Goal: Information Seeking & Learning: Compare options

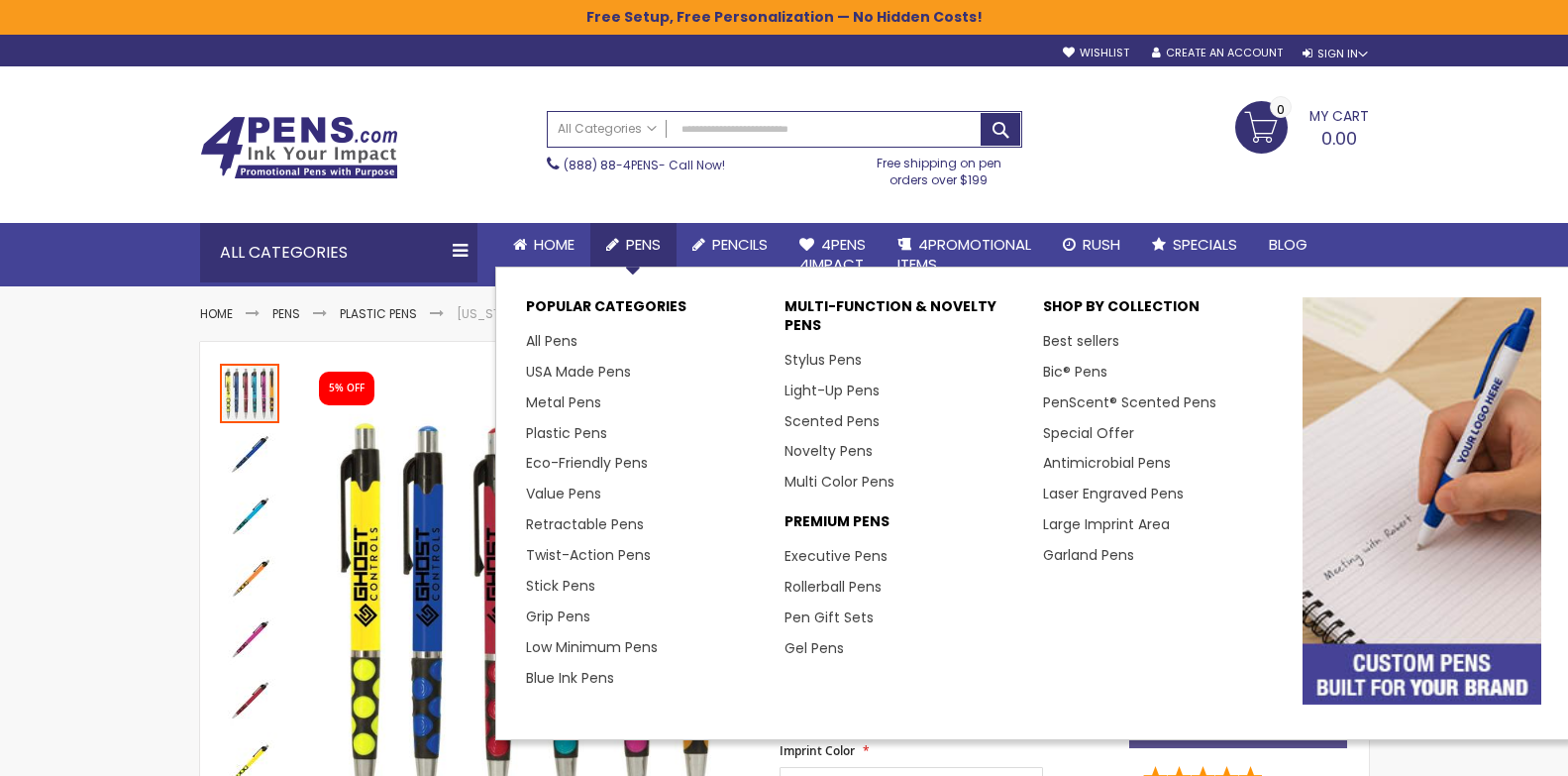
click at [647, 240] on span "Pens" at bounding box center [643, 243] width 35 height 21
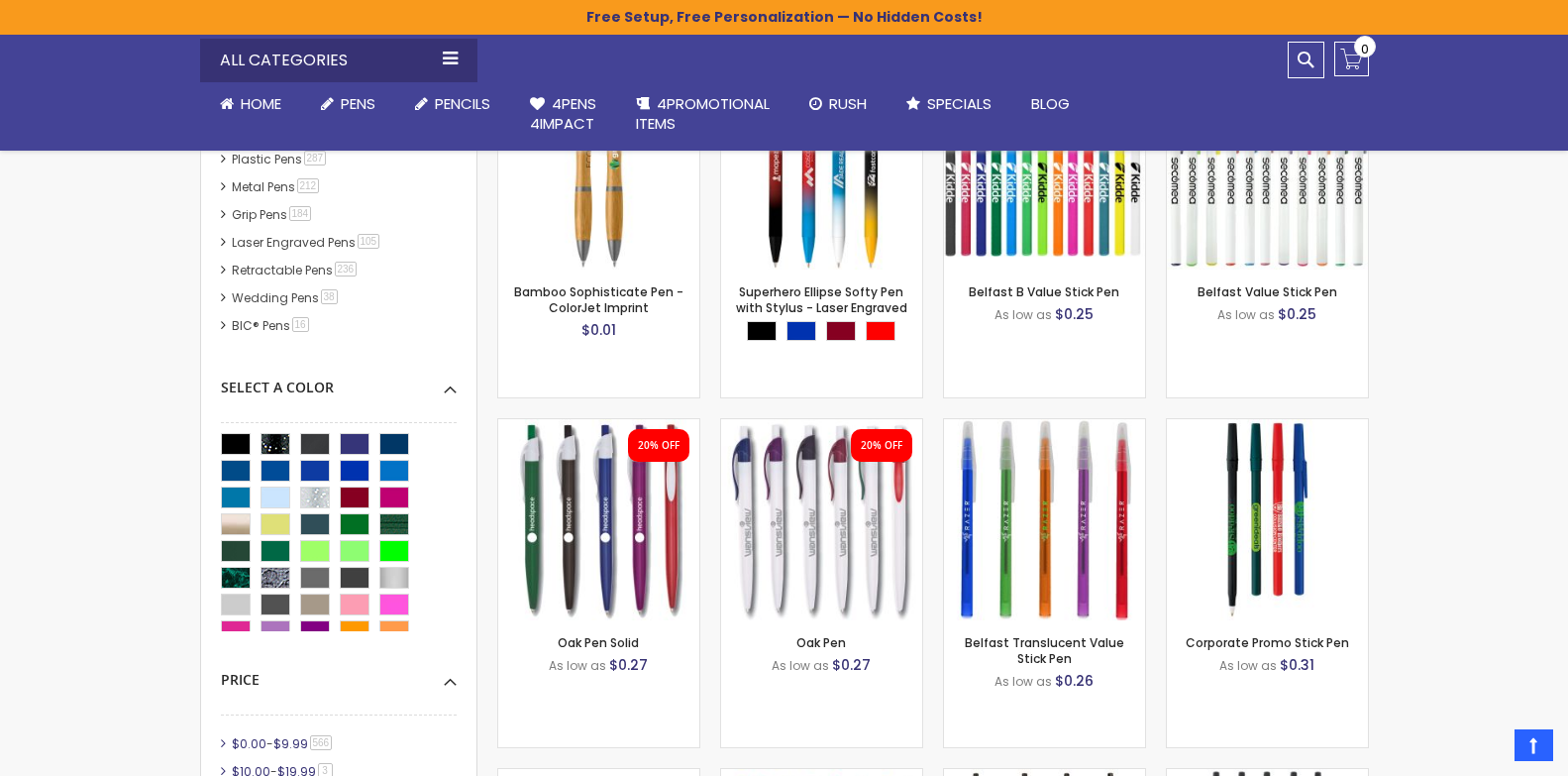
scroll to position [594, 0]
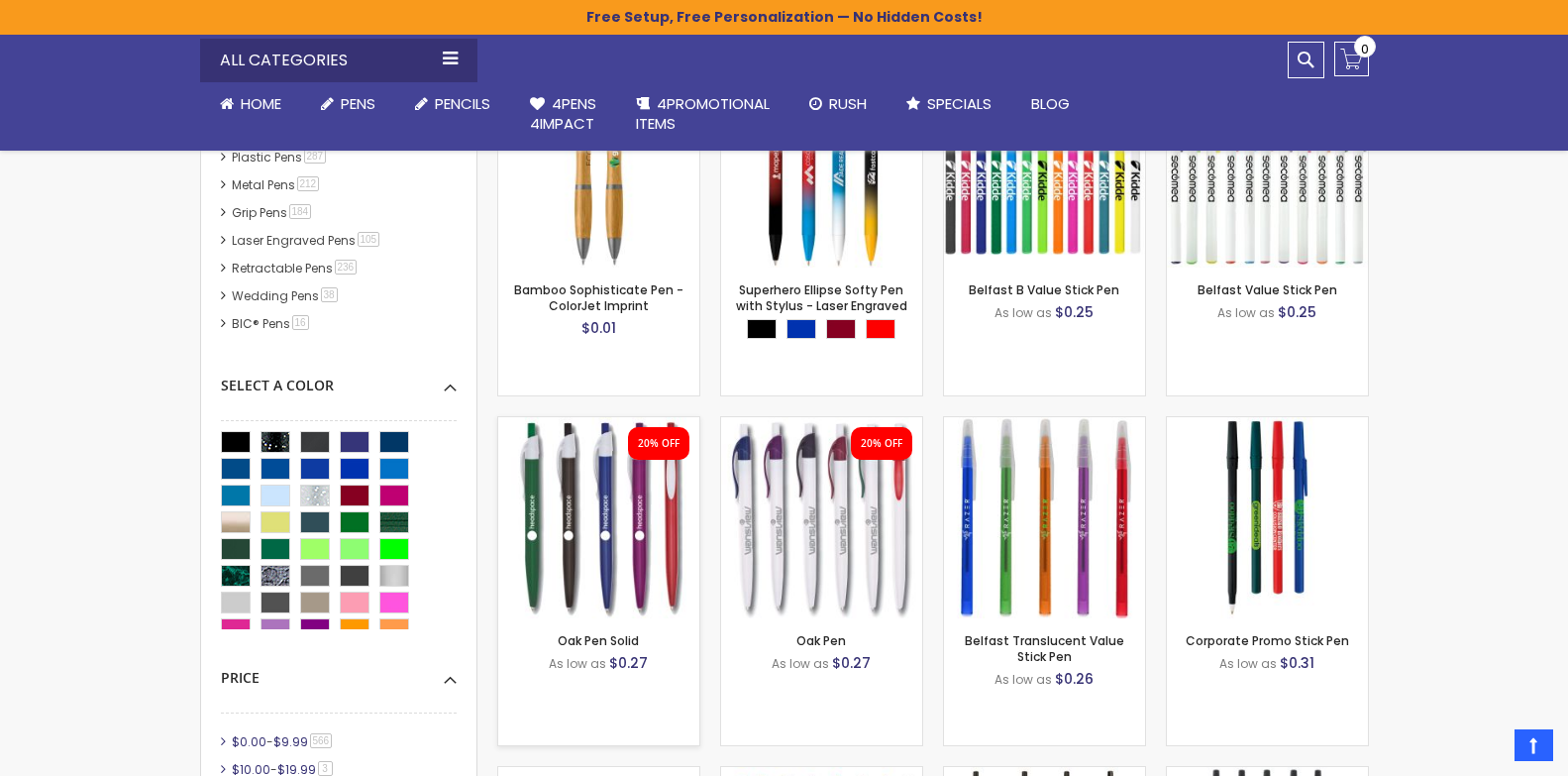
click at [600, 488] on img at bounding box center [599, 518] width 201 height 201
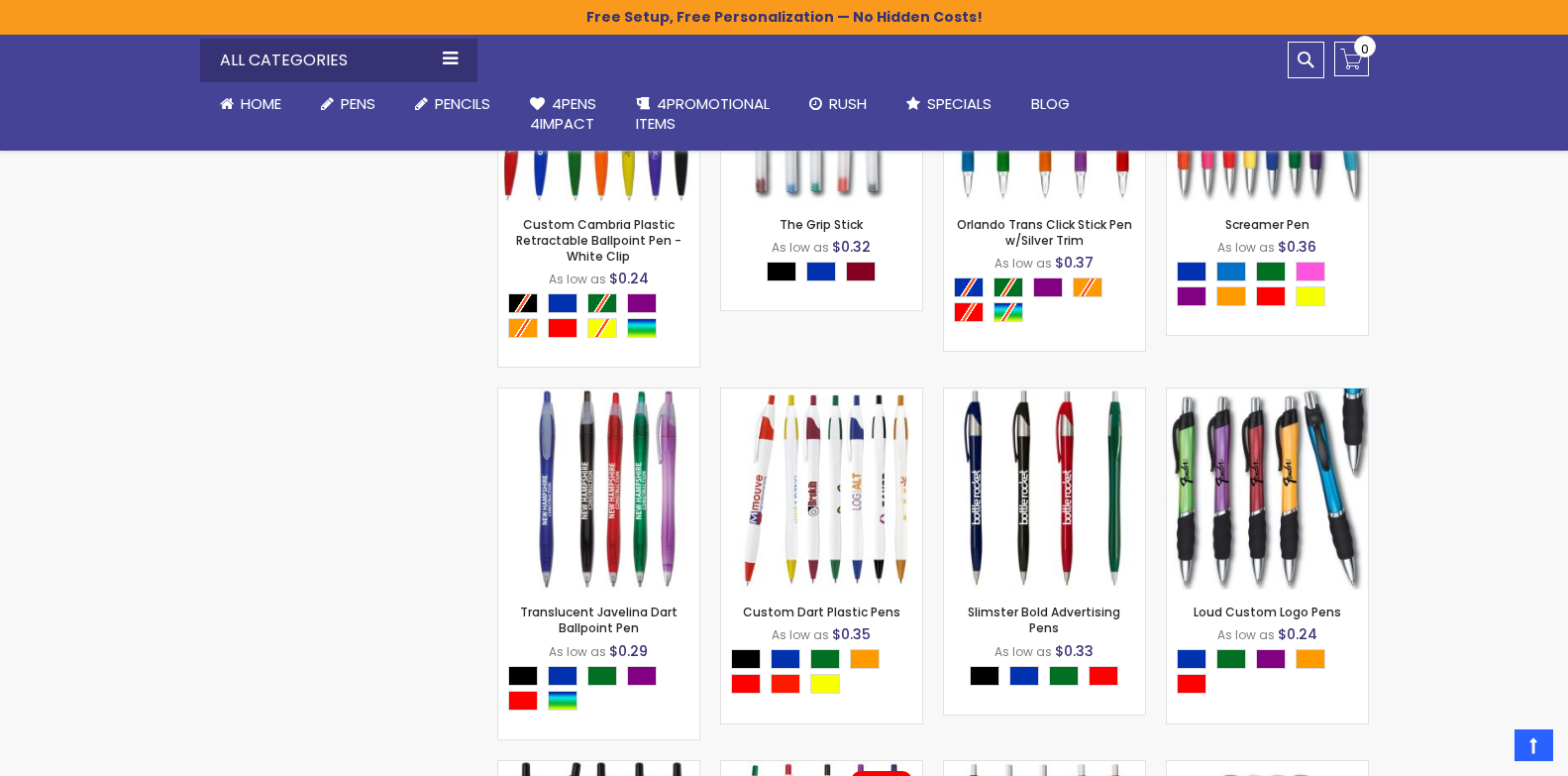
scroll to position [3171, 0]
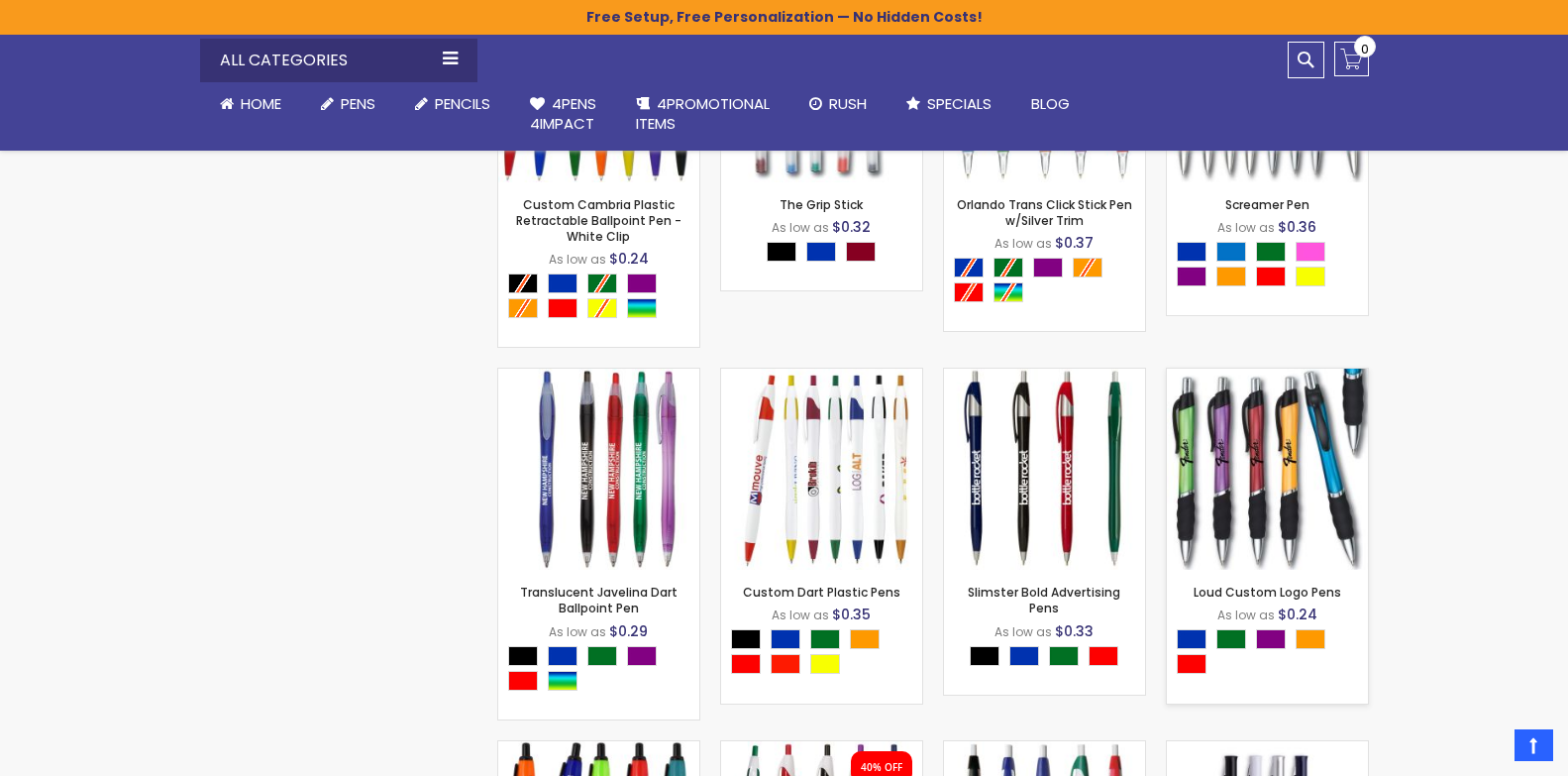
click at [1255, 479] on img at bounding box center [1267, 470] width 201 height 201
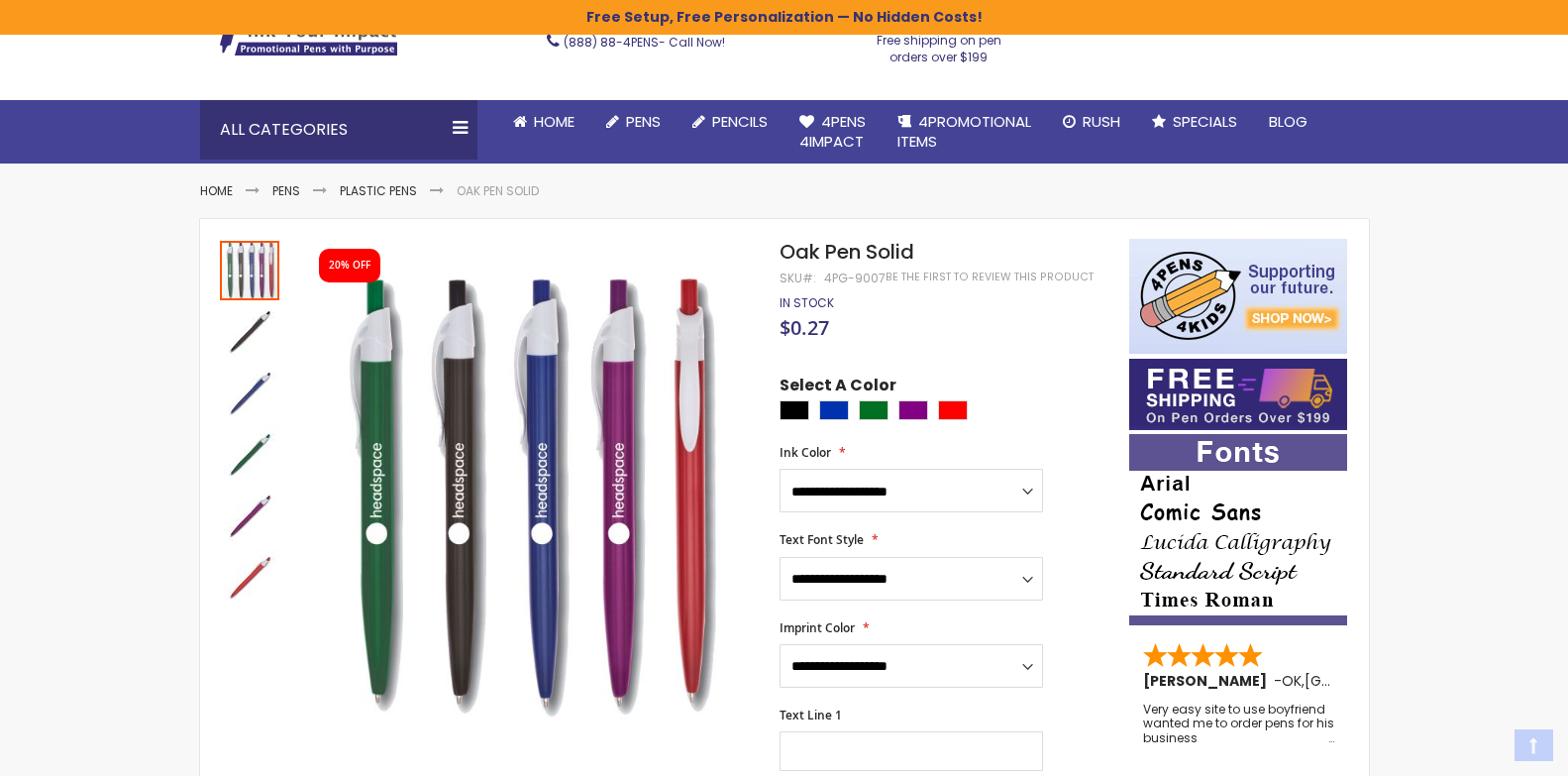
scroll to position [237, 0]
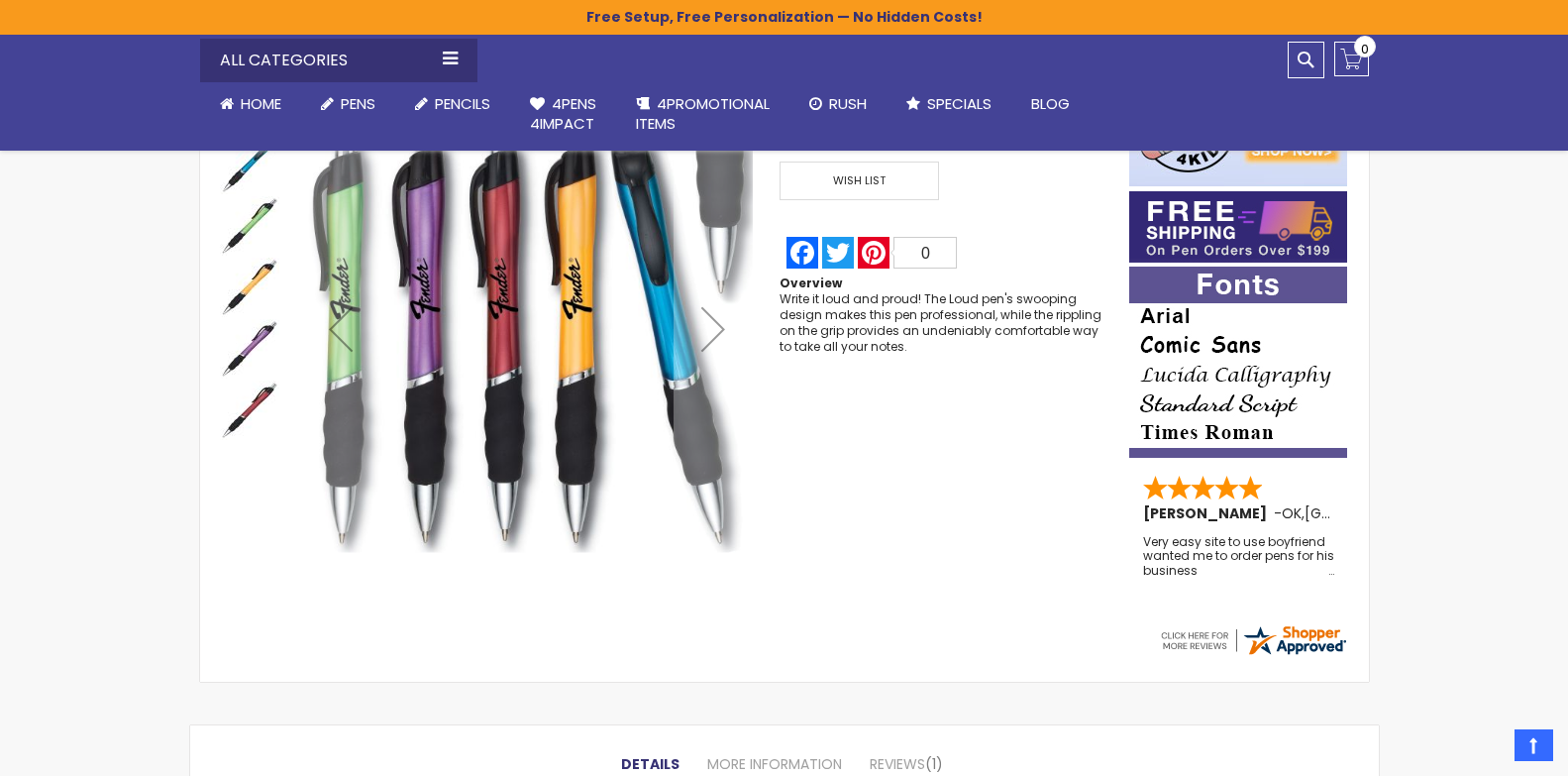
scroll to position [317, 0]
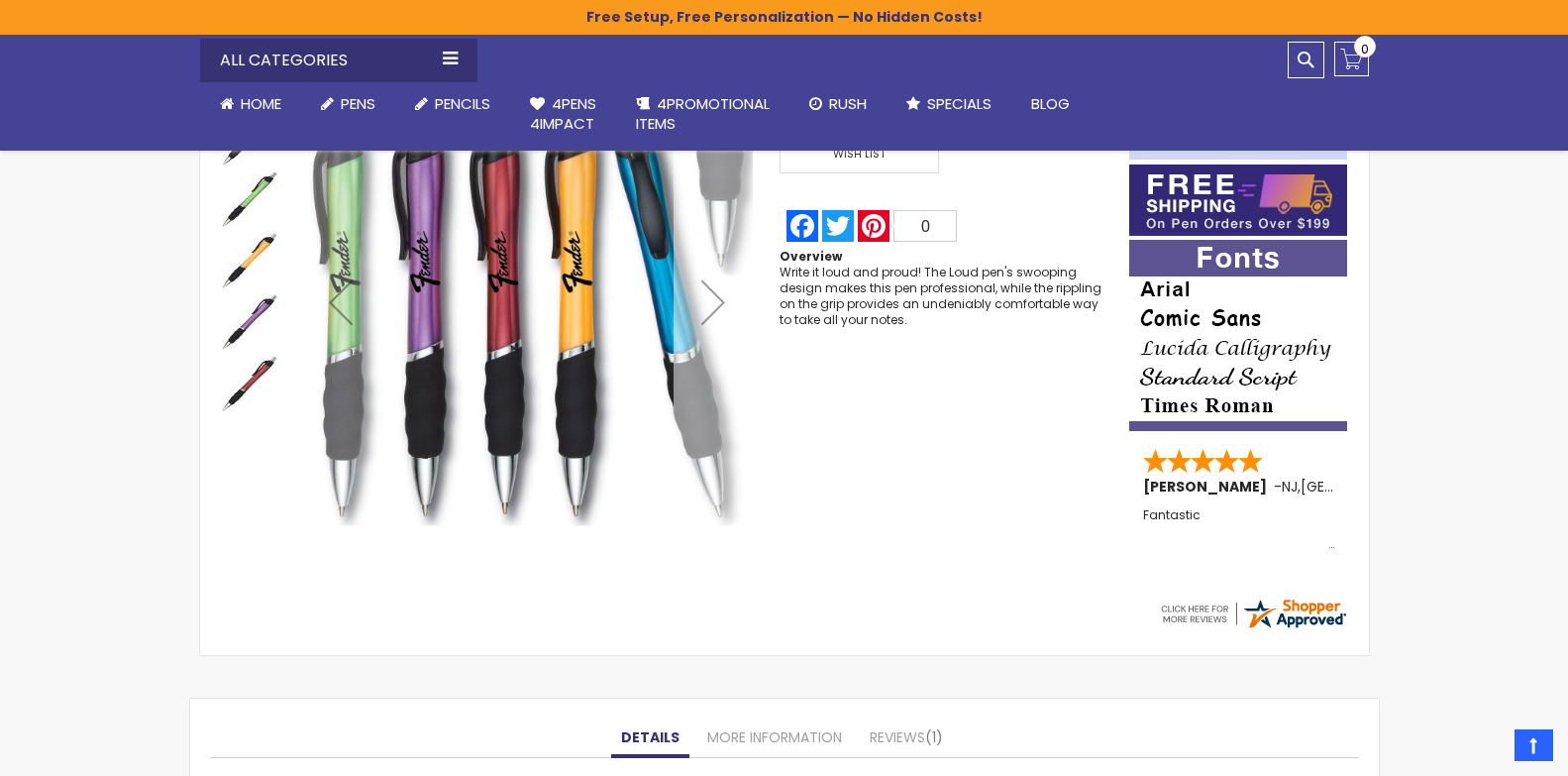
click at [707, 298] on div "Next" at bounding box center [713, 301] width 79 height 79
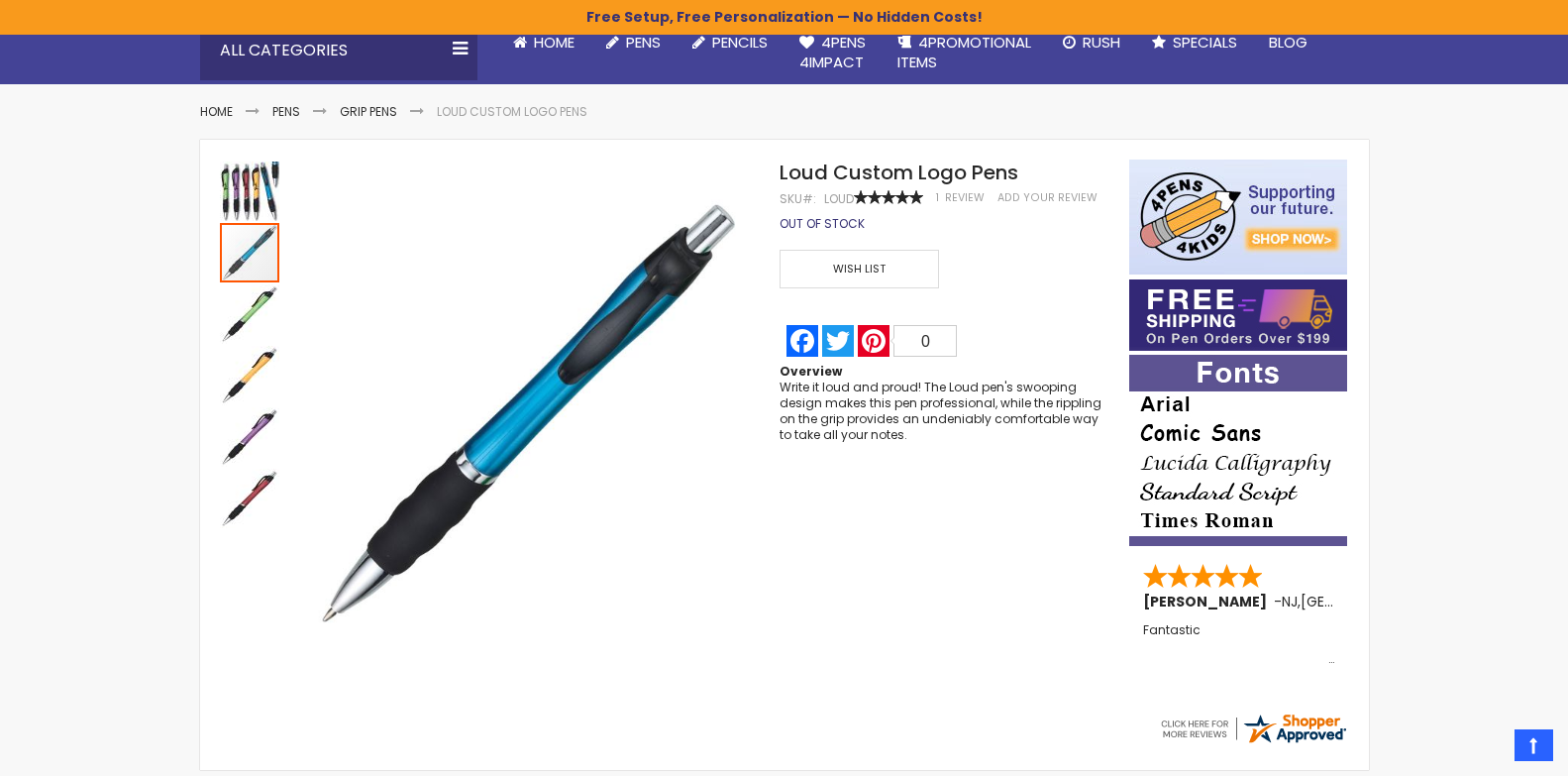
scroll to position [198, 0]
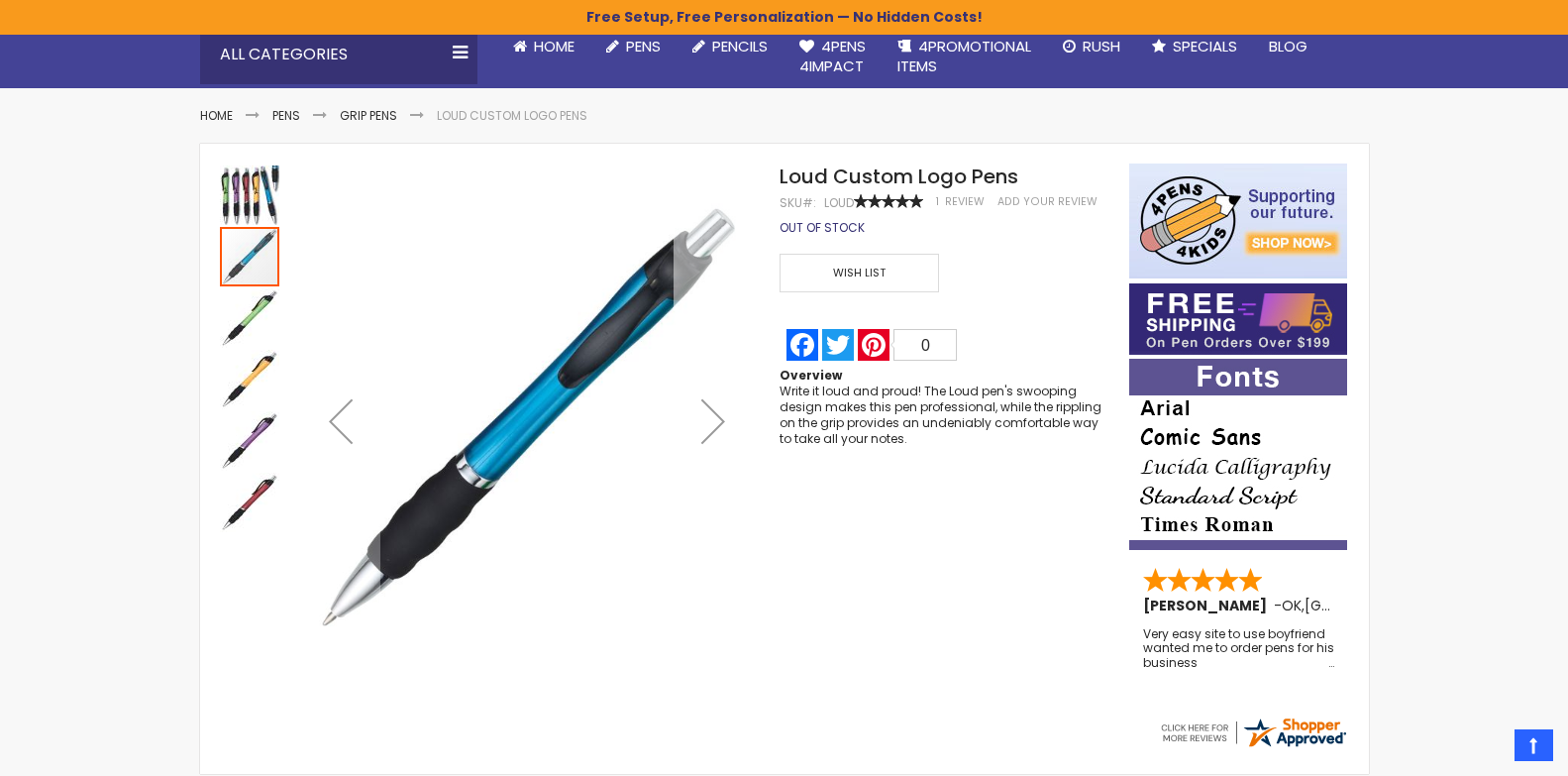
click at [717, 419] on div "Next" at bounding box center [713, 420] width 79 height 79
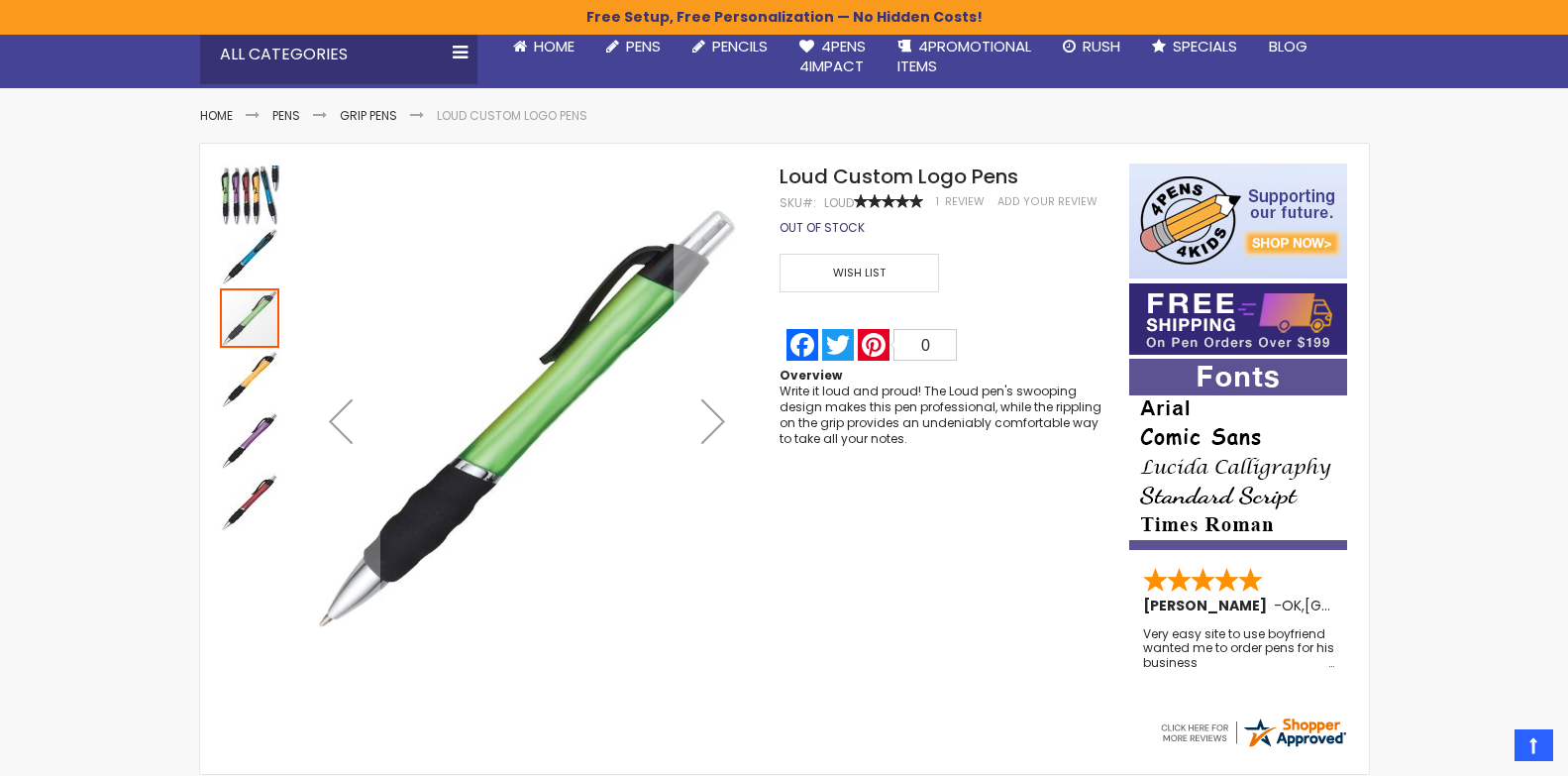
click at [717, 419] on div "Next" at bounding box center [713, 420] width 79 height 79
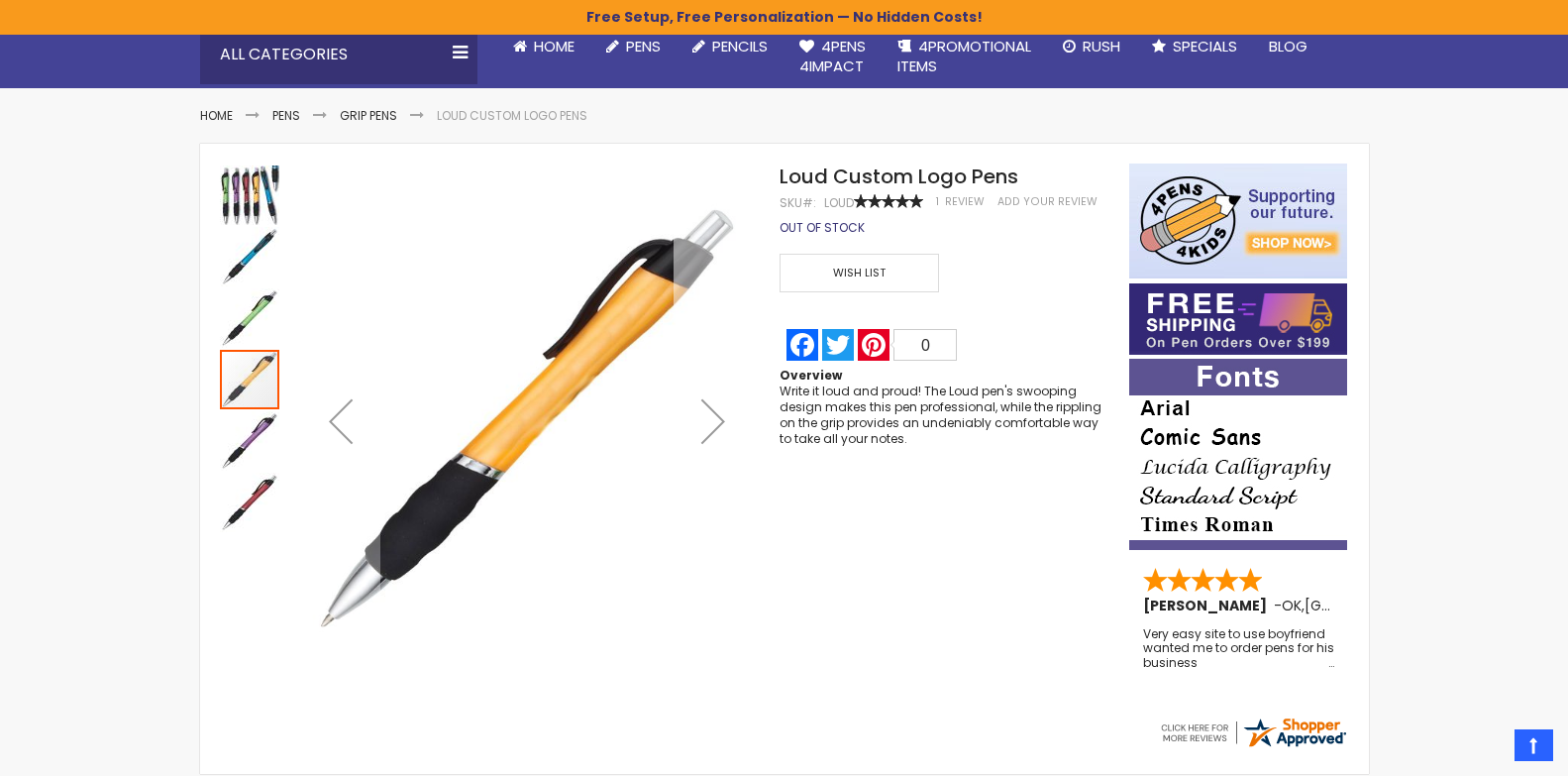
click at [717, 419] on div "Next" at bounding box center [713, 420] width 79 height 79
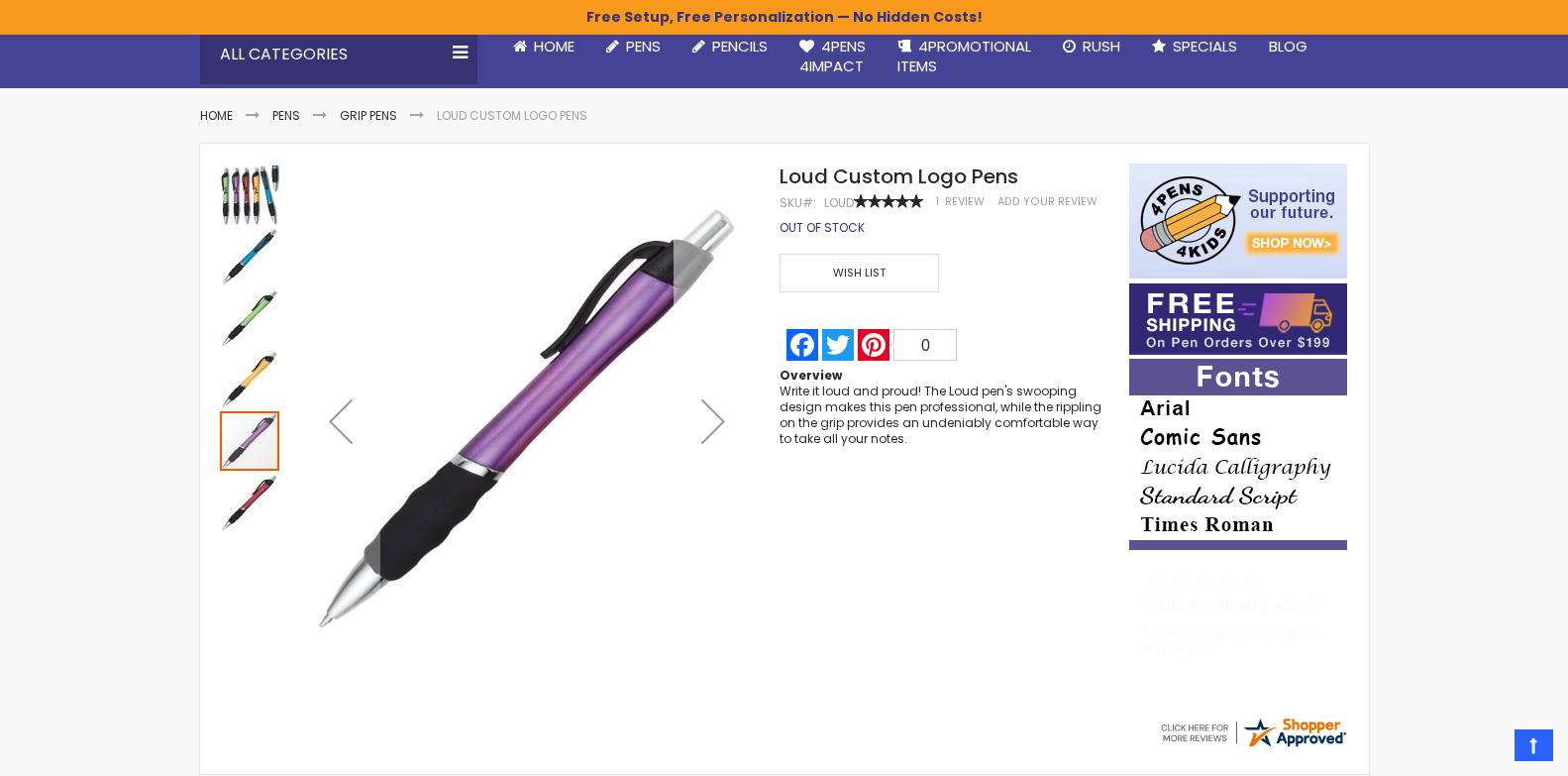
click at [717, 419] on div "Next" at bounding box center [713, 420] width 79 height 79
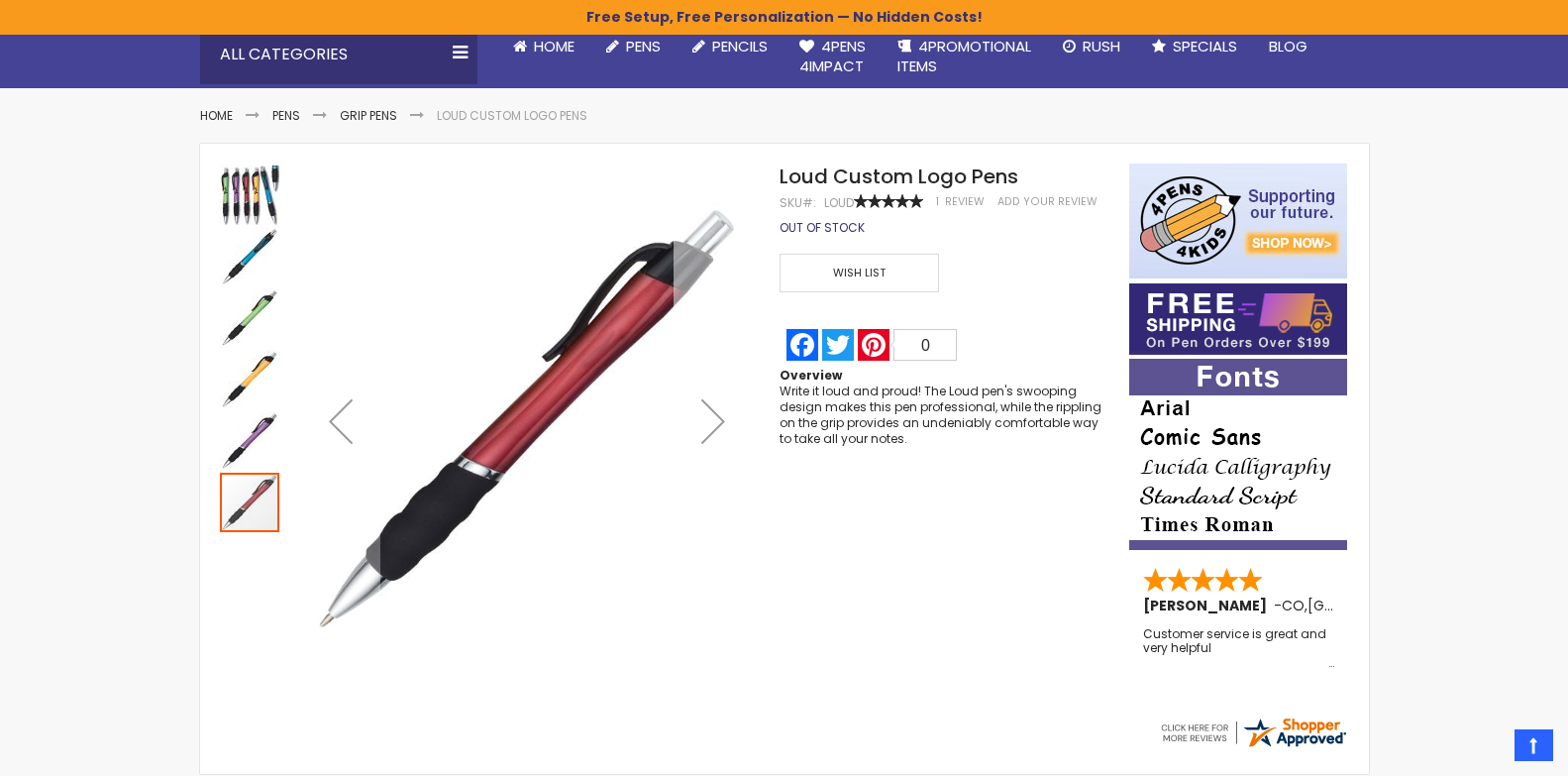
click at [717, 419] on div "Next" at bounding box center [713, 420] width 79 height 79
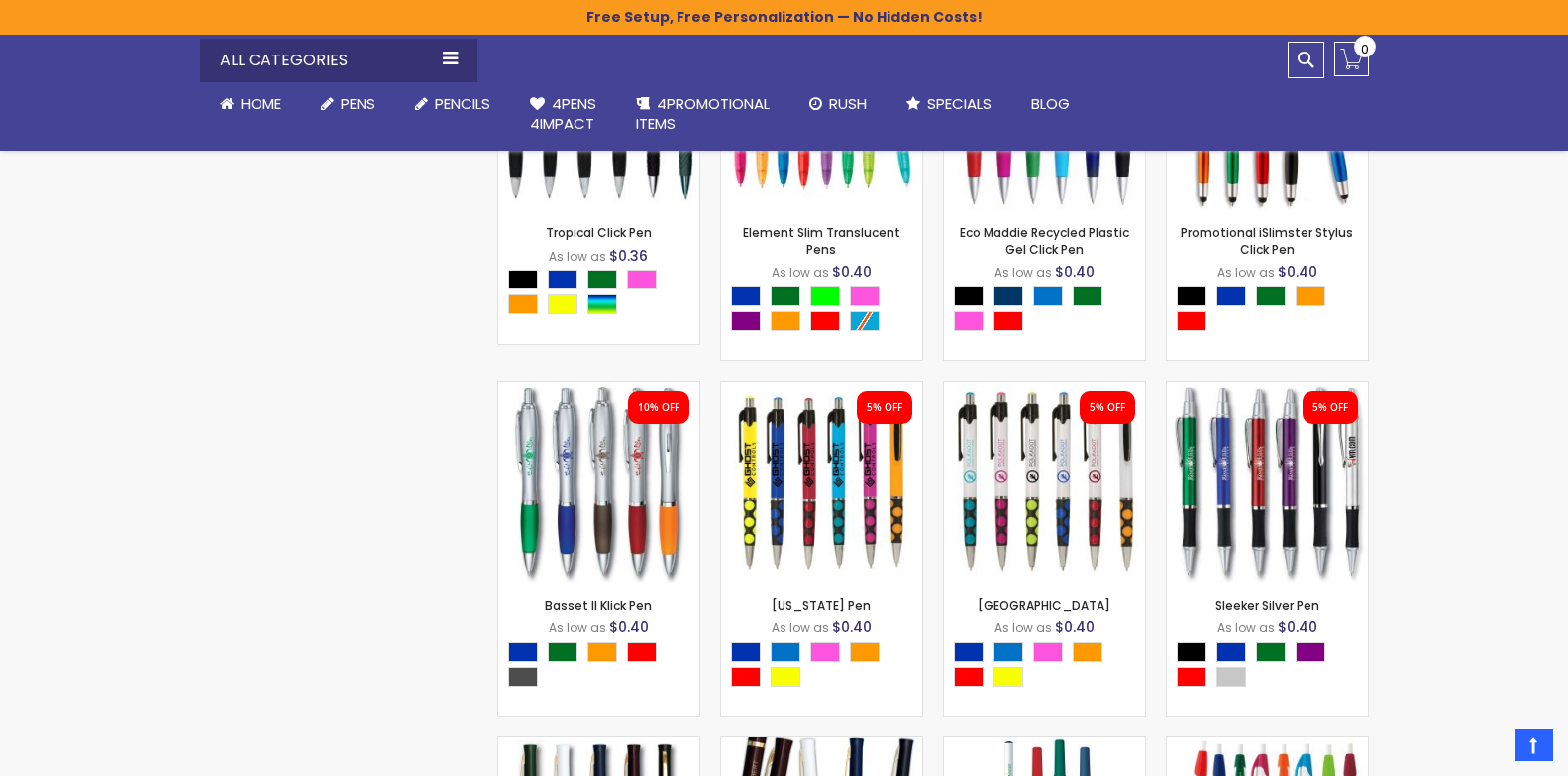
scroll to position [4677, 0]
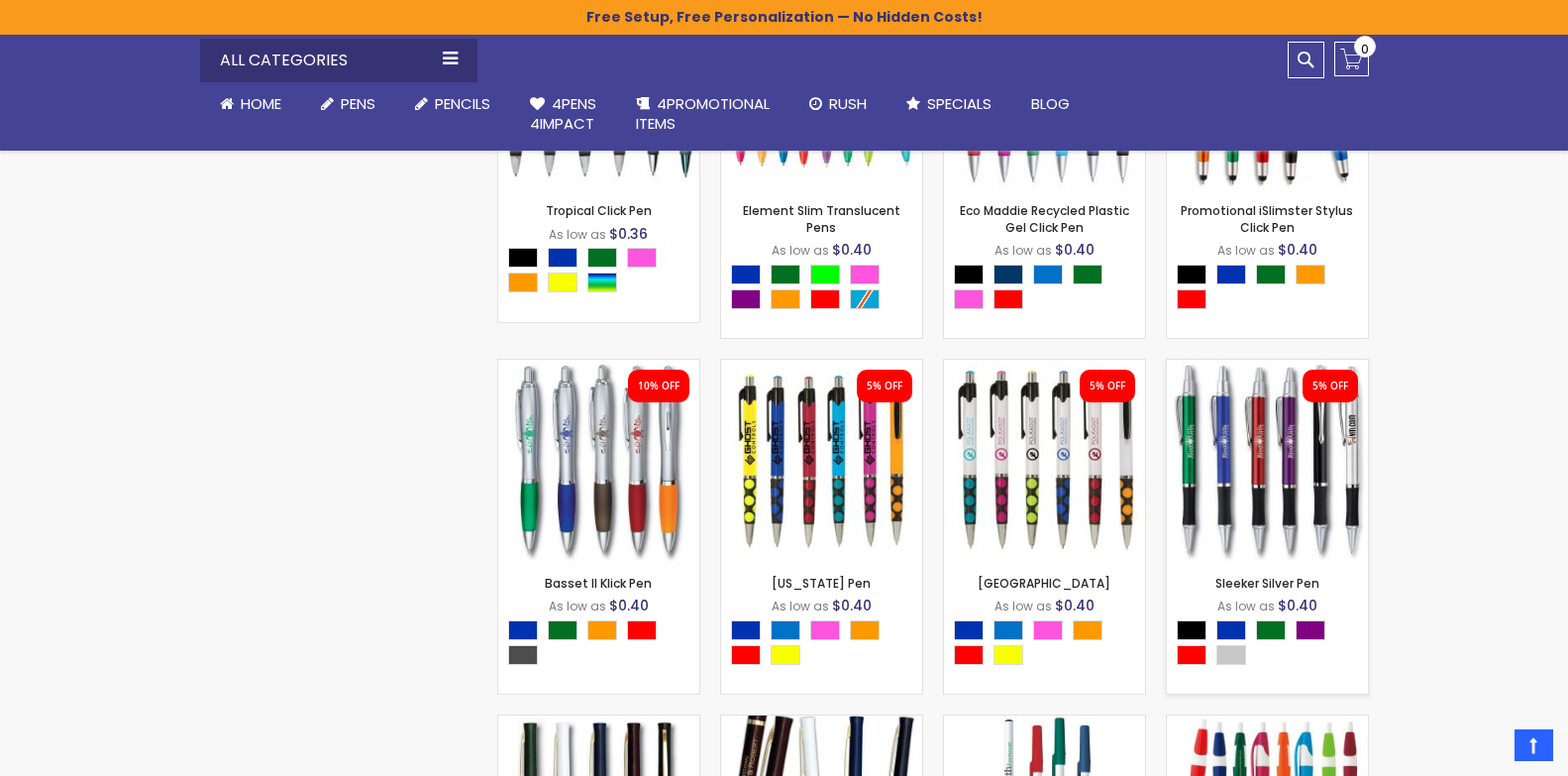
click at [1232, 472] on img at bounding box center [1267, 461] width 201 height 201
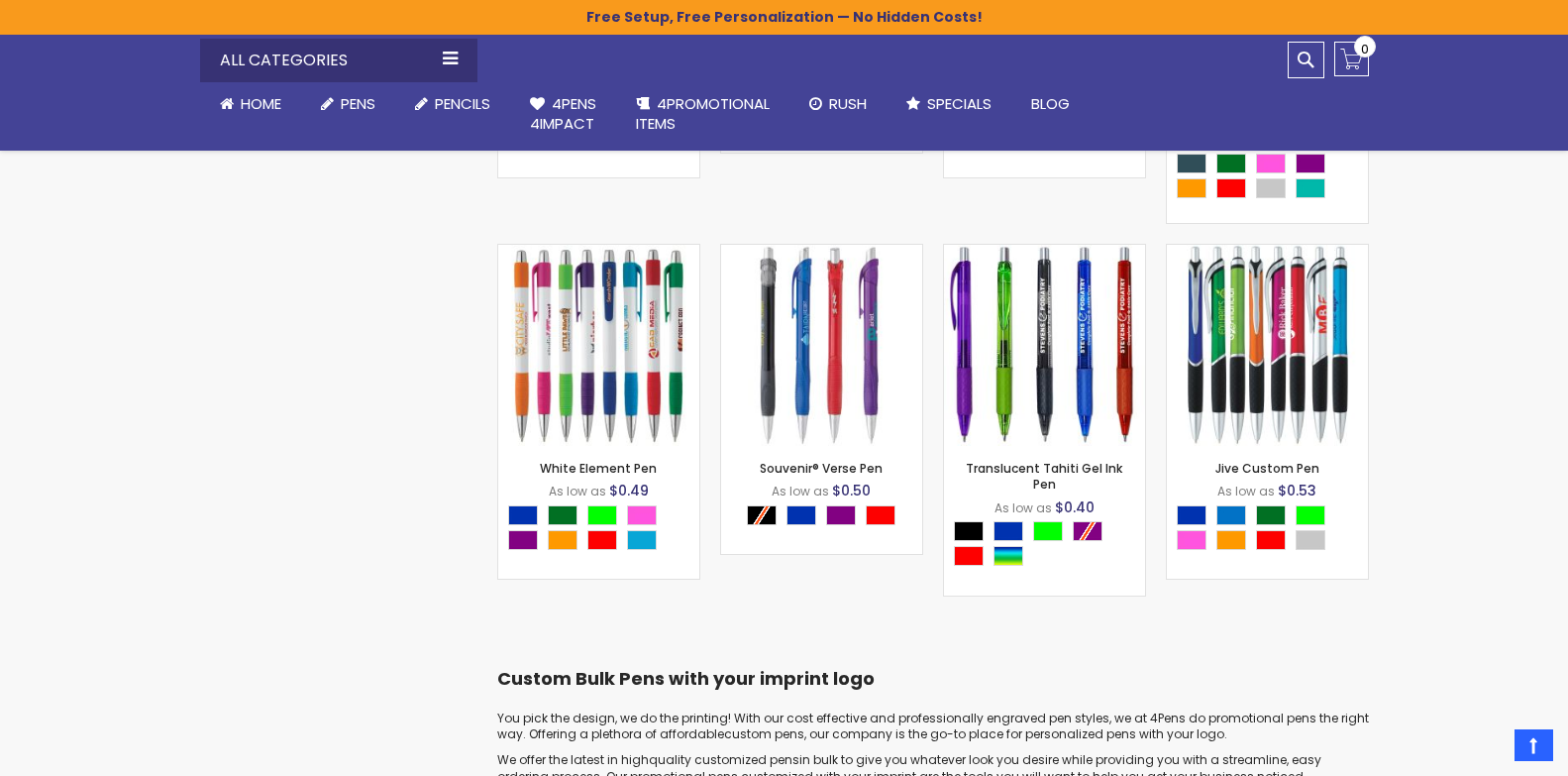
scroll to position [6698, 0]
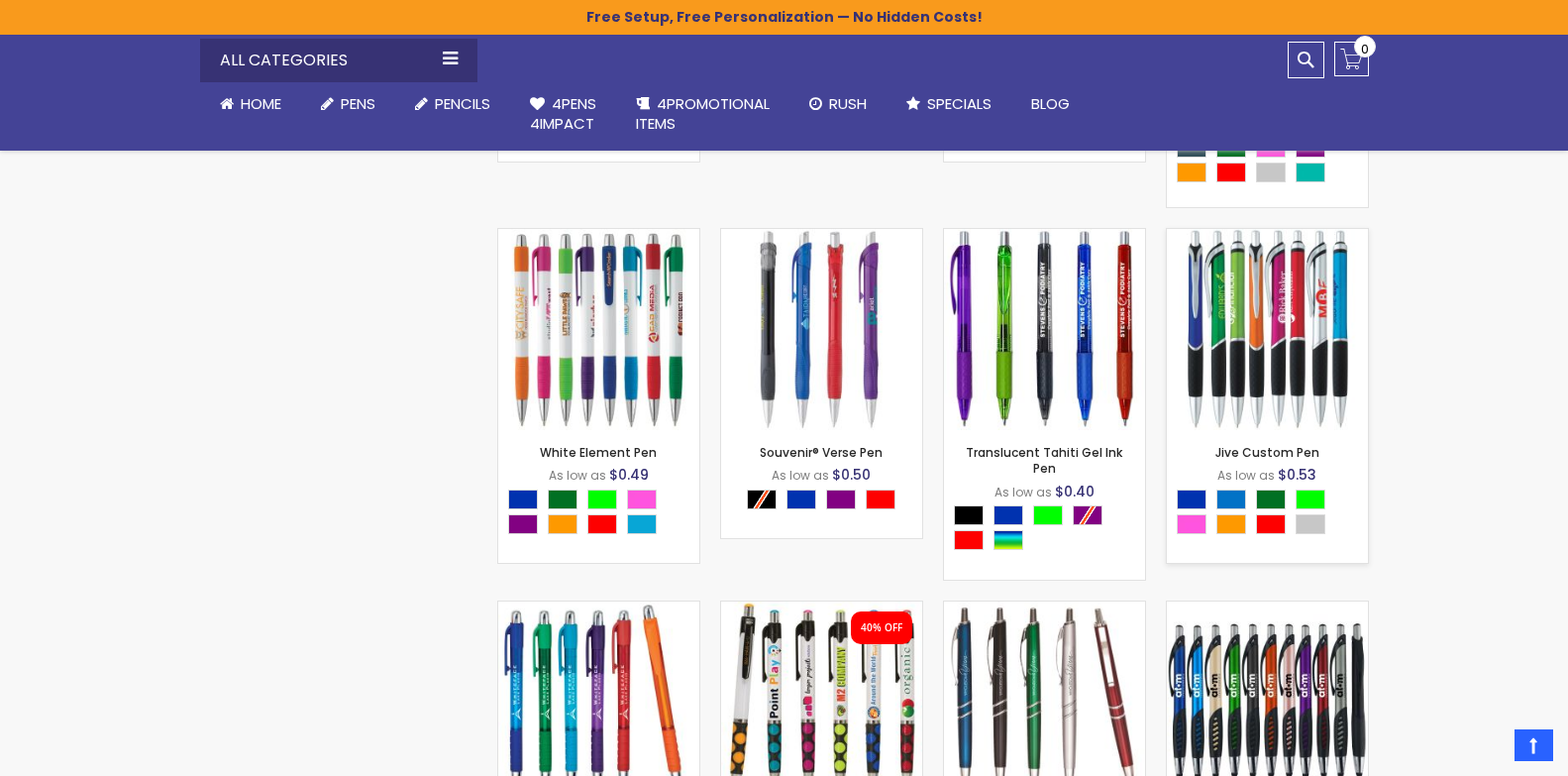
click at [1248, 385] on img at bounding box center [1267, 329] width 201 height 201
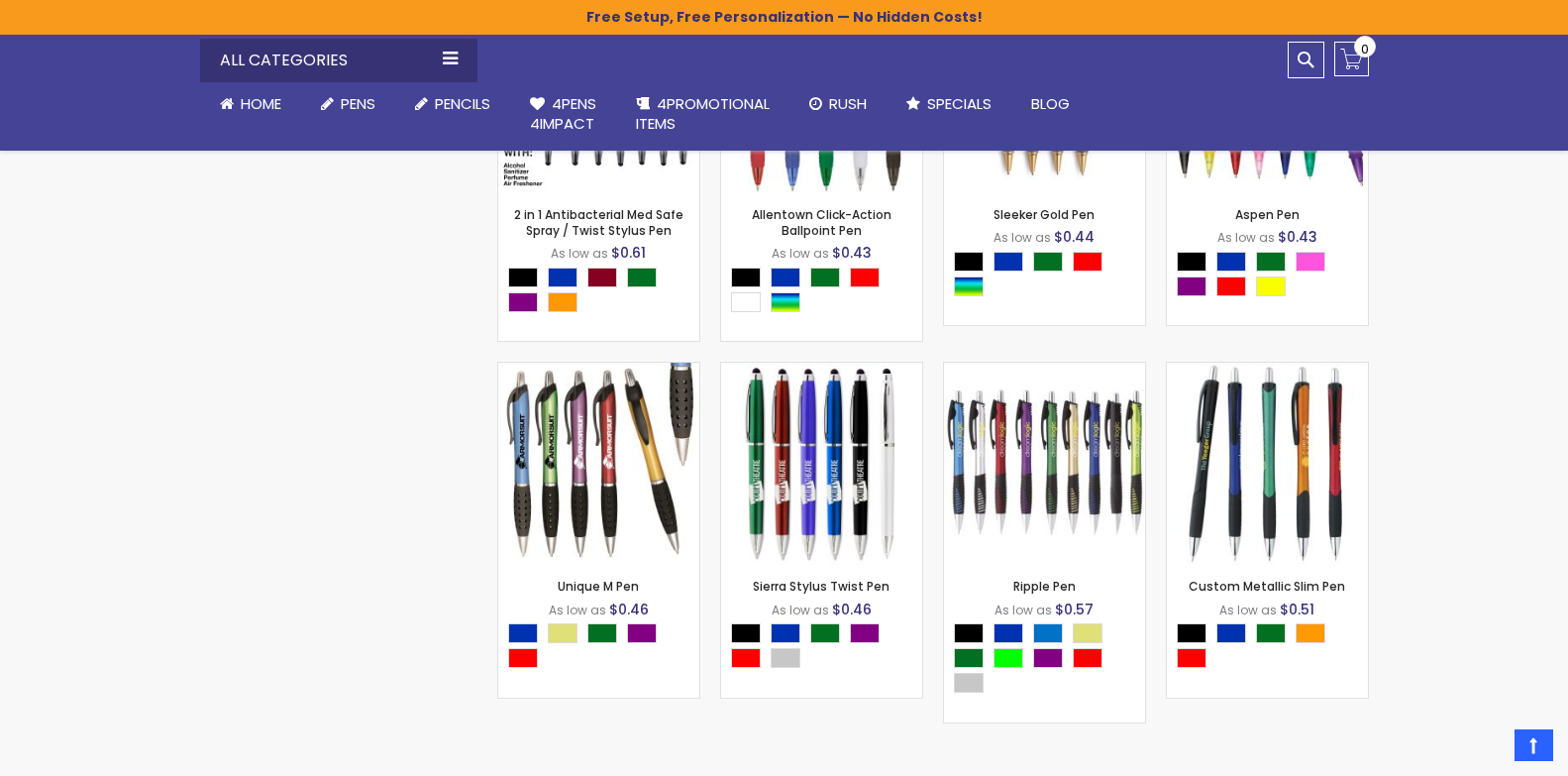
scroll to position [8798, 0]
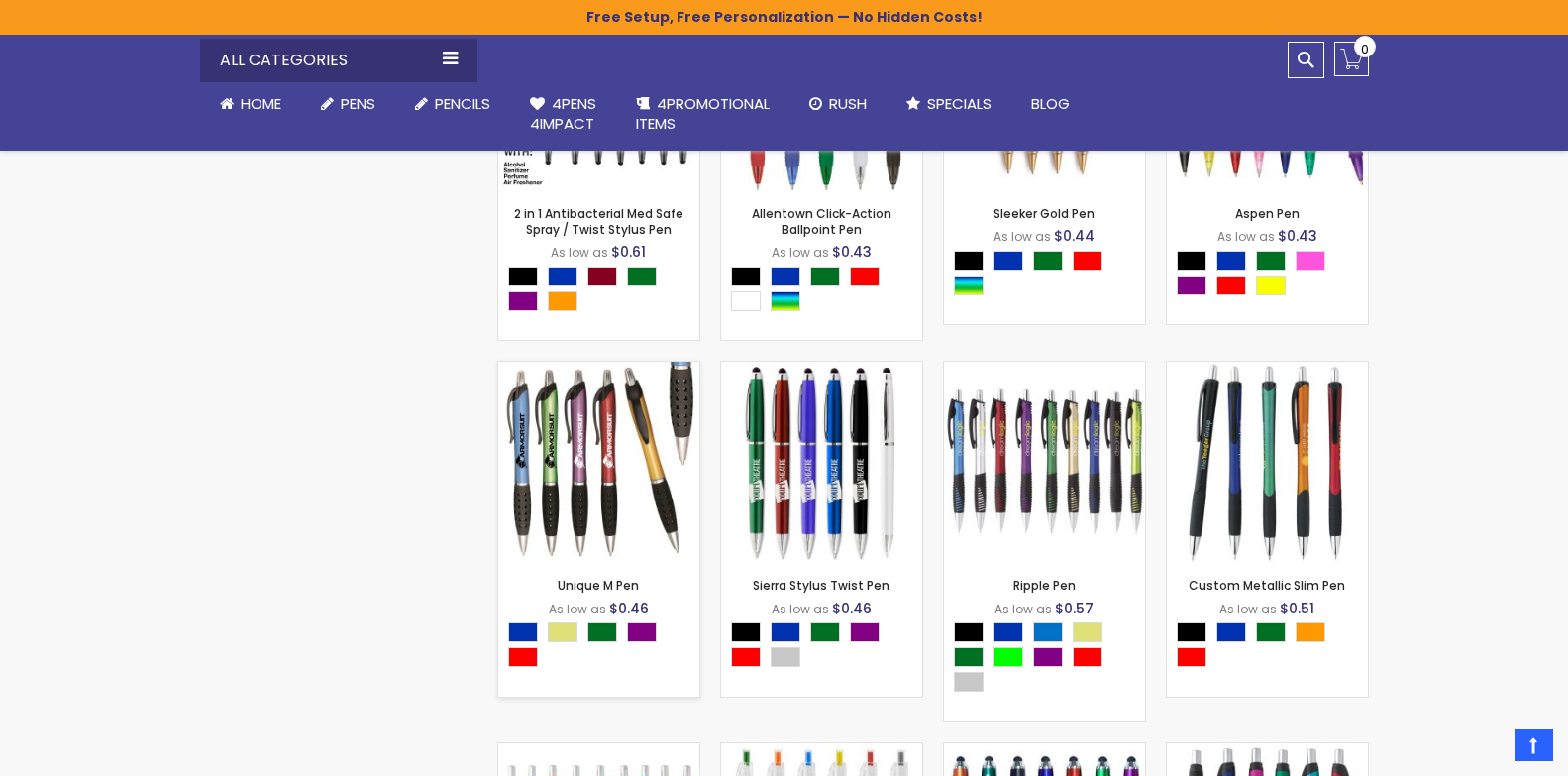
click at [583, 470] on img at bounding box center [599, 463] width 201 height 201
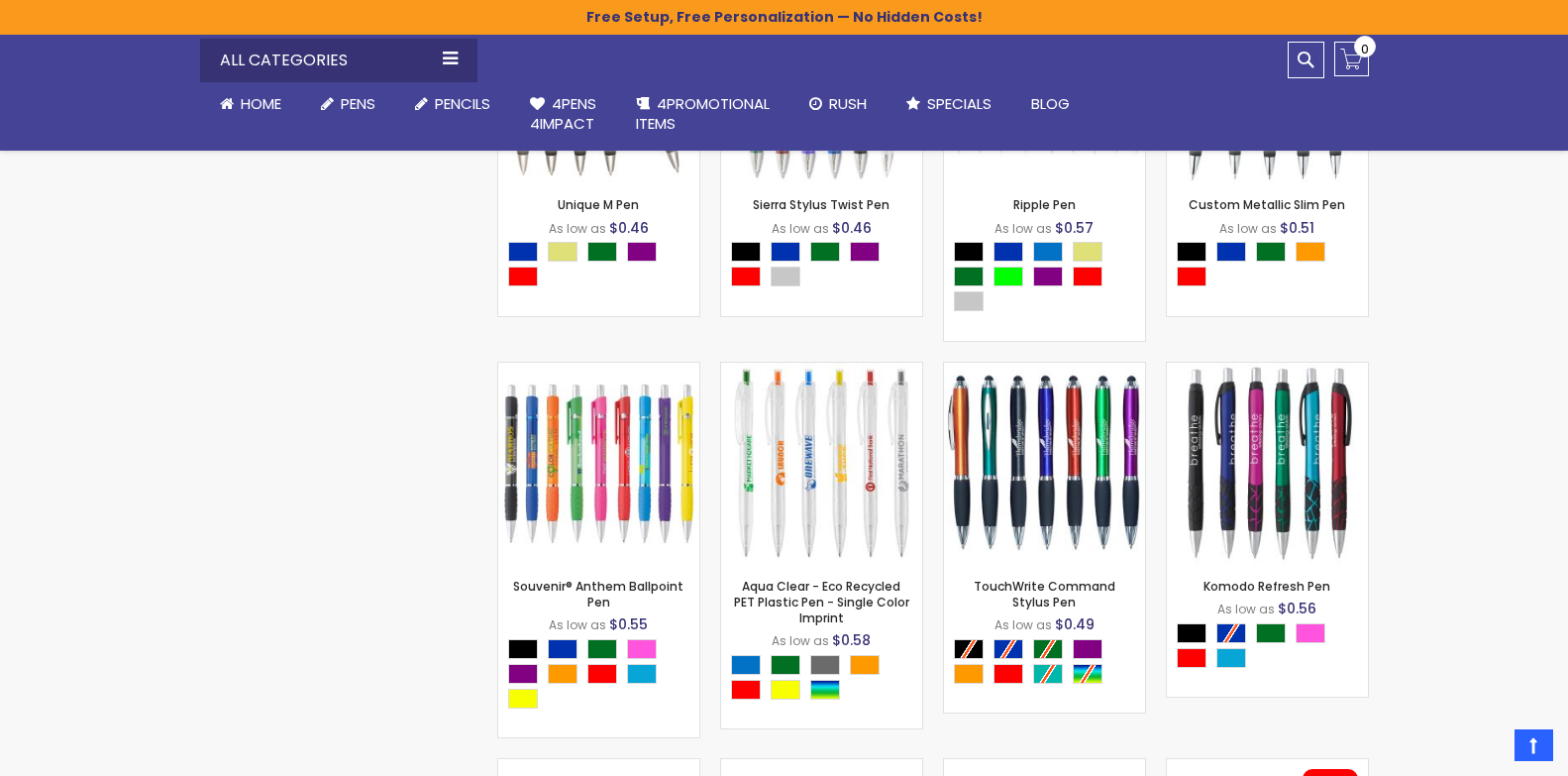
scroll to position [9195, 0]
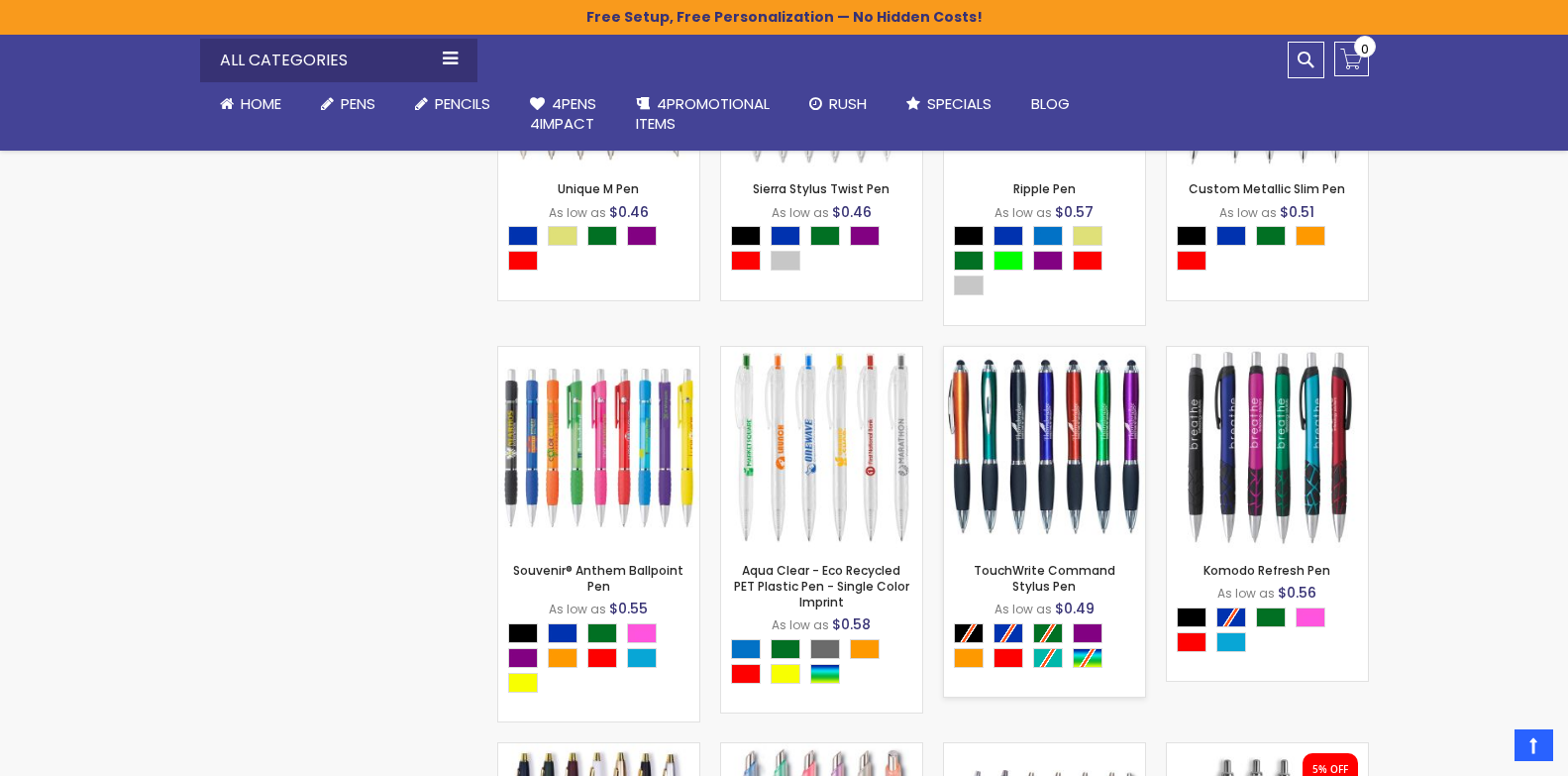
click at [1039, 444] on img at bounding box center [1045, 448] width 201 height 201
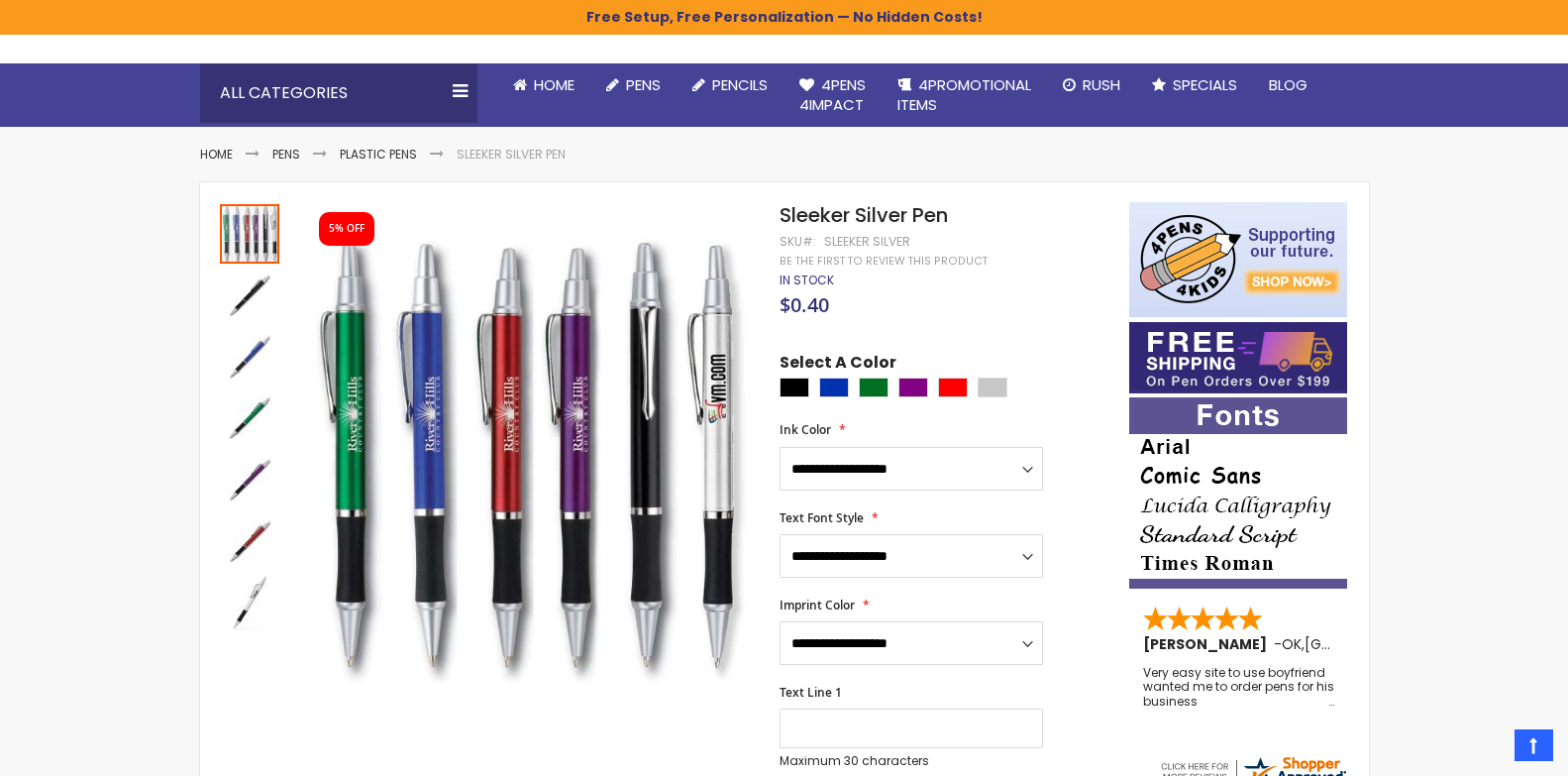
scroll to position [201, 0]
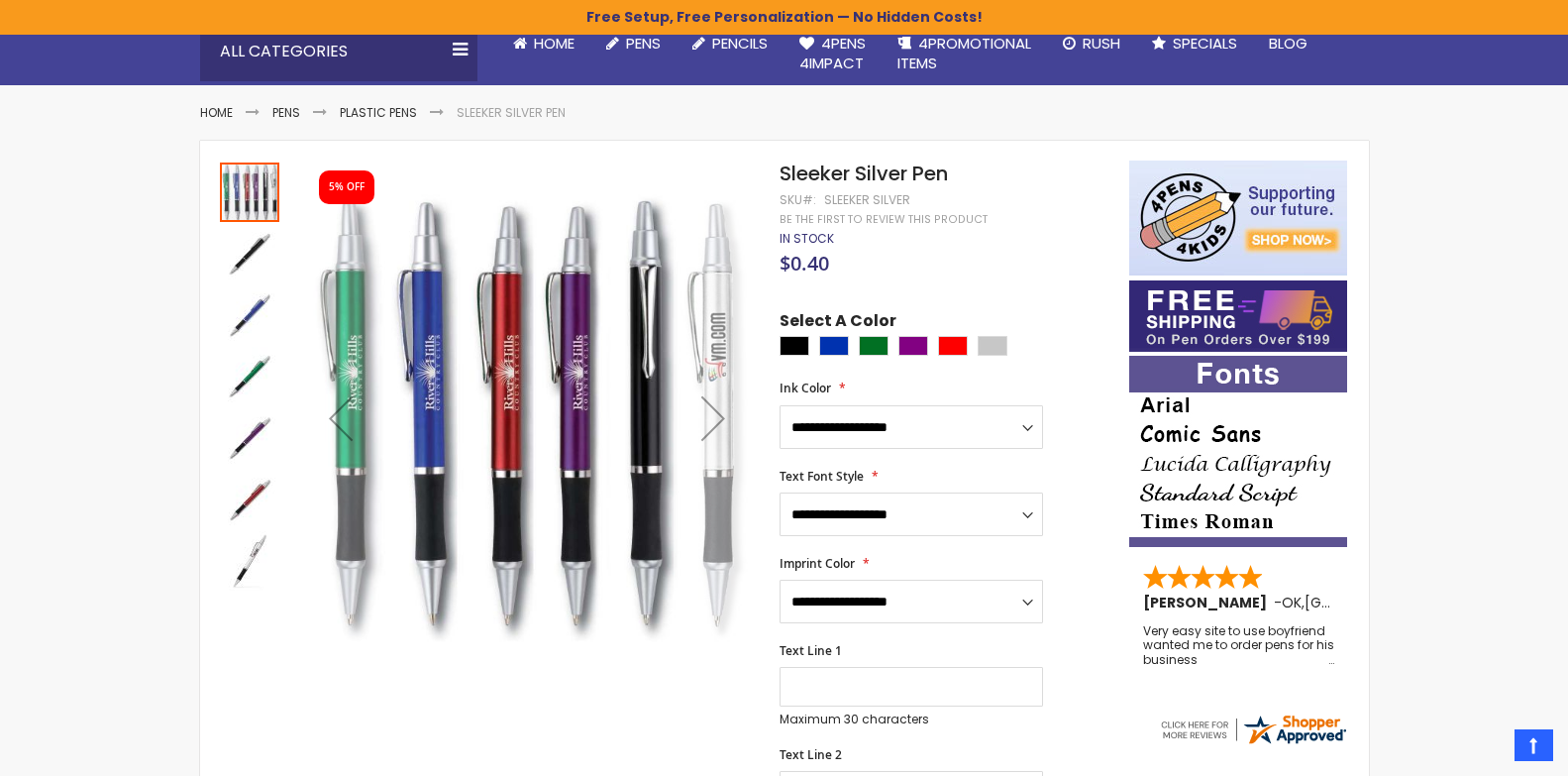
click at [713, 410] on div "Next" at bounding box center [713, 417] width 79 height 79
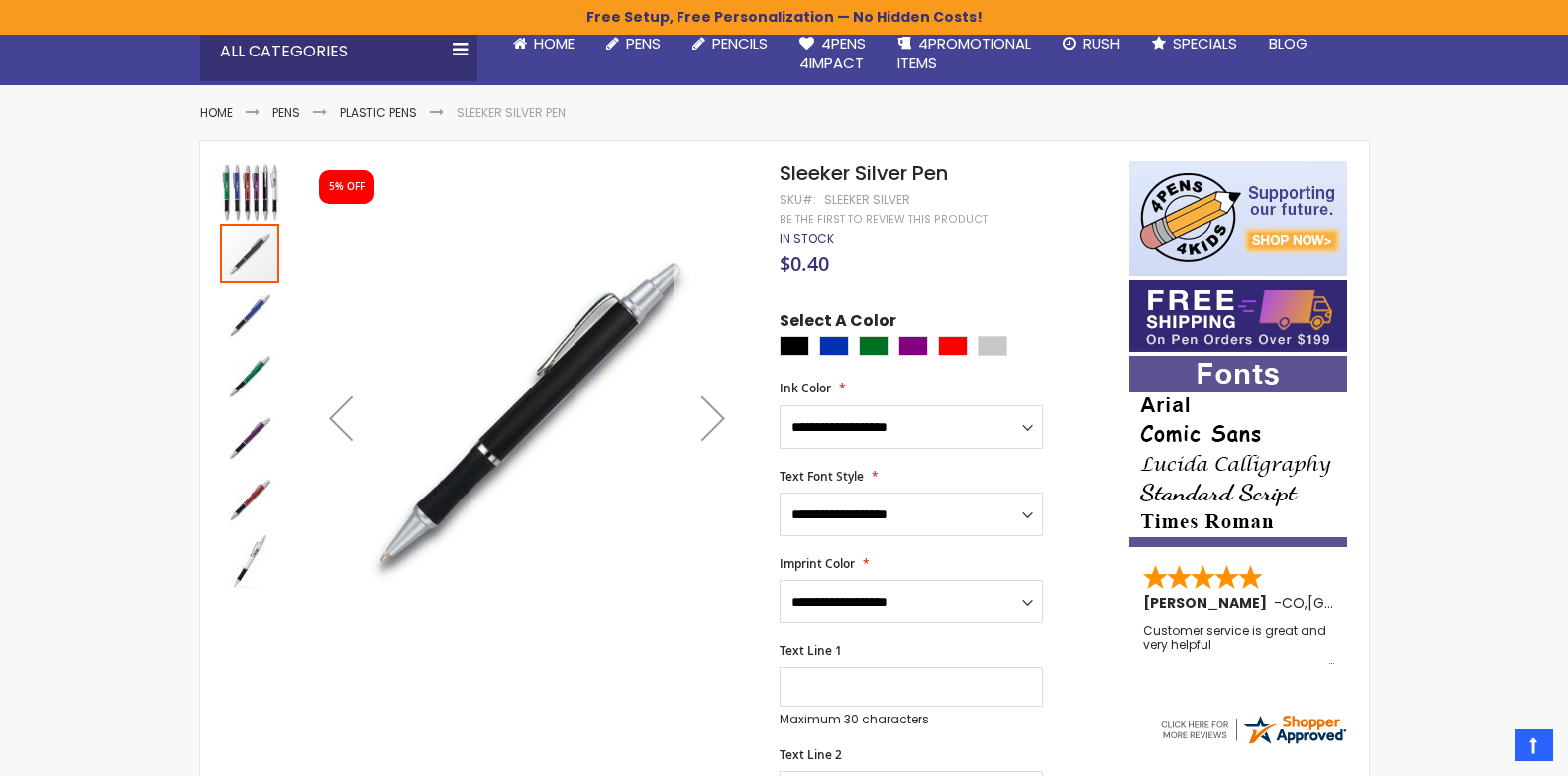
click at [713, 410] on div "Next" at bounding box center [713, 417] width 79 height 79
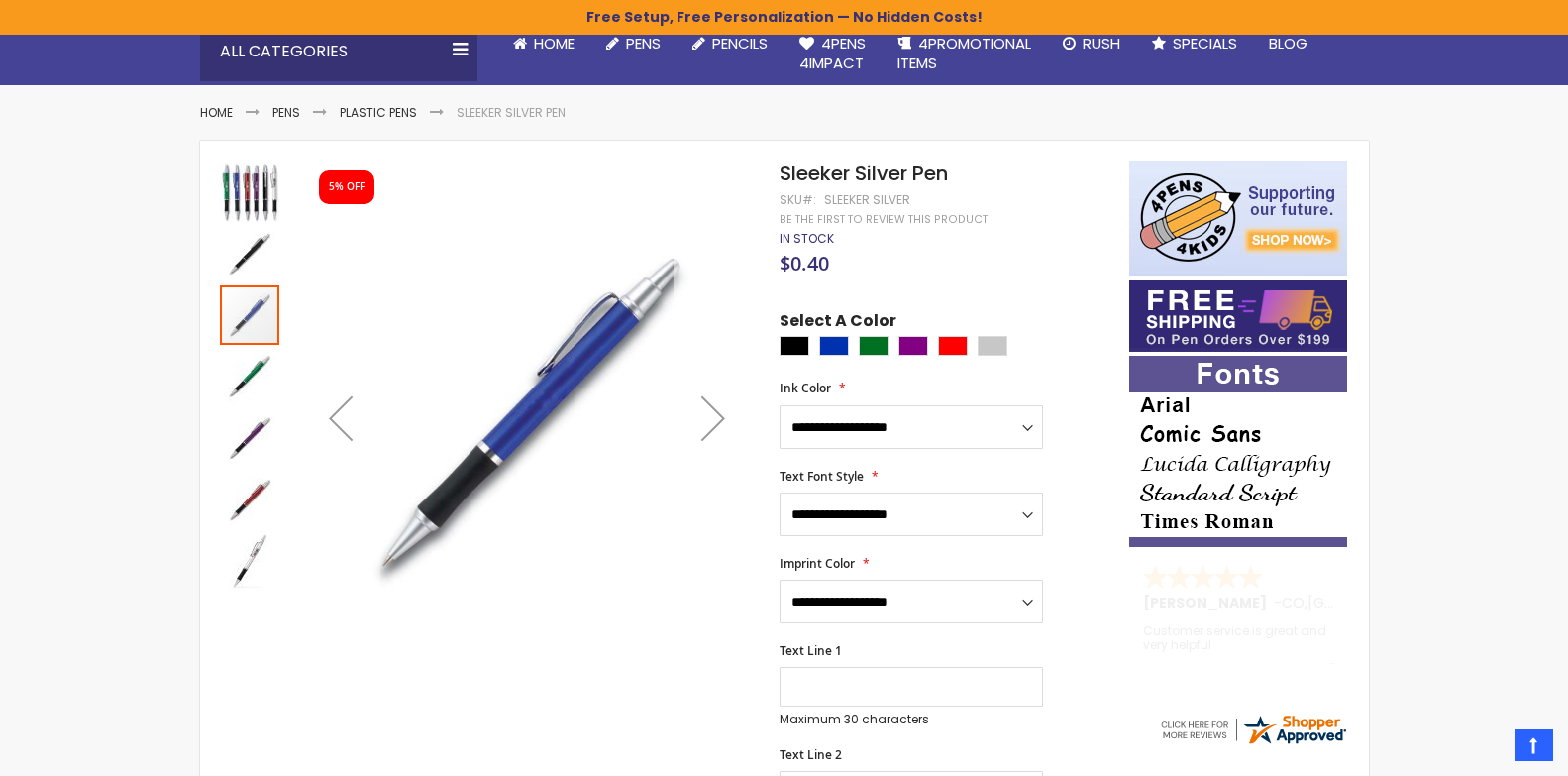
click at [713, 410] on div "Next" at bounding box center [713, 417] width 79 height 79
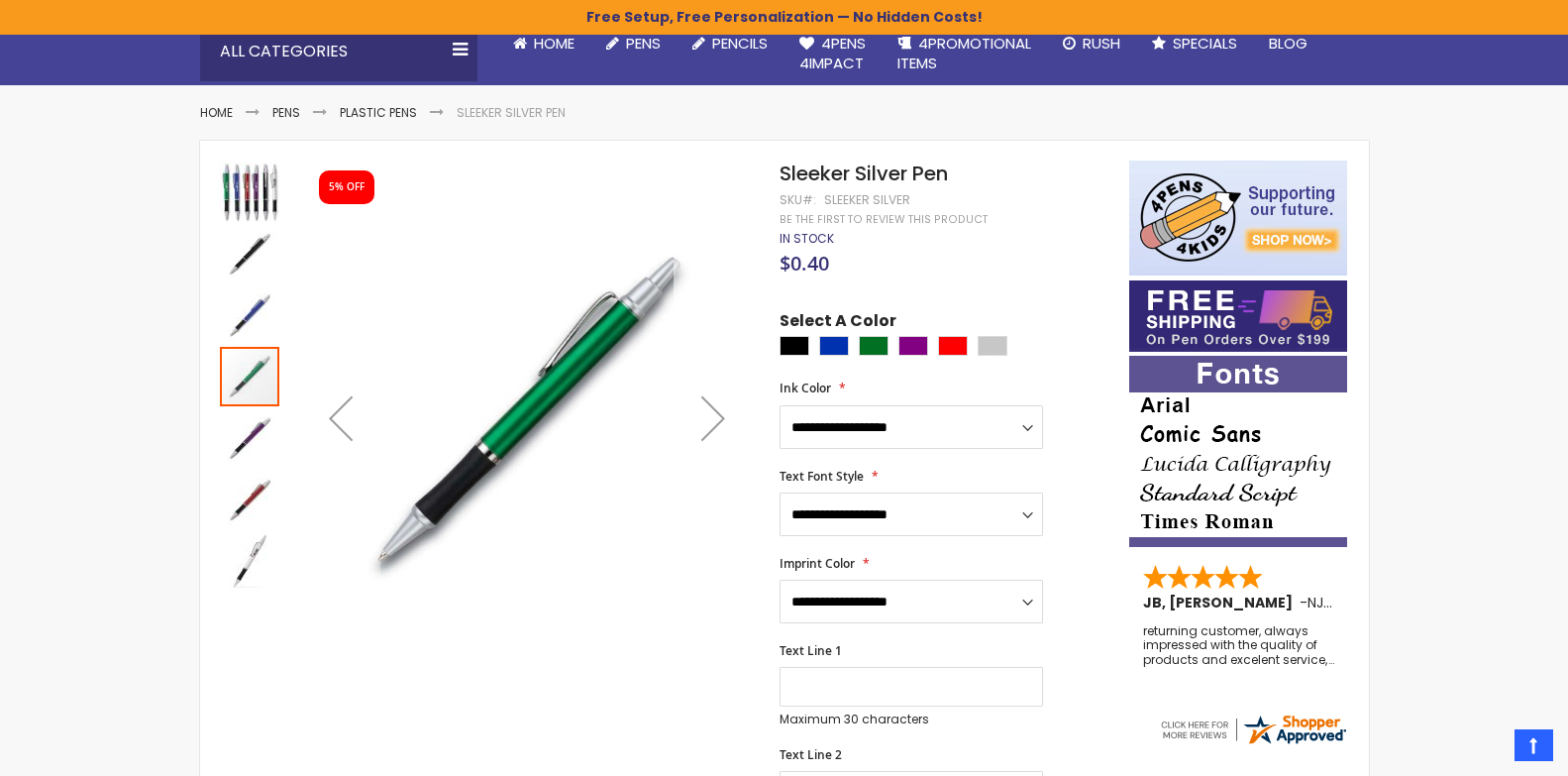
click at [713, 410] on div "Next" at bounding box center [713, 417] width 79 height 79
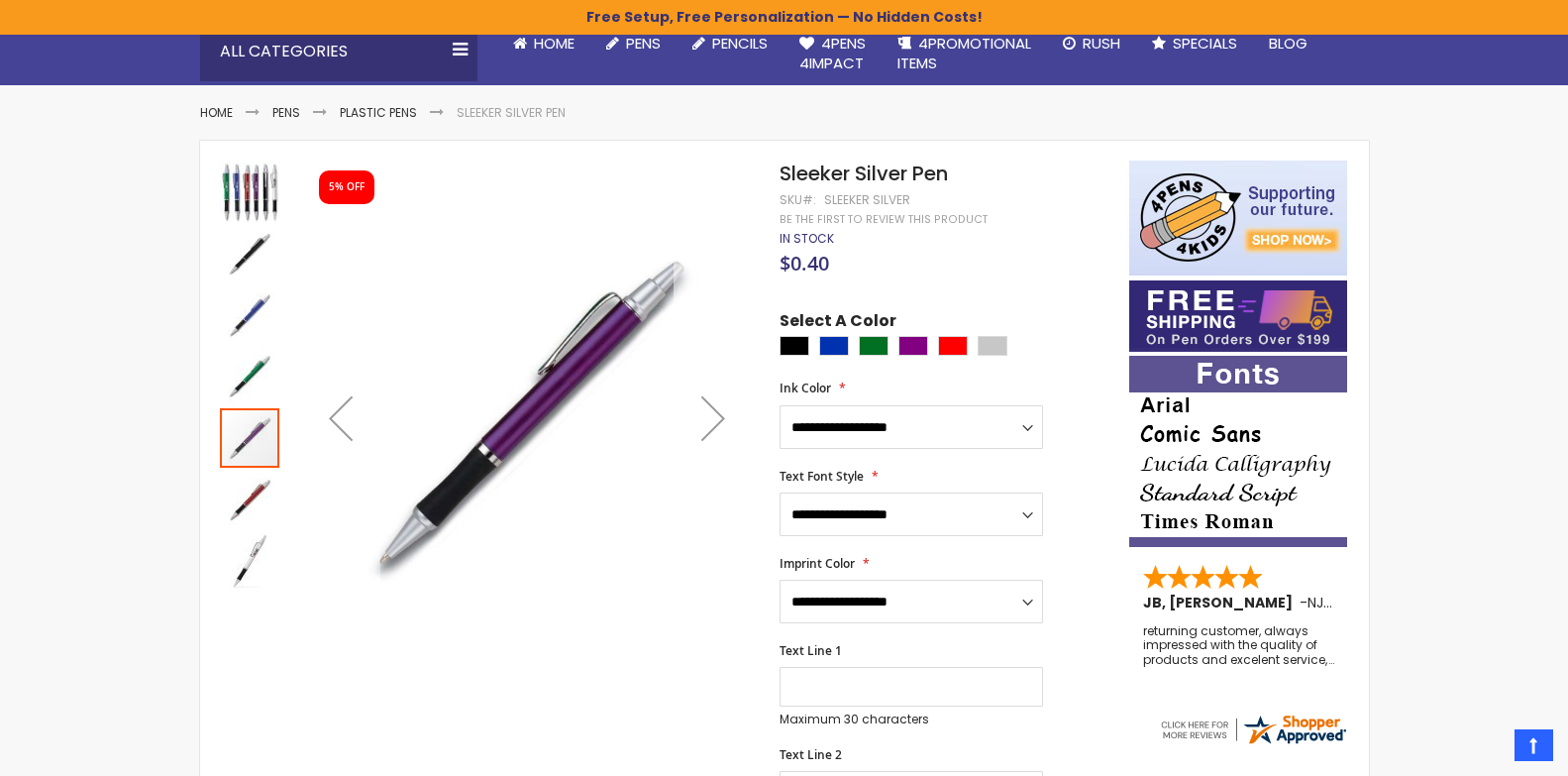
click at [713, 410] on div "Next" at bounding box center [713, 417] width 79 height 79
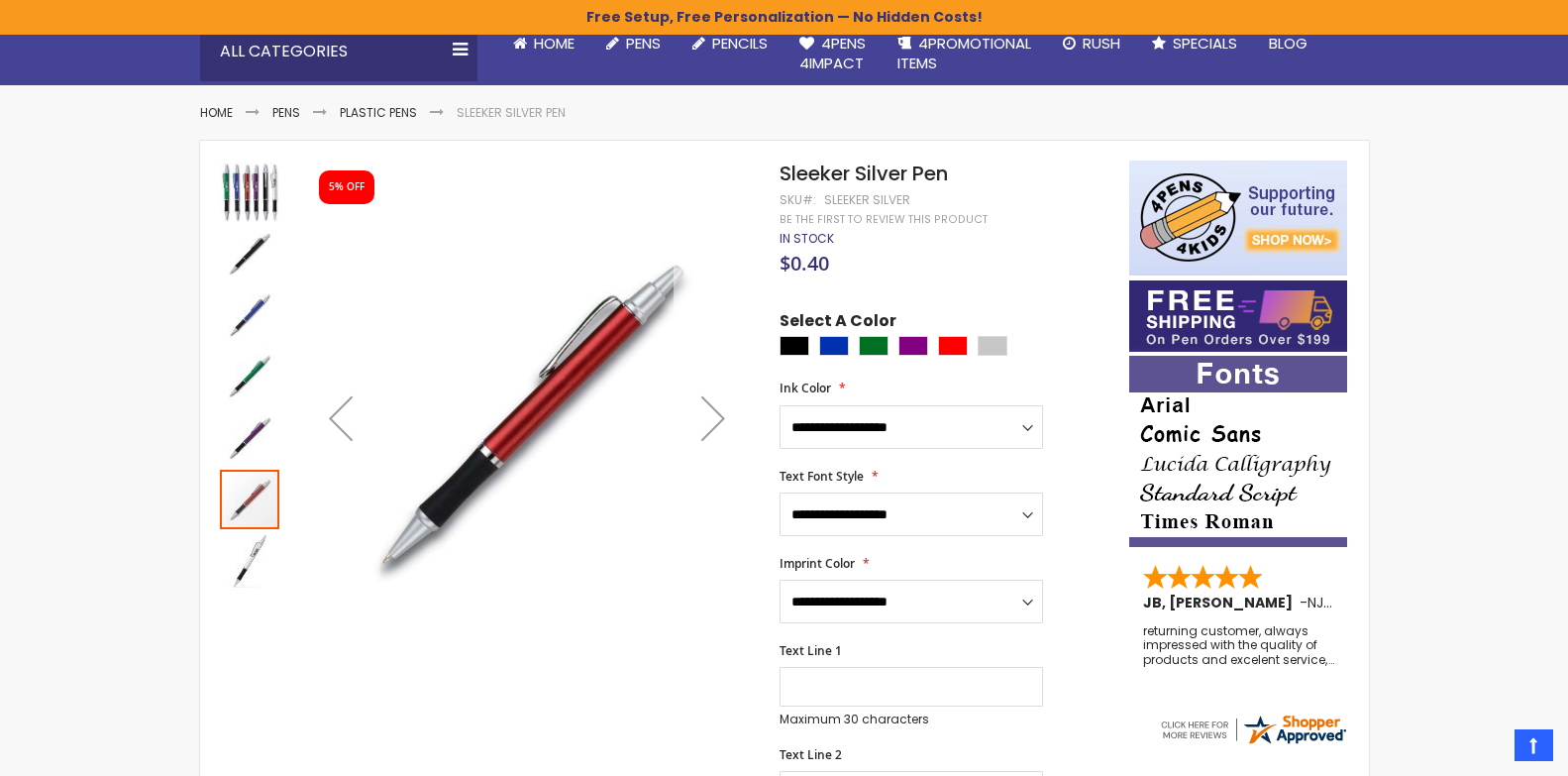
click at [713, 410] on div "Next" at bounding box center [713, 417] width 79 height 79
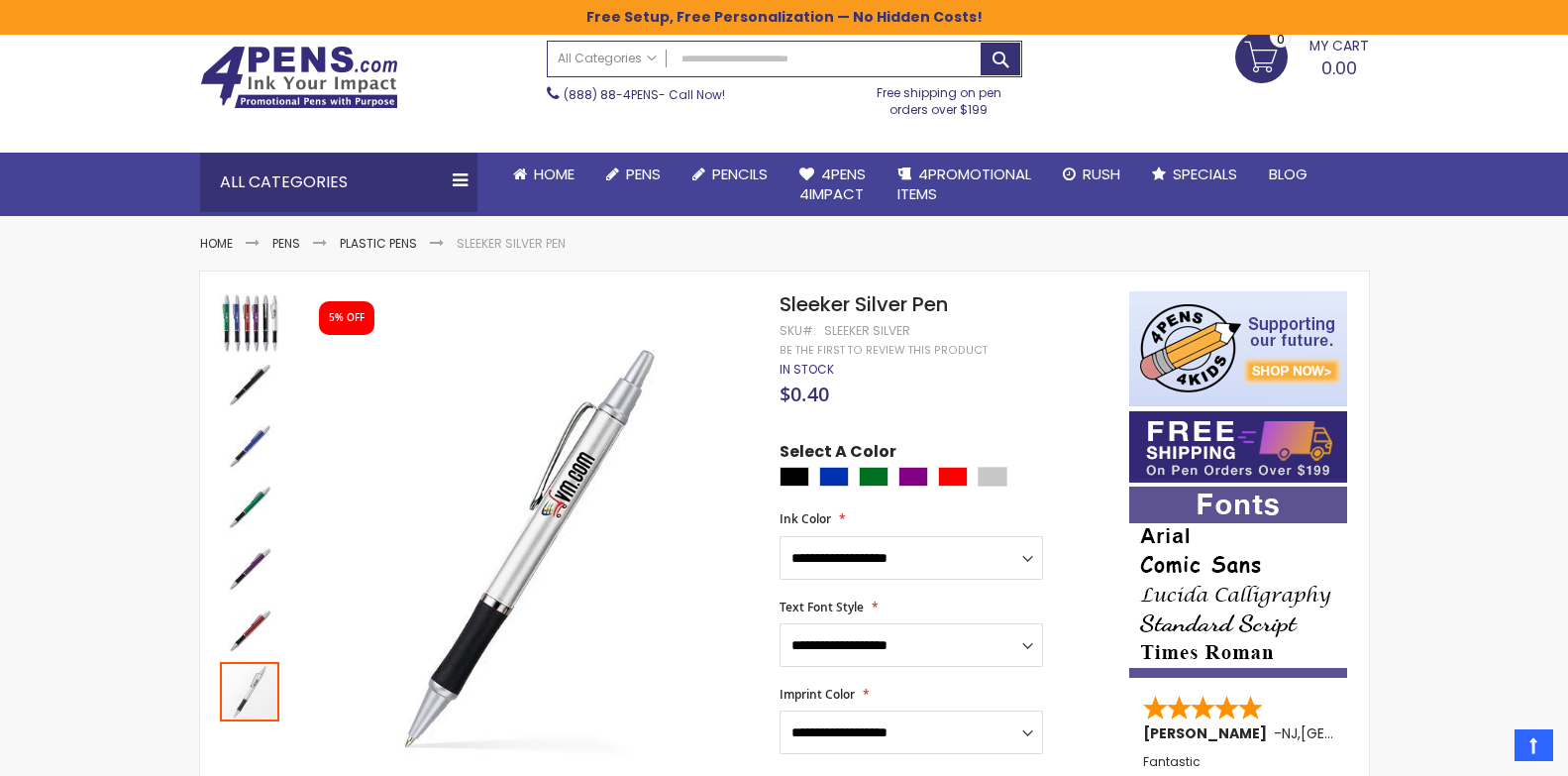
scroll to position [0, 0]
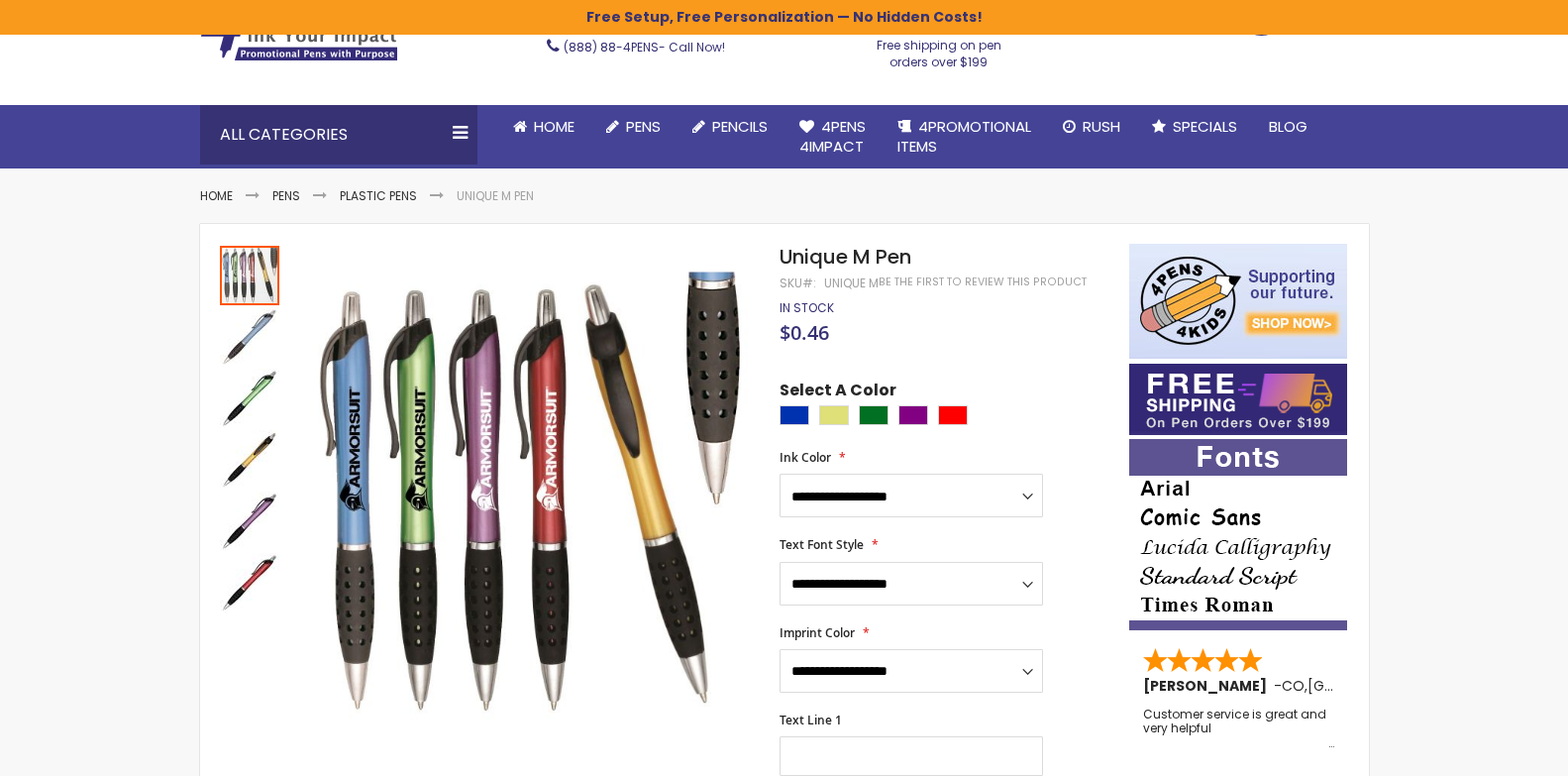
scroll to position [119, 0]
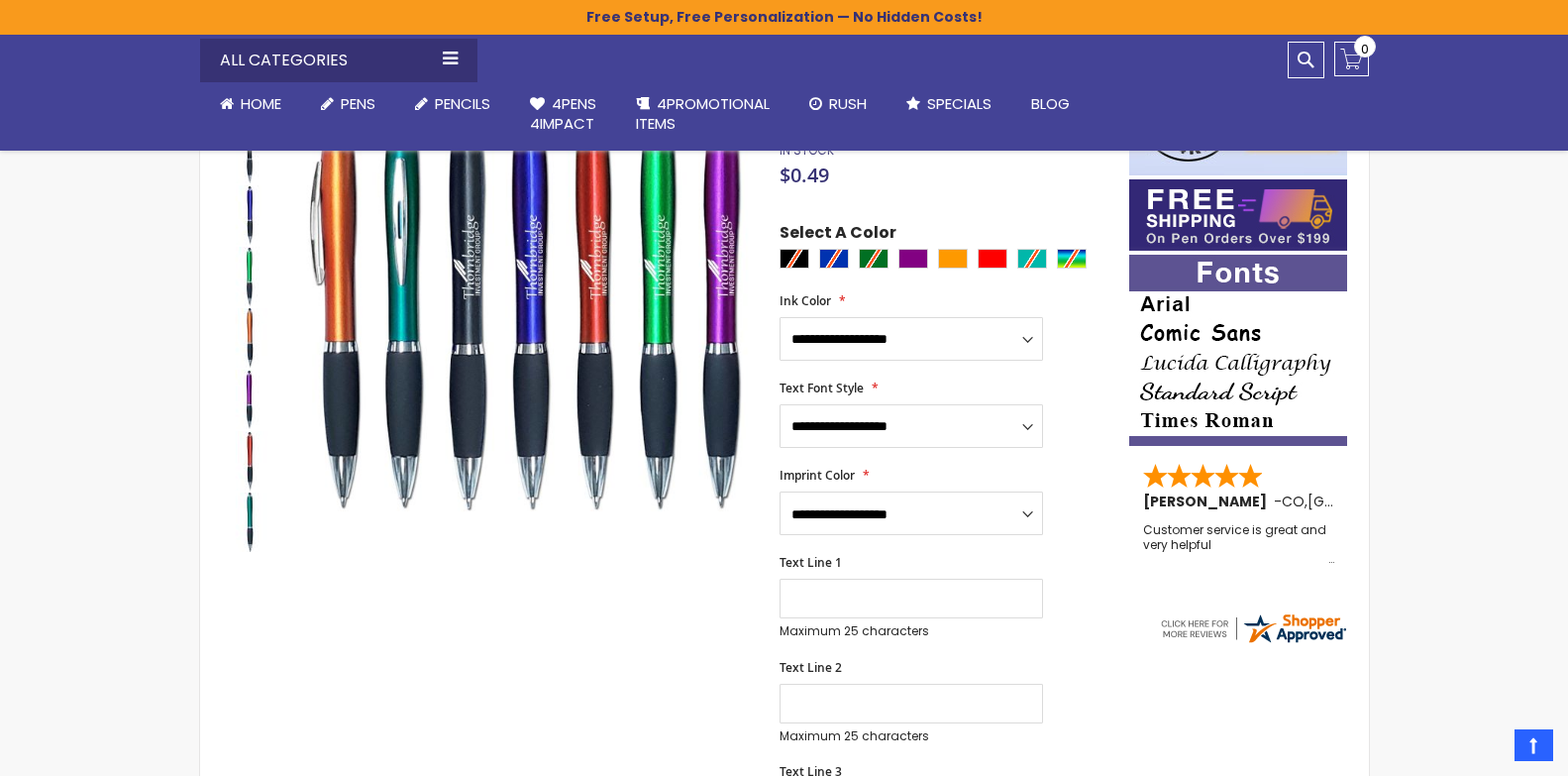
scroll to position [305, 0]
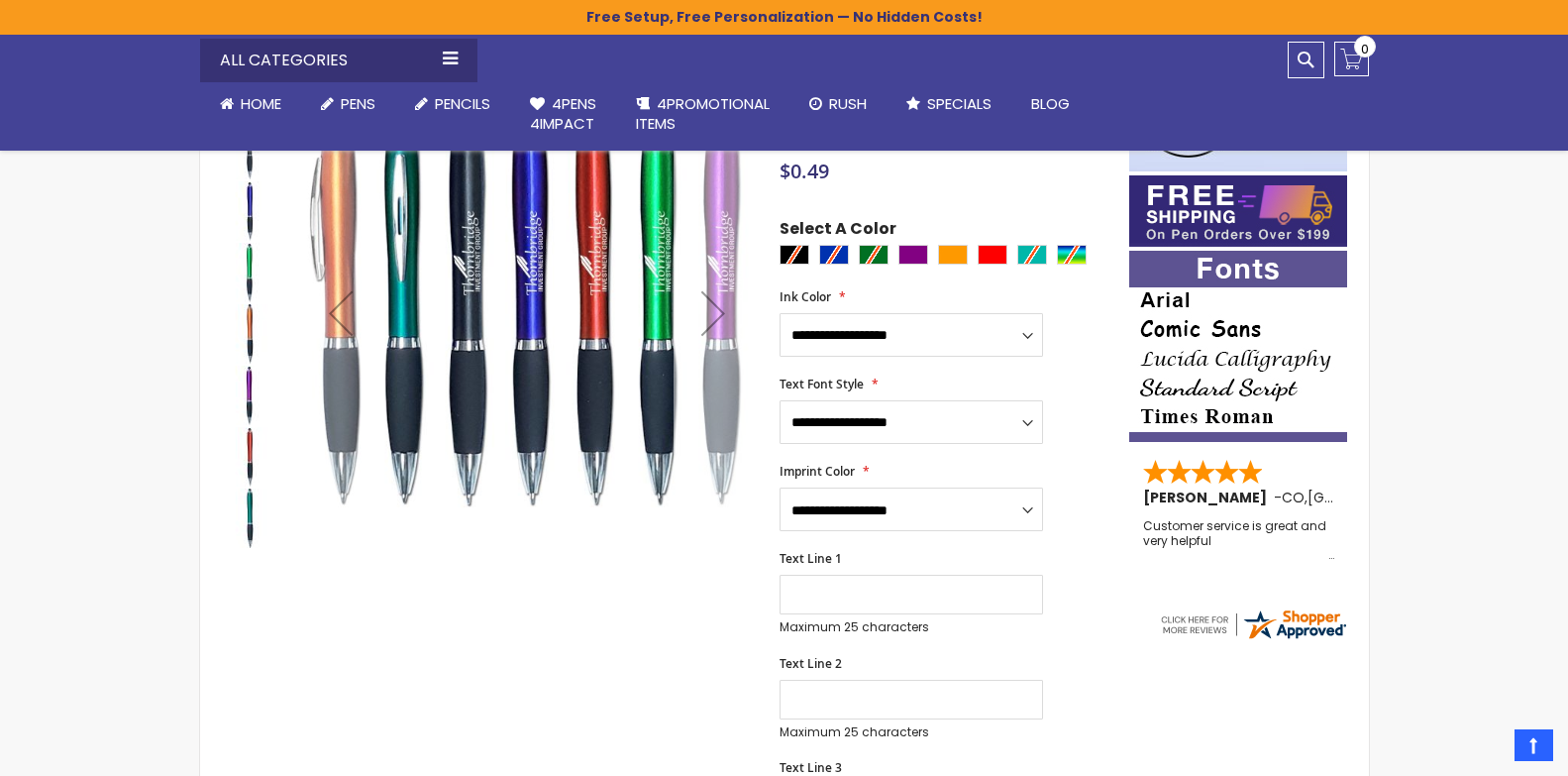
click at [723, 308] on div "Next" at bounding box center [713, 312] width 79 height 79
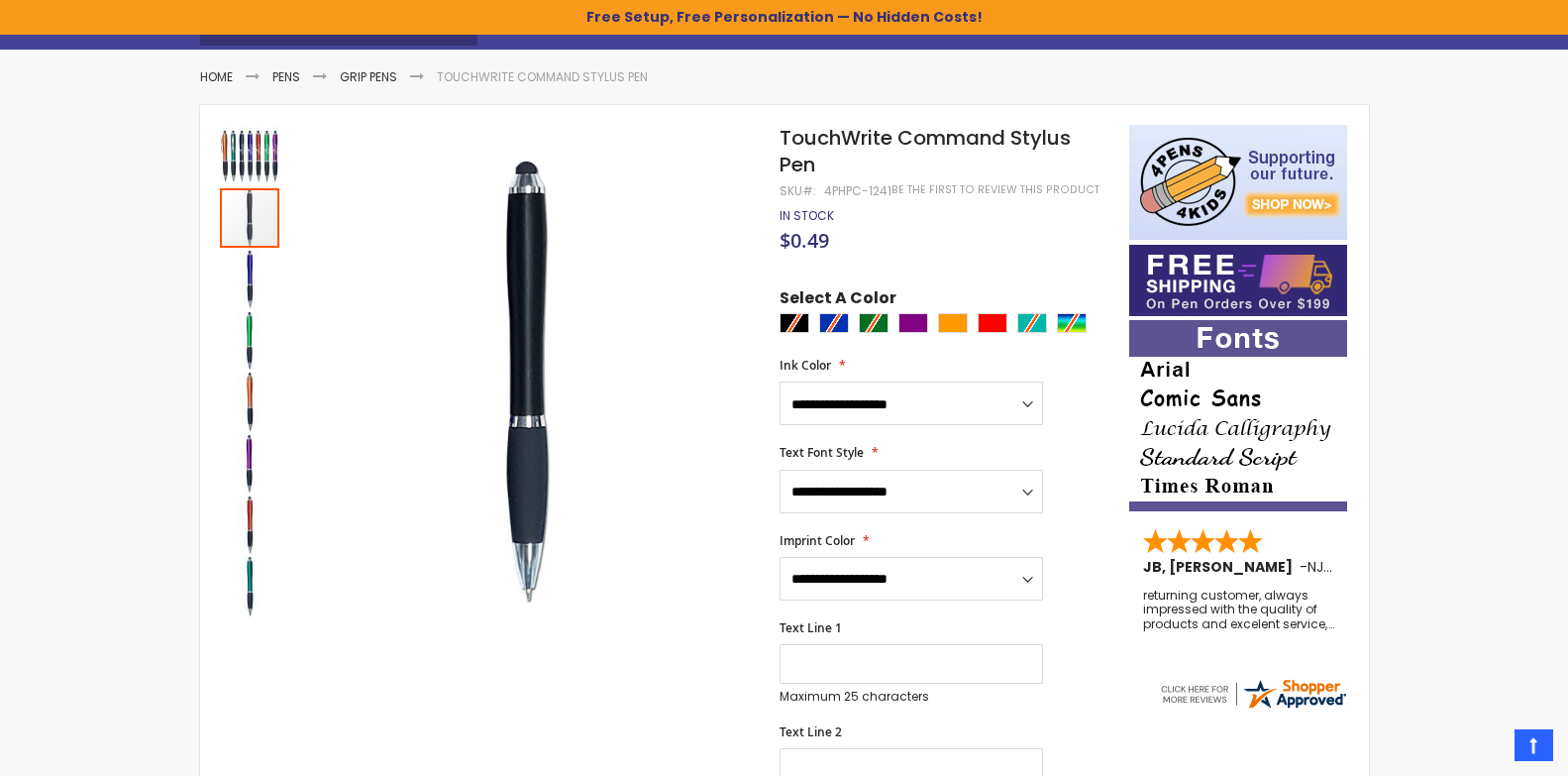
scroll to position [187, 0]
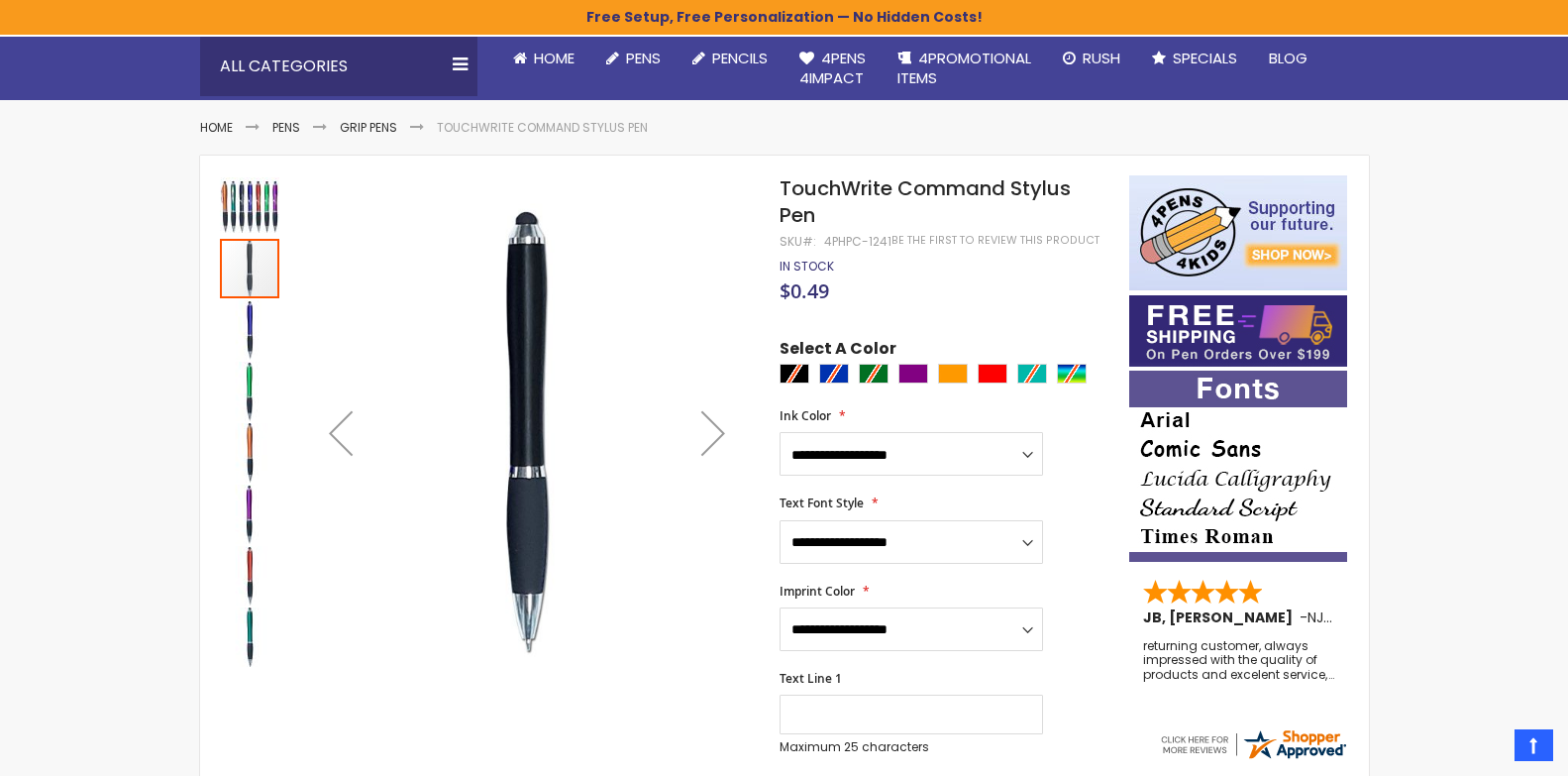
click at [716, 428] on div "Next" at bounding box center [713, 432] width 79 height 79
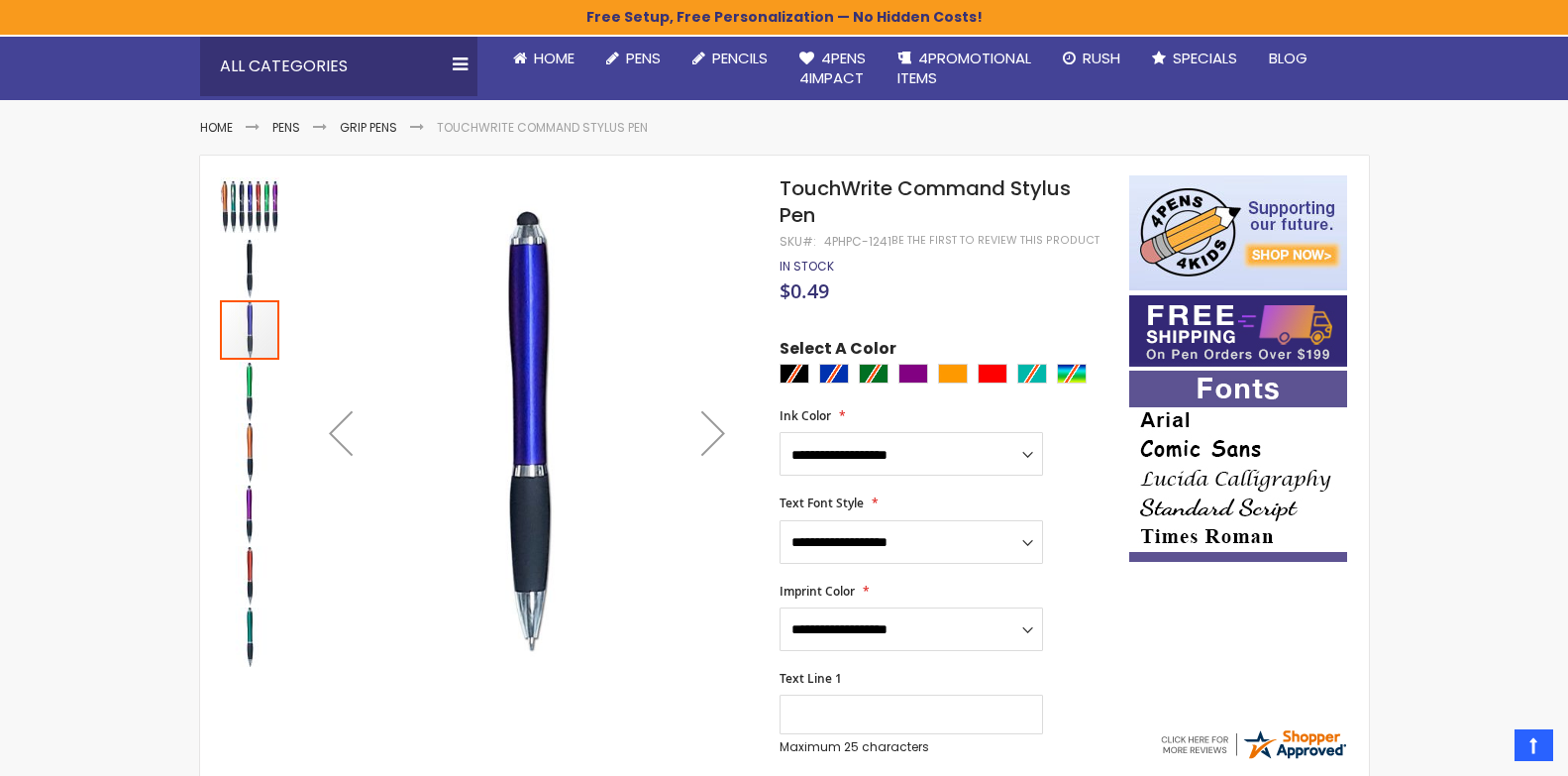
click at [716, 428] on div "Next" at bounding box center [713, 432] width 79 height 79
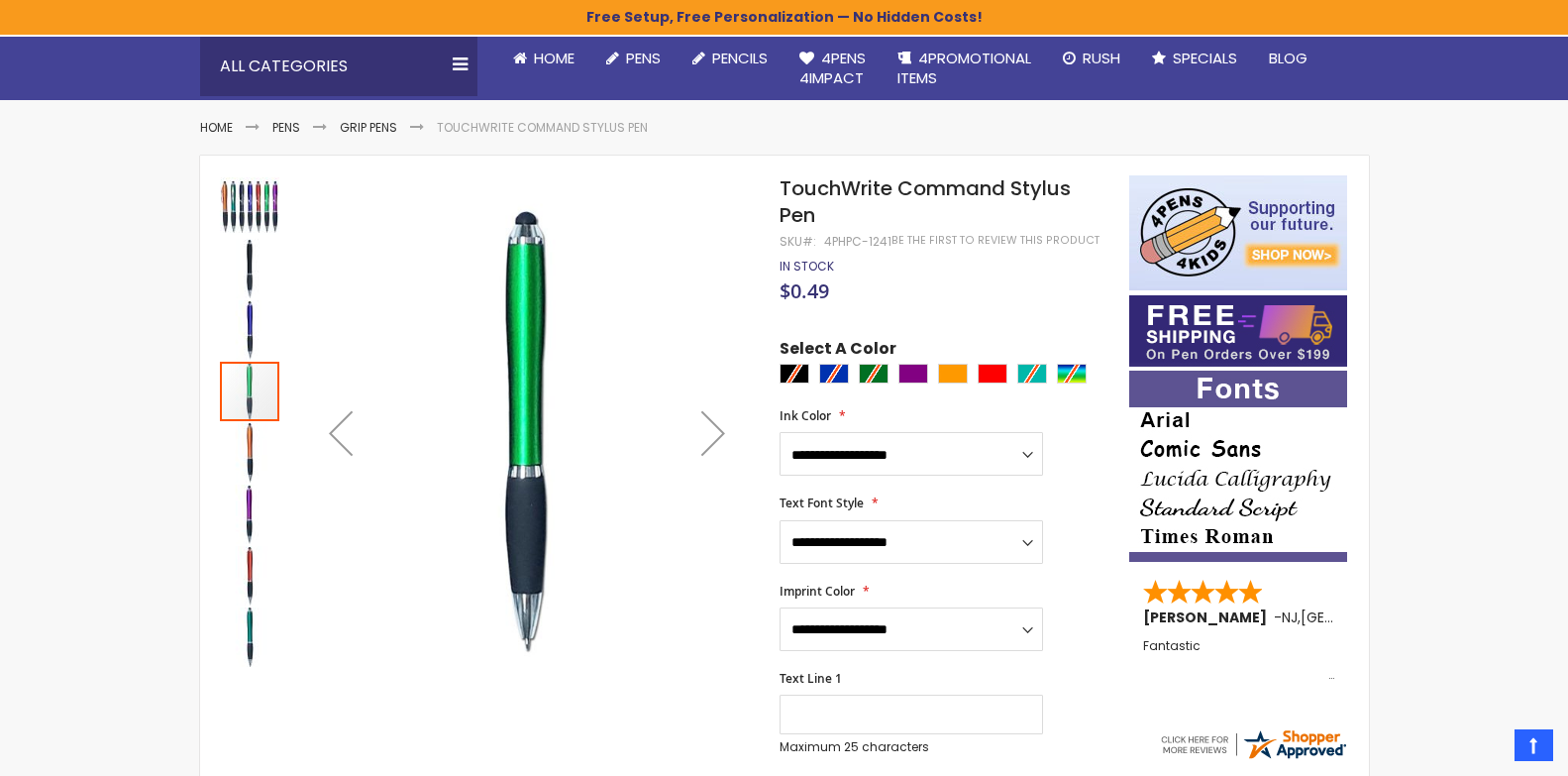
click at [716, 428] on div "Next" at bounding box center [713, 432] width 79 height 79
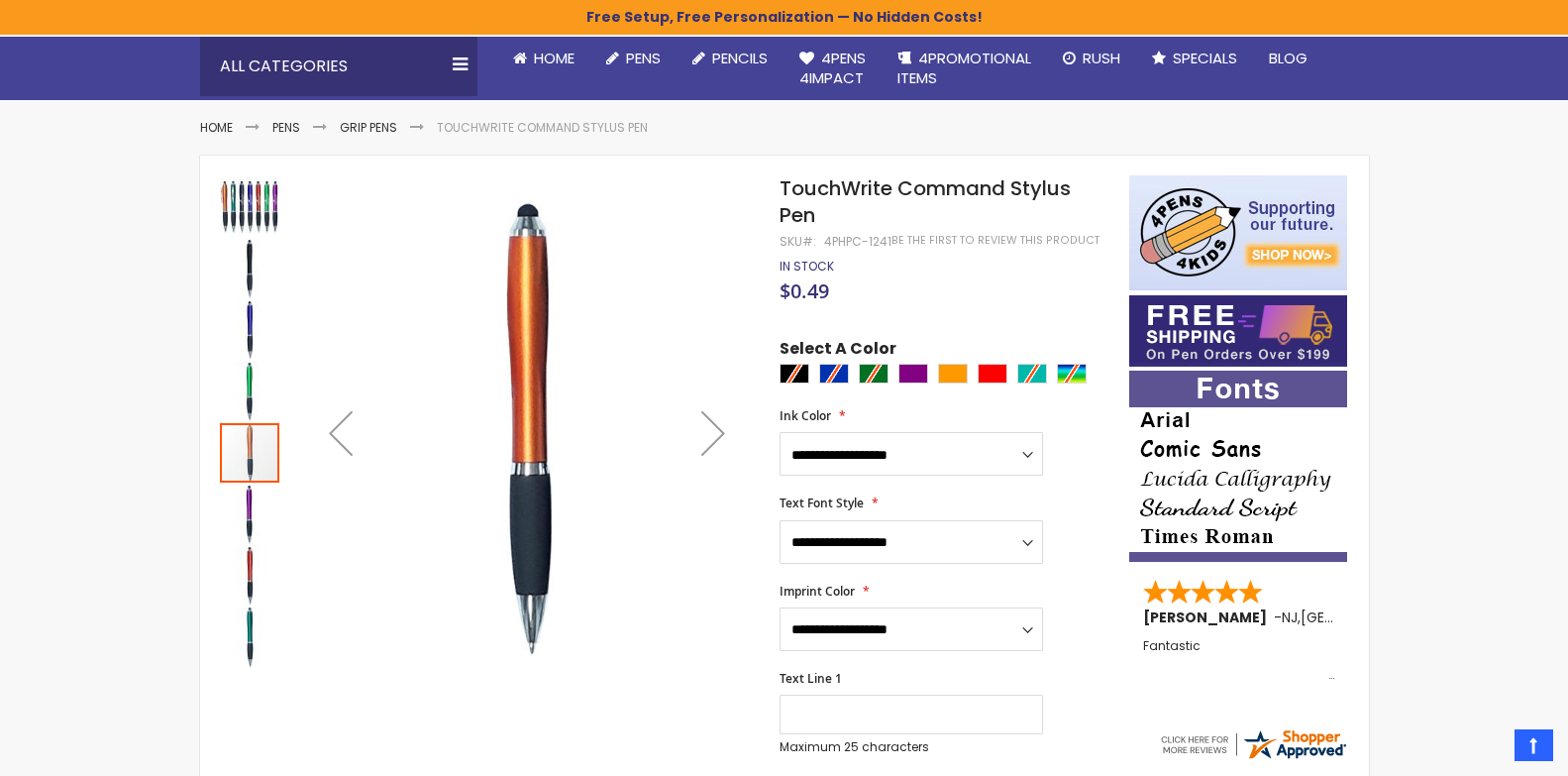
click at [716, 428] on div "Next" at bounding box center [713, 432] width 79 height 79
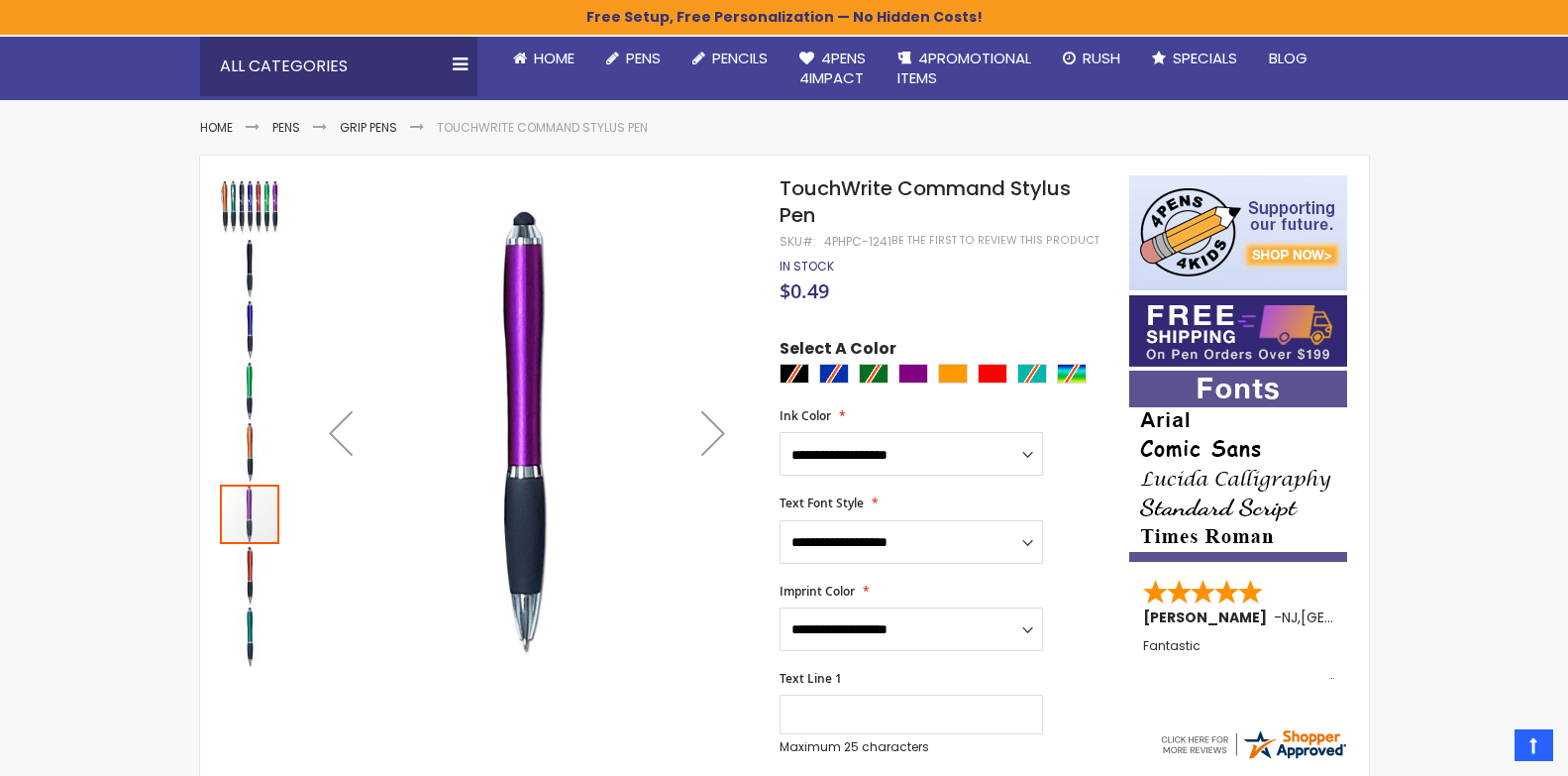
click at [716, 428] on div "Next" at bounding box center [713, 432] width 79 height 79
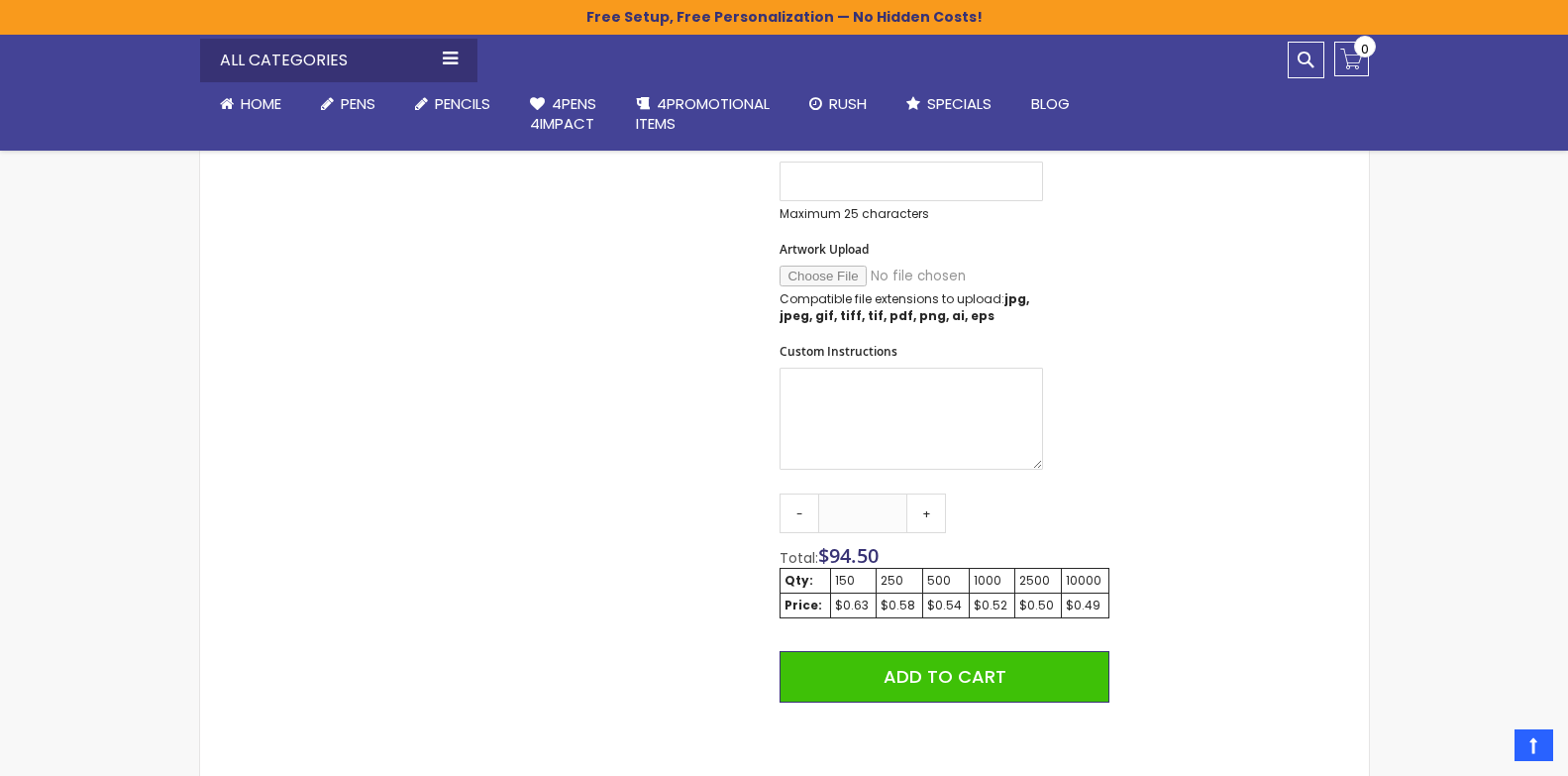
scroll to position [978, 0]
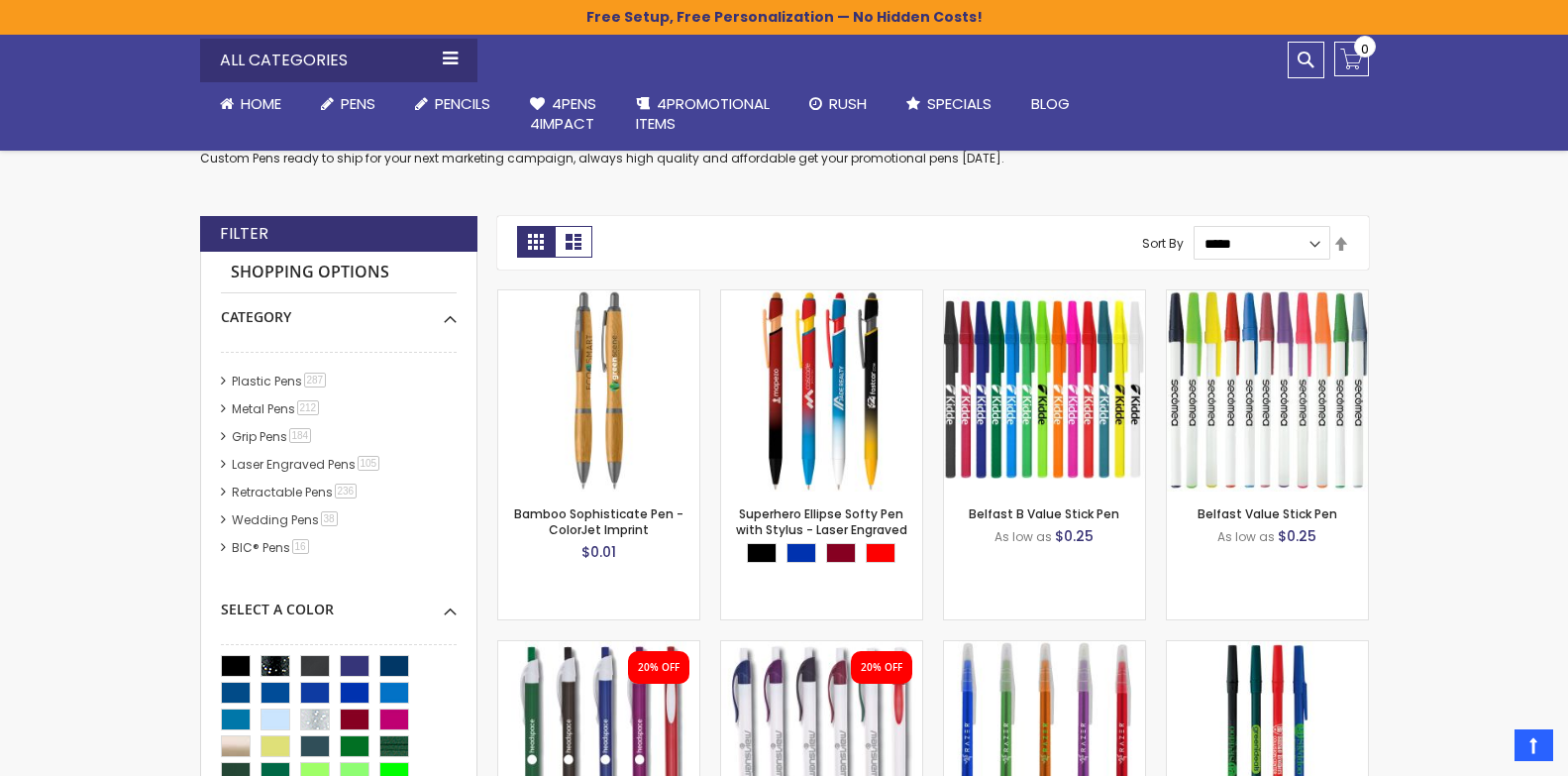
scroll to position [476, 0]
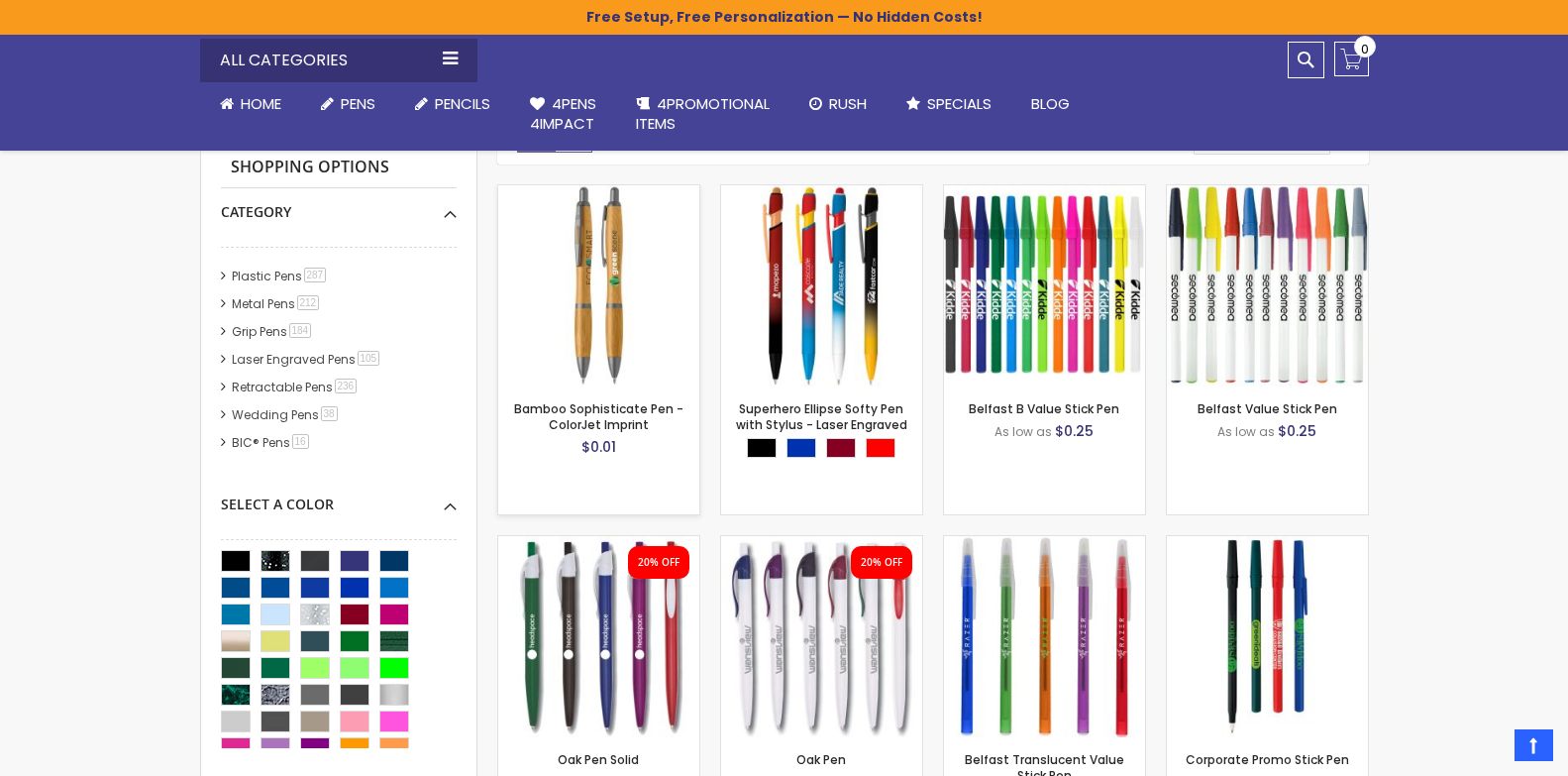
click at [616, 336] on img at bounding box center [599, 286] width 201 height 201
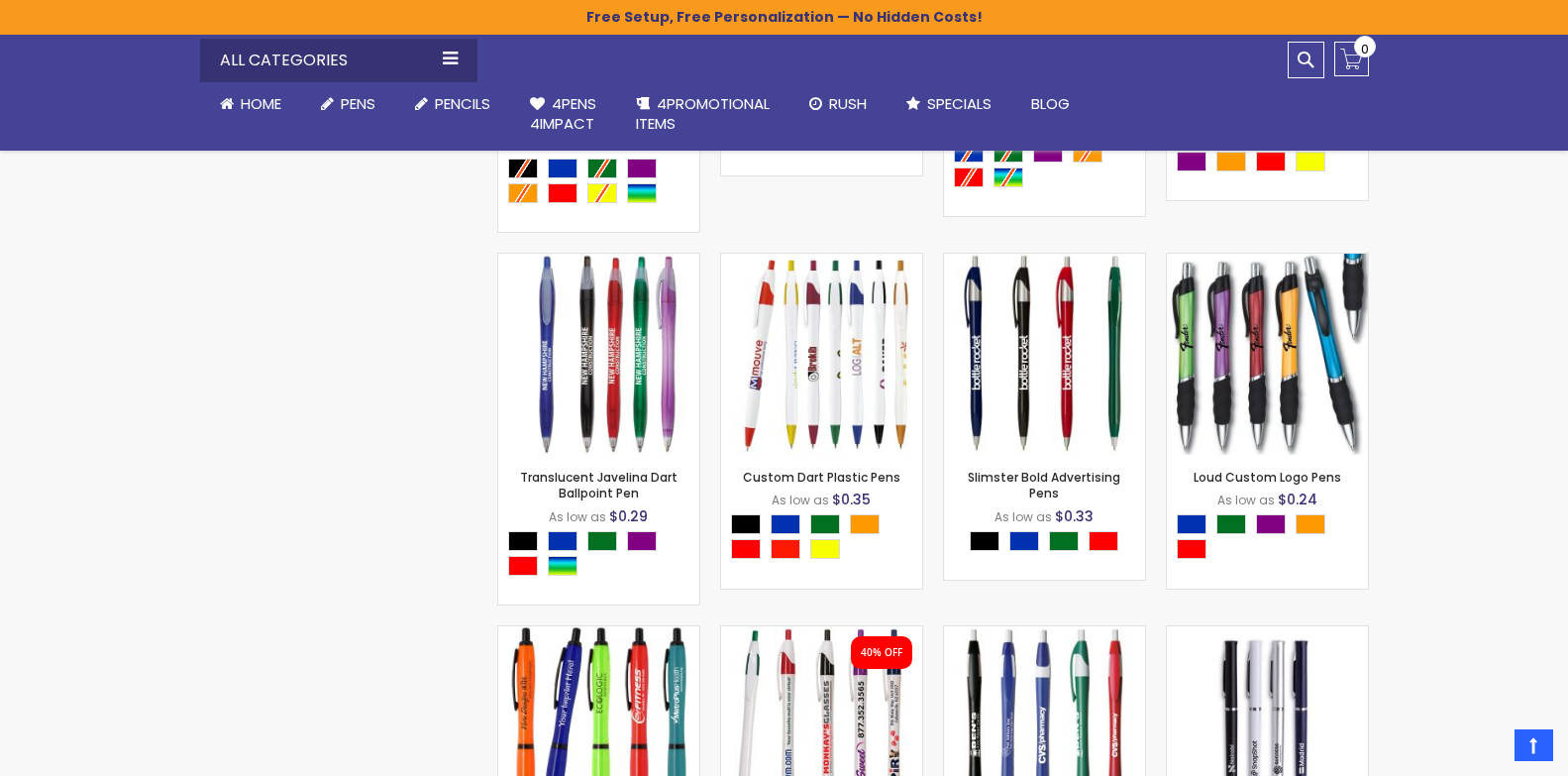
scroll to position [3304, 0]
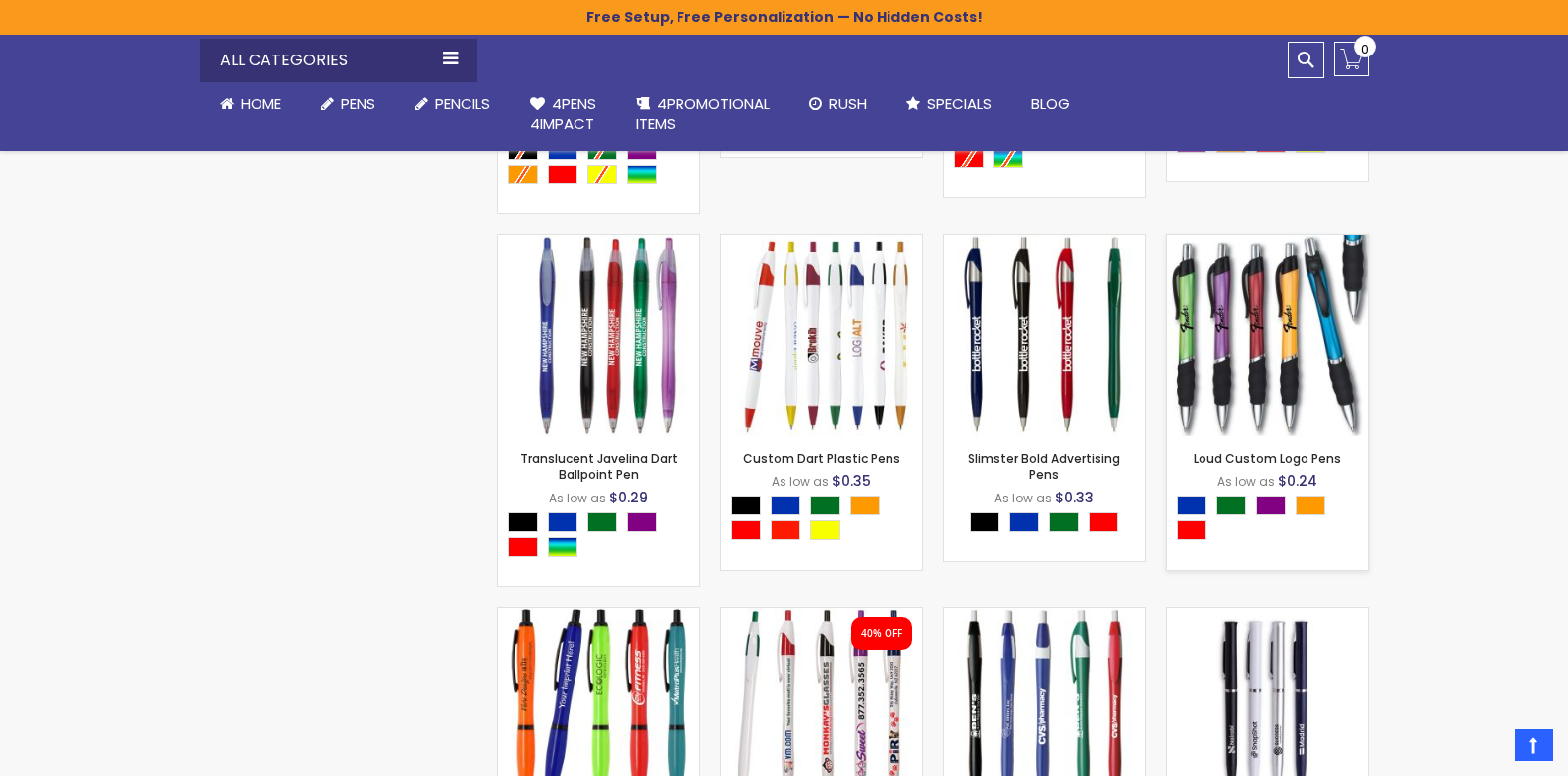
click at [1216, 331] on img at bounding box center [1267, 335] width 201 height 201
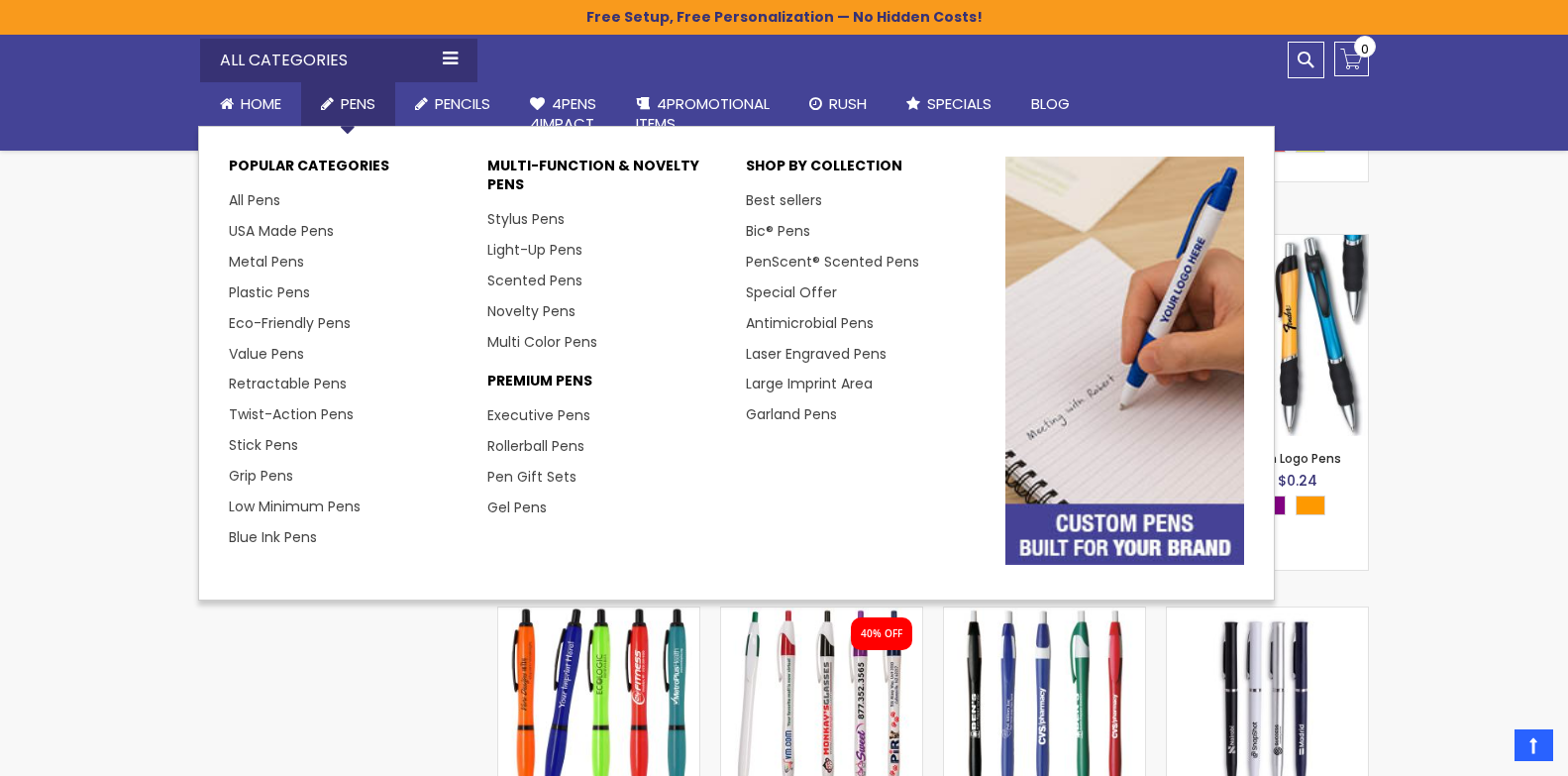
click at [372, 103] on span "Pens" at bounding box center [358, 103] width 35 height 21
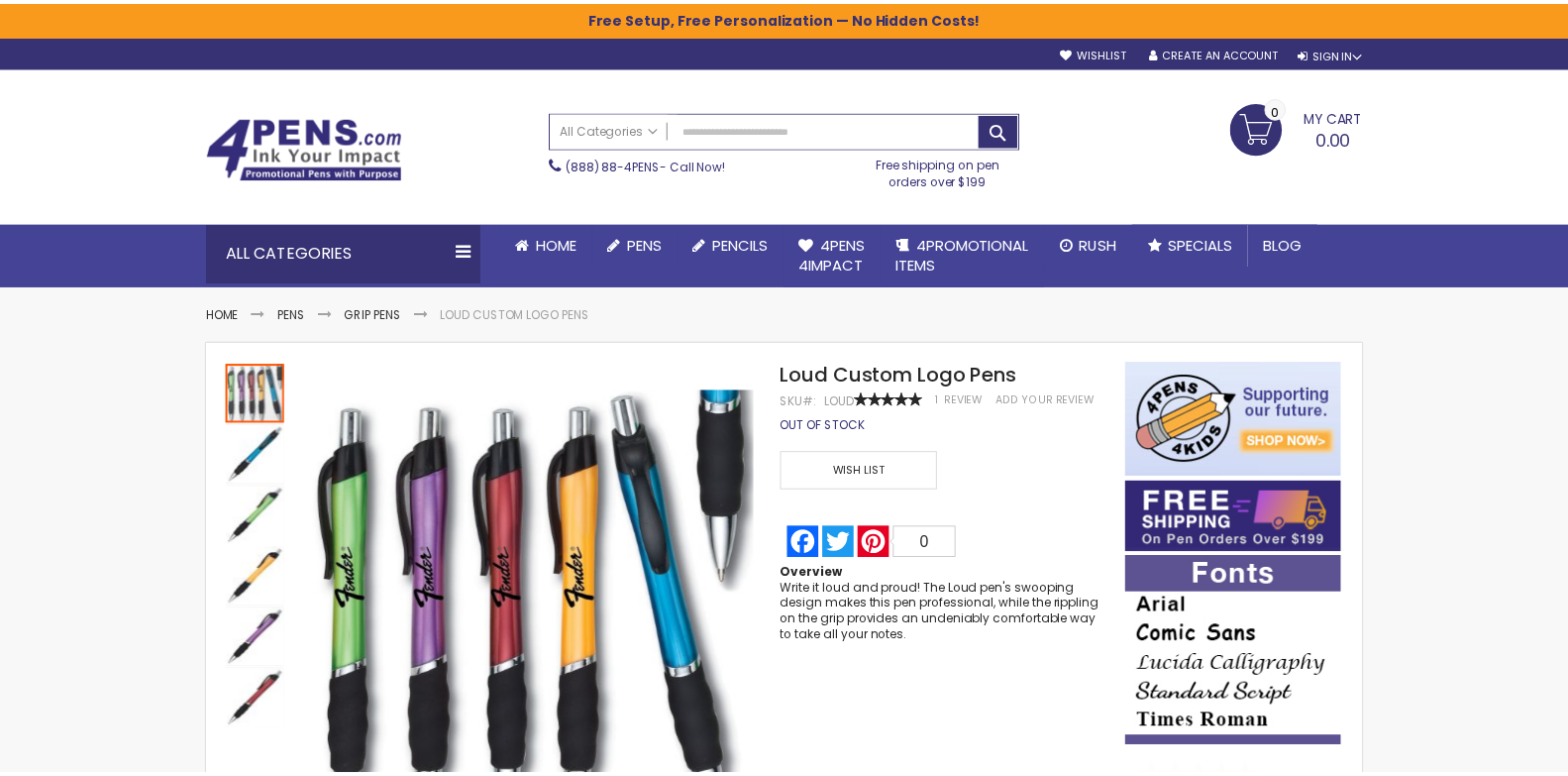
scroll to position [95, 0]
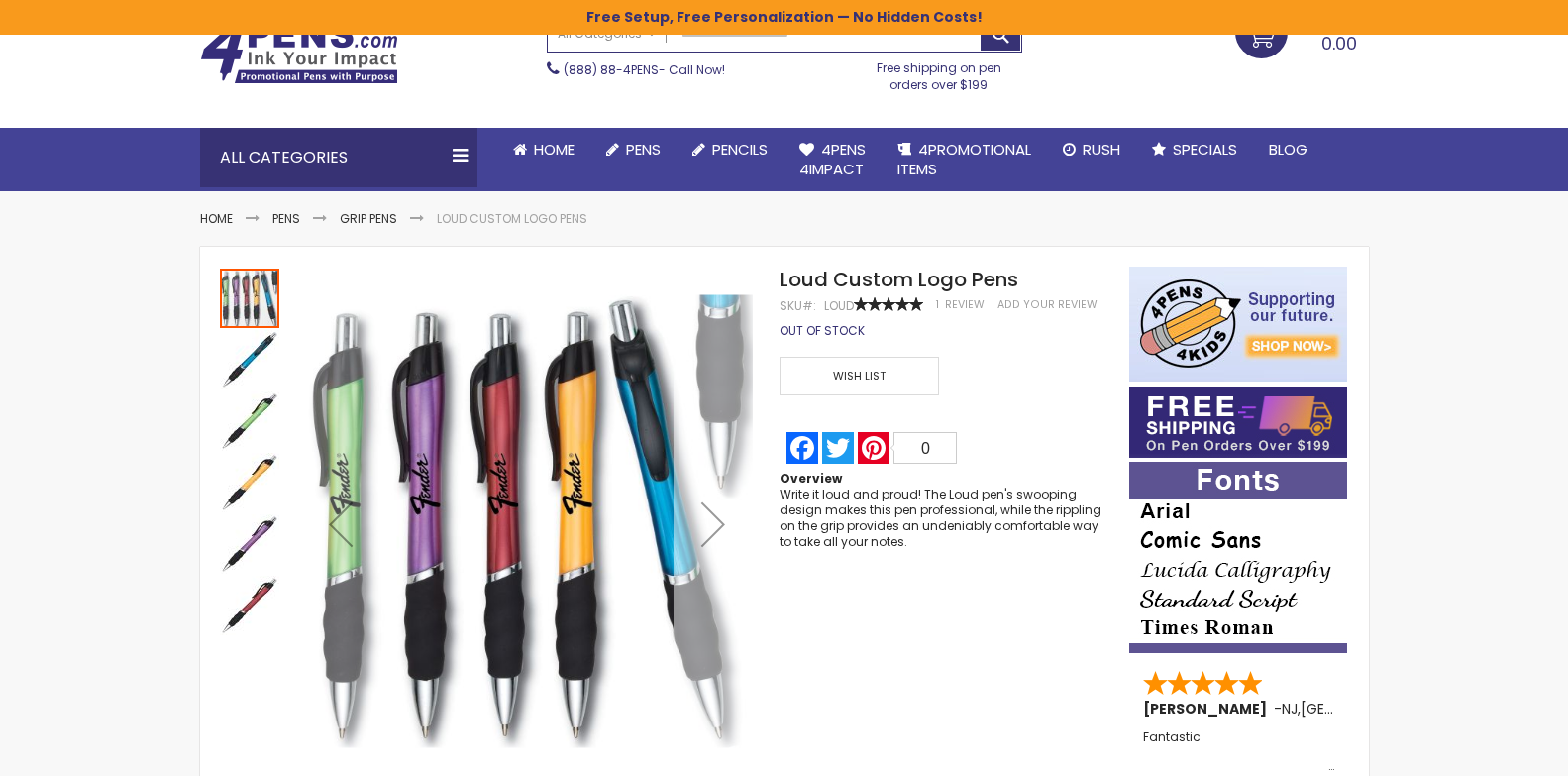
click at [709, 525] on div "Next" at bounding box center [713, 524] width 79 height 79
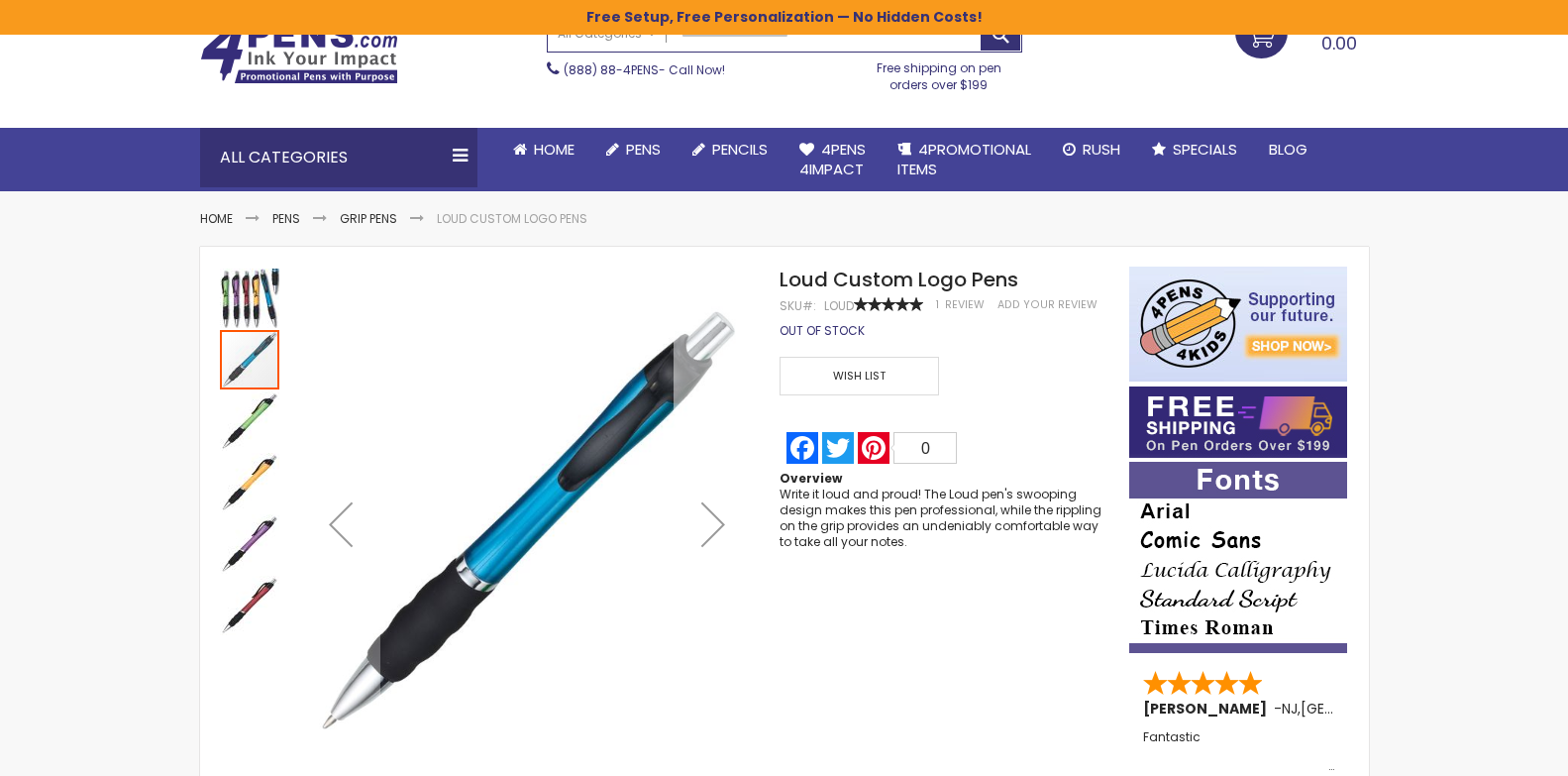
click at [709, 525] on div "Next" at bounding box center [713, 524] width 79 height 79
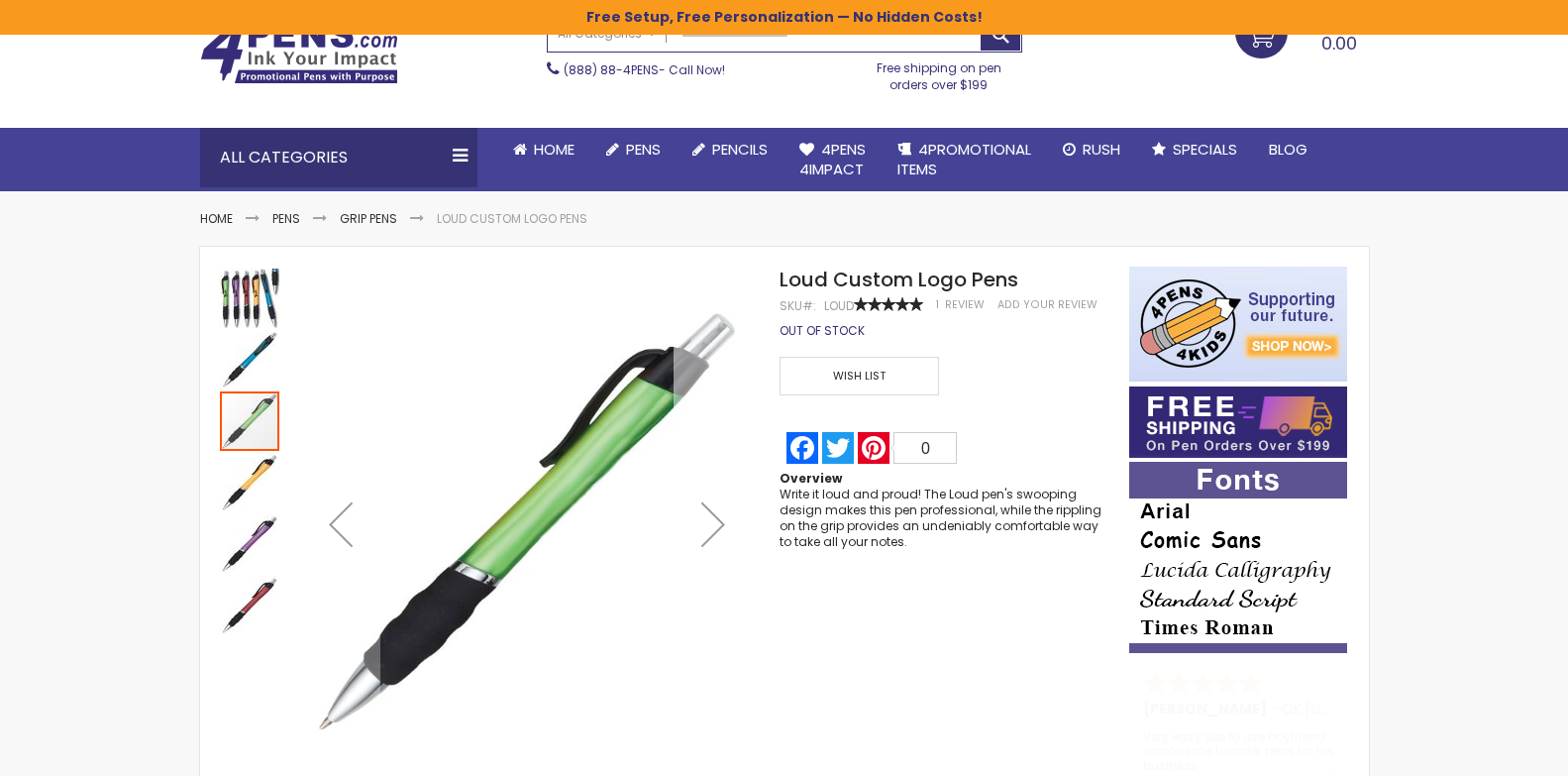
click at [709, 525] on div "Next" at bounding box center [713, 524] width 79 height 79
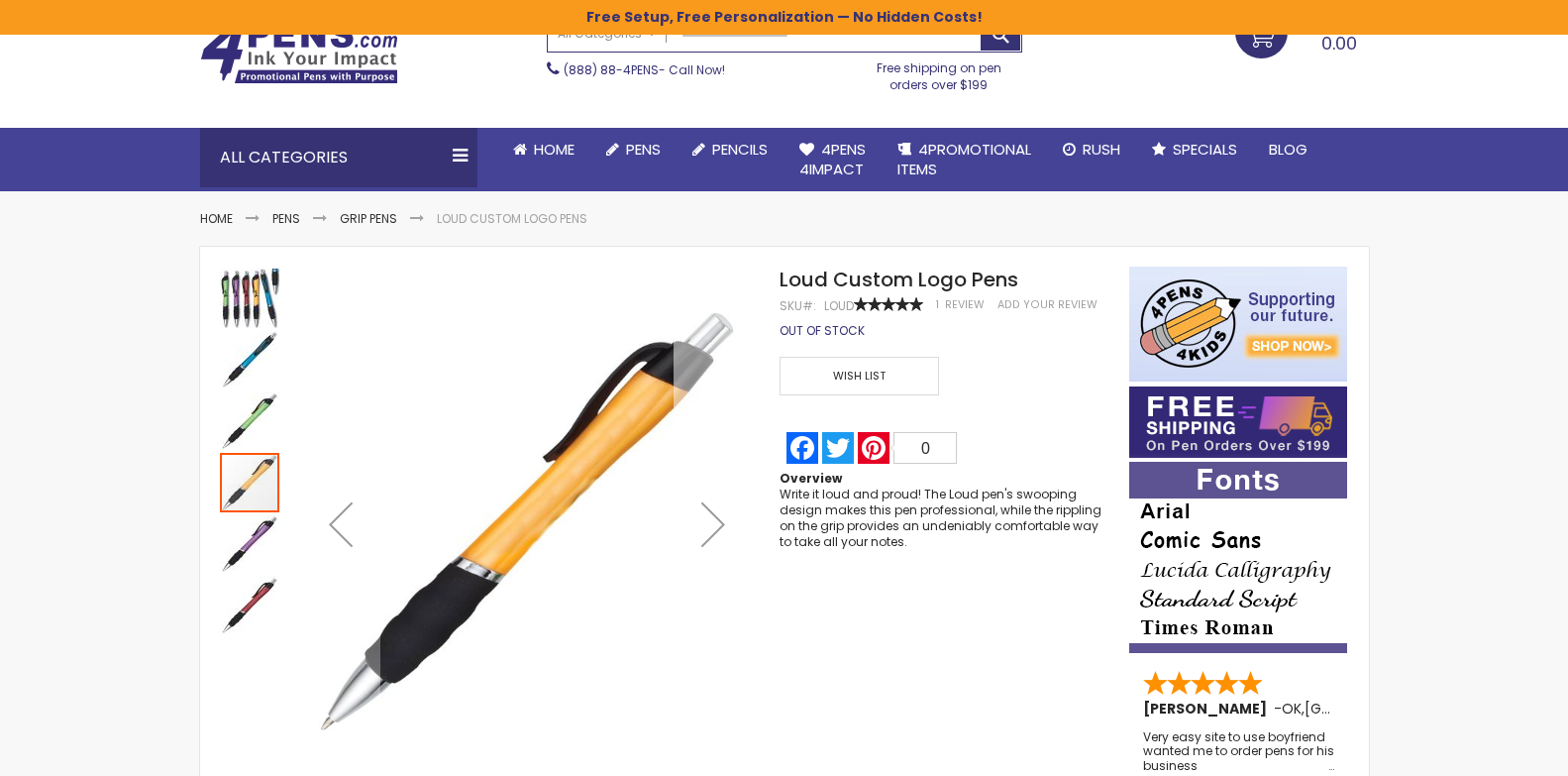
click at [709, 525] on div "Next" at bounding box center [713, 524] width 79 height 79
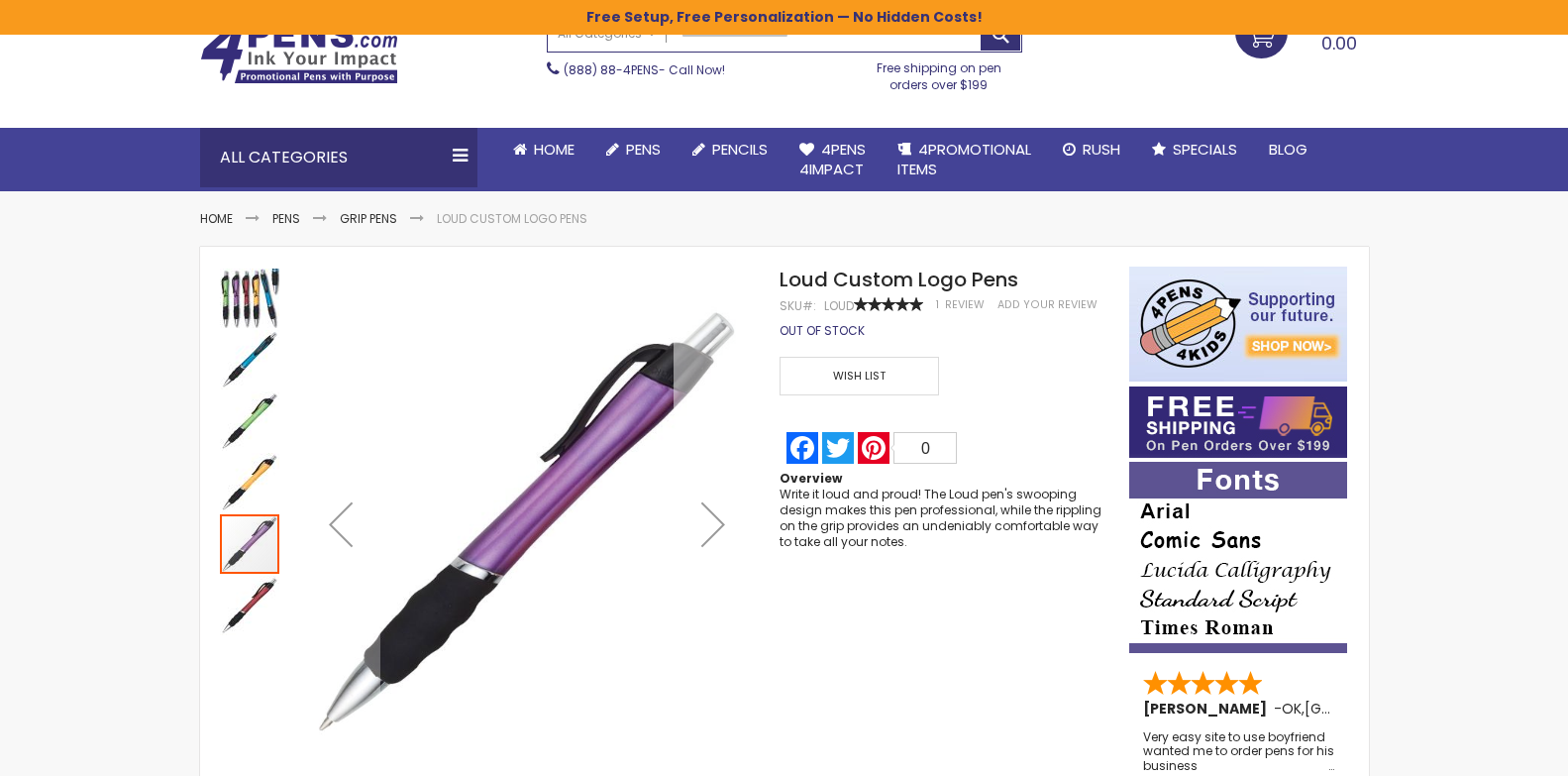
click at [709, 525] on div "Next" at bounding box center [713, 524] width 79 height 79
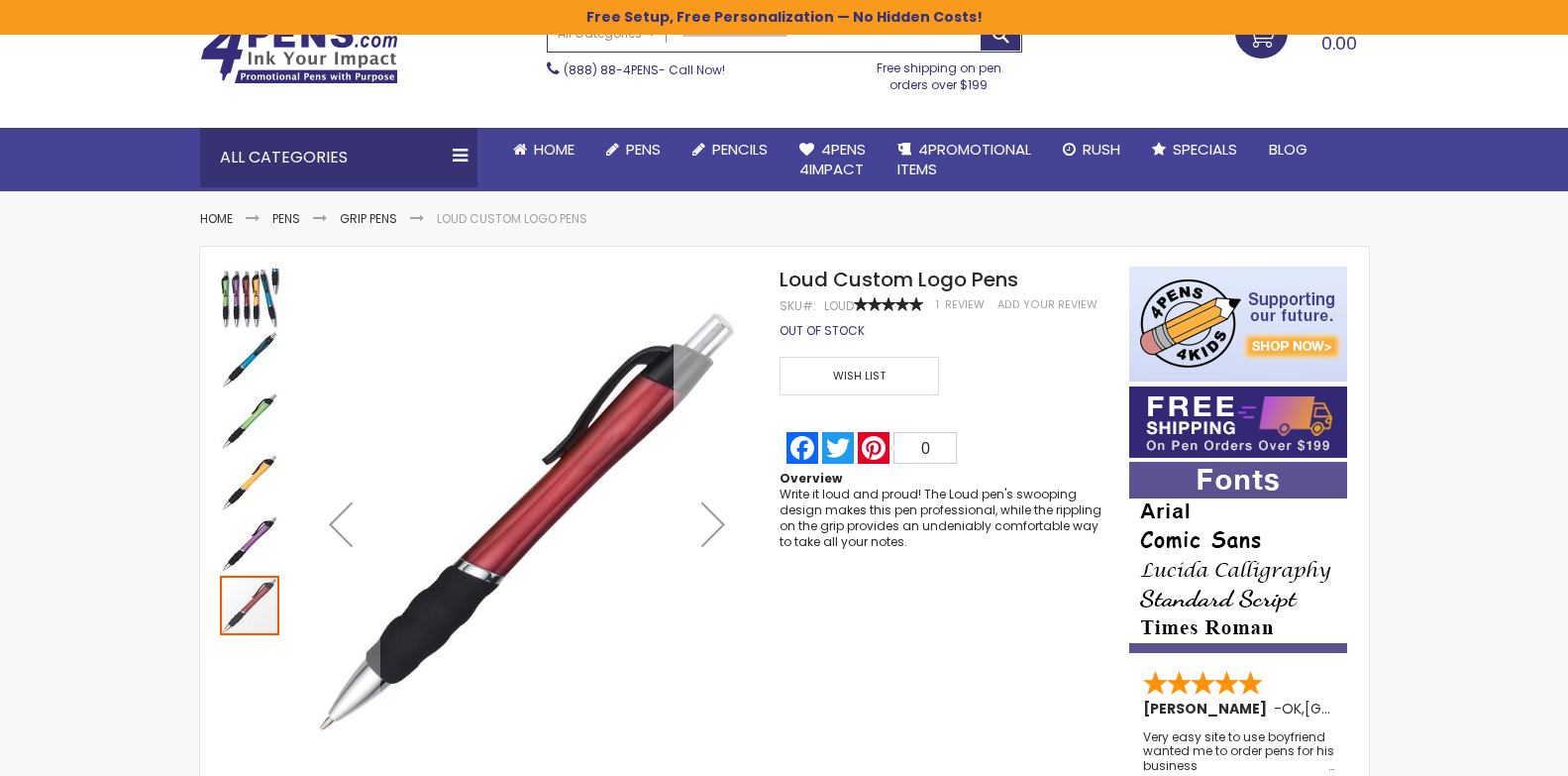
click at [709, 525] on div "Next" at bounding box center [713, 524] width 79 height 79
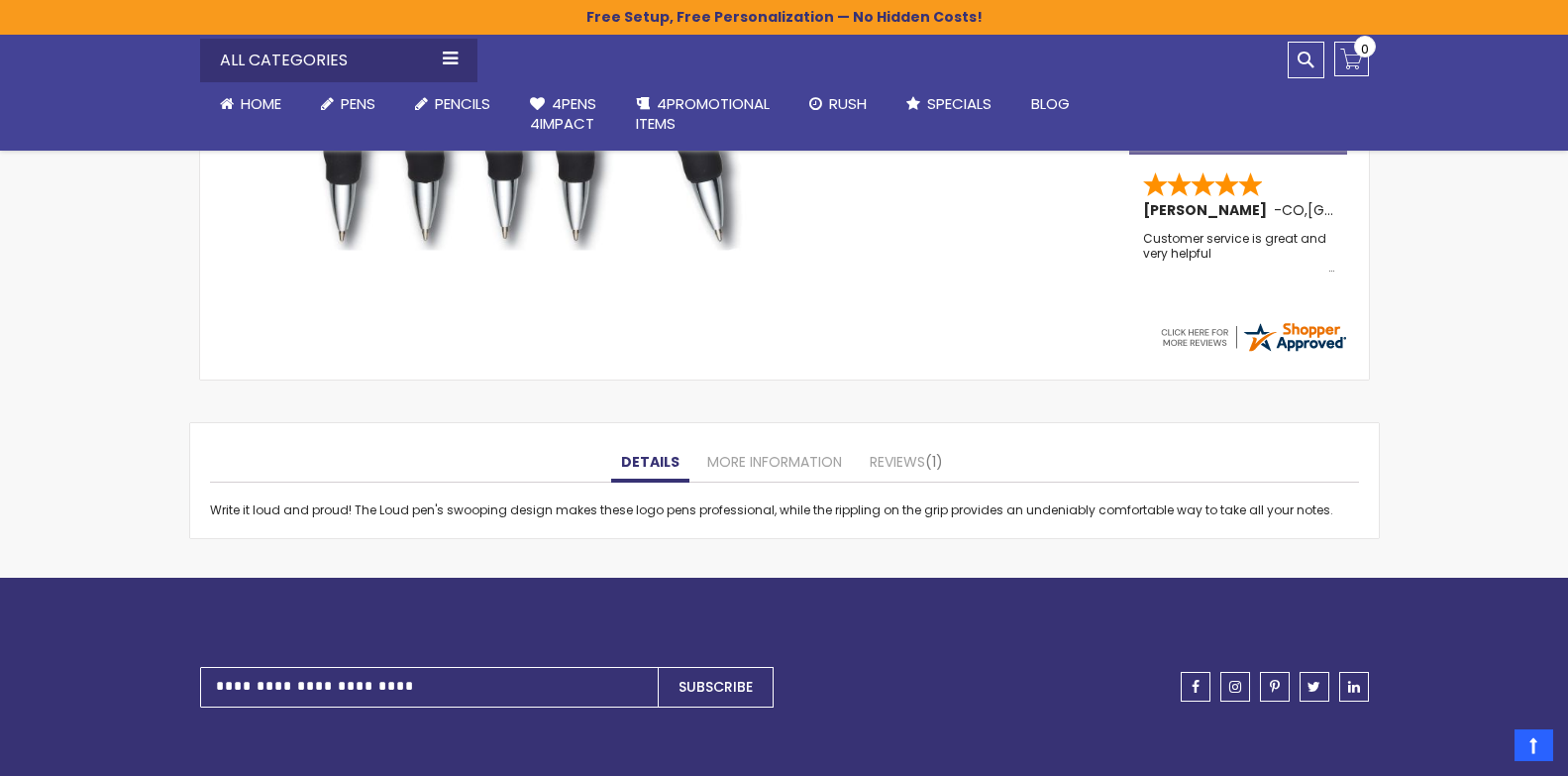
scroll to position [601, 0]
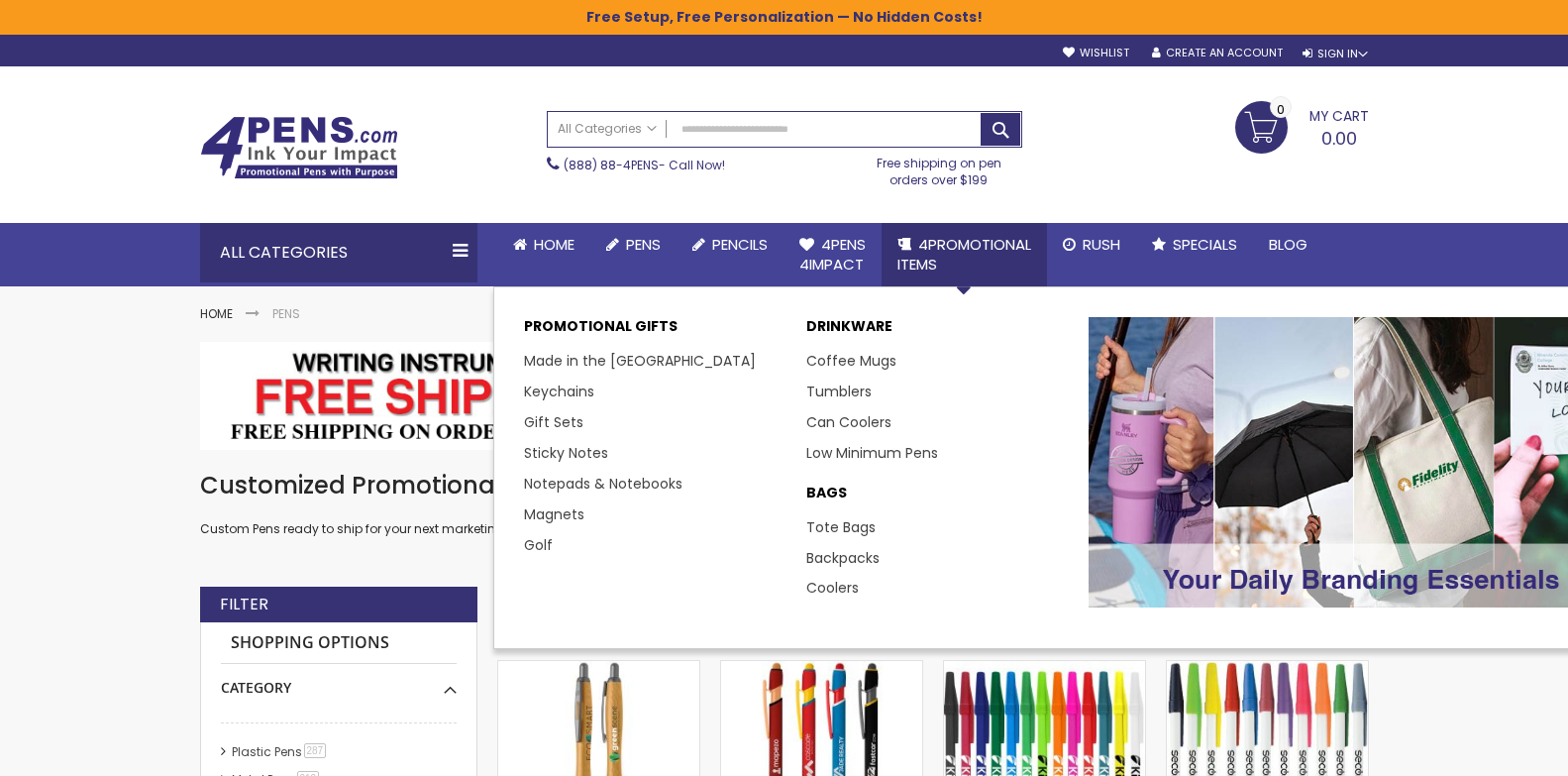
click at [963, 245] on span "4PROMOTIONAL ITEMS" at bounding box center [964, 253] width 134 height 41
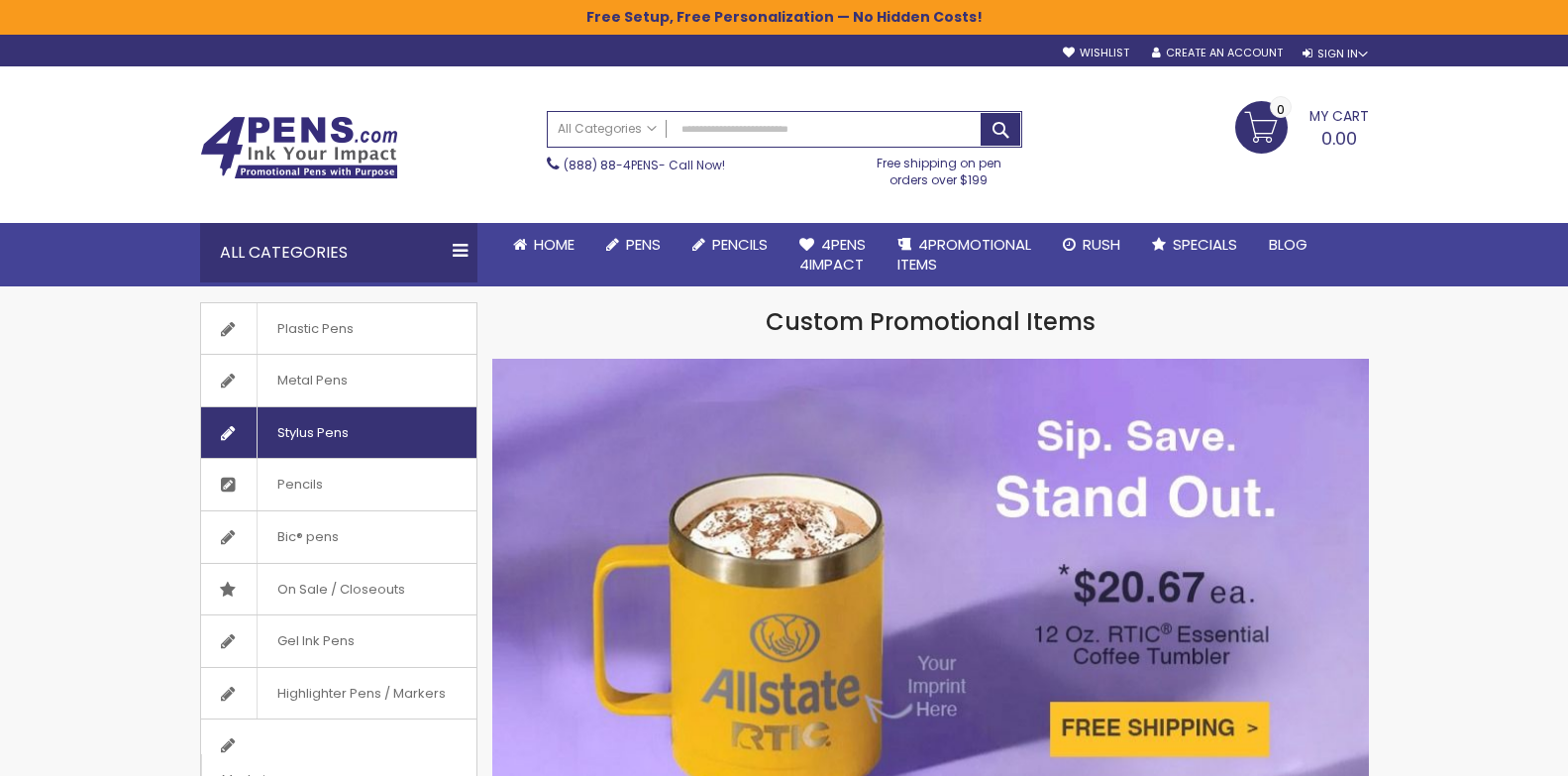
click at [403, 445] on link "Stylus Pens" at bounding box center [339, 433] width 275 height 52
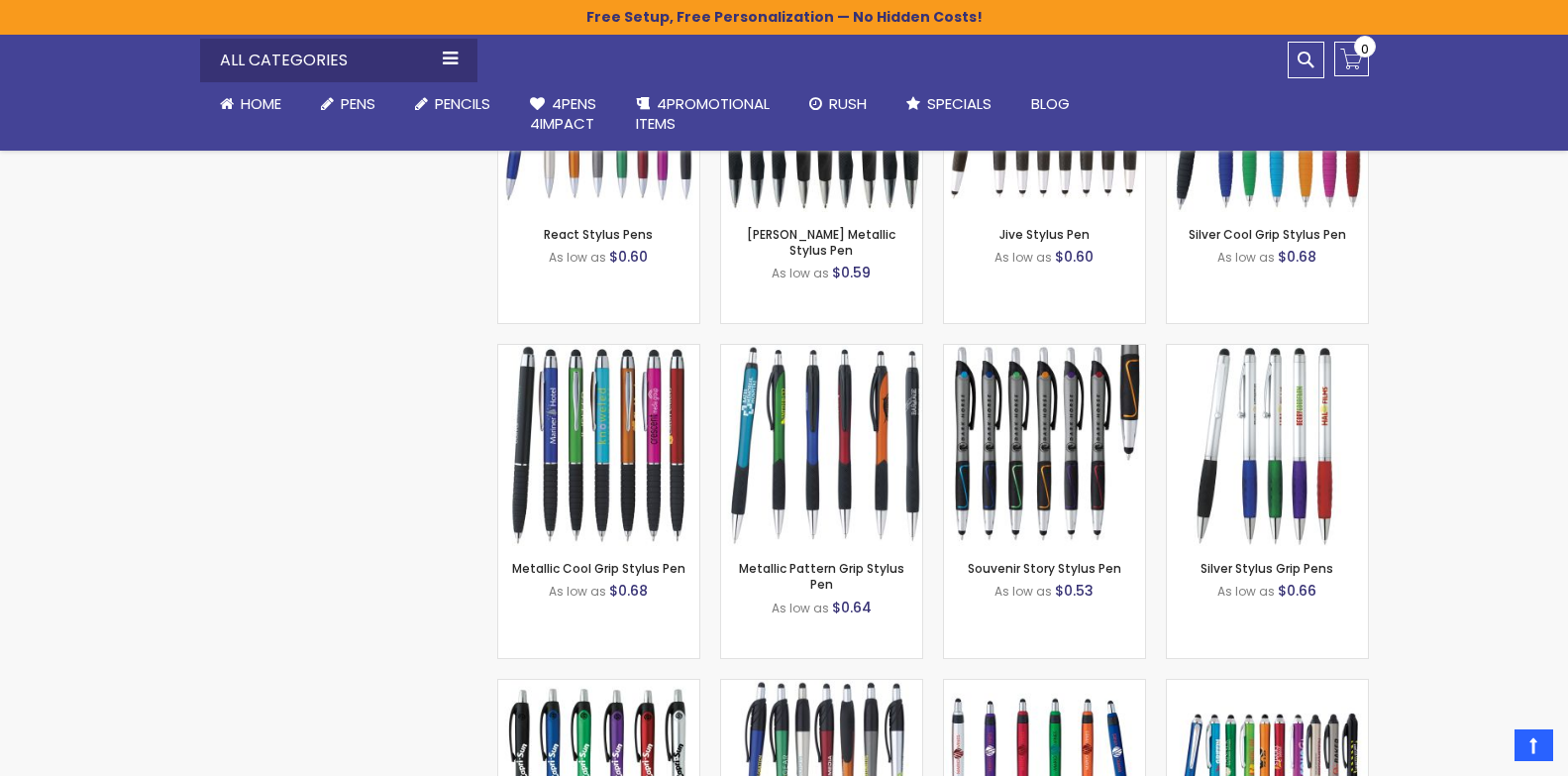
scroll to position [2022, 0]
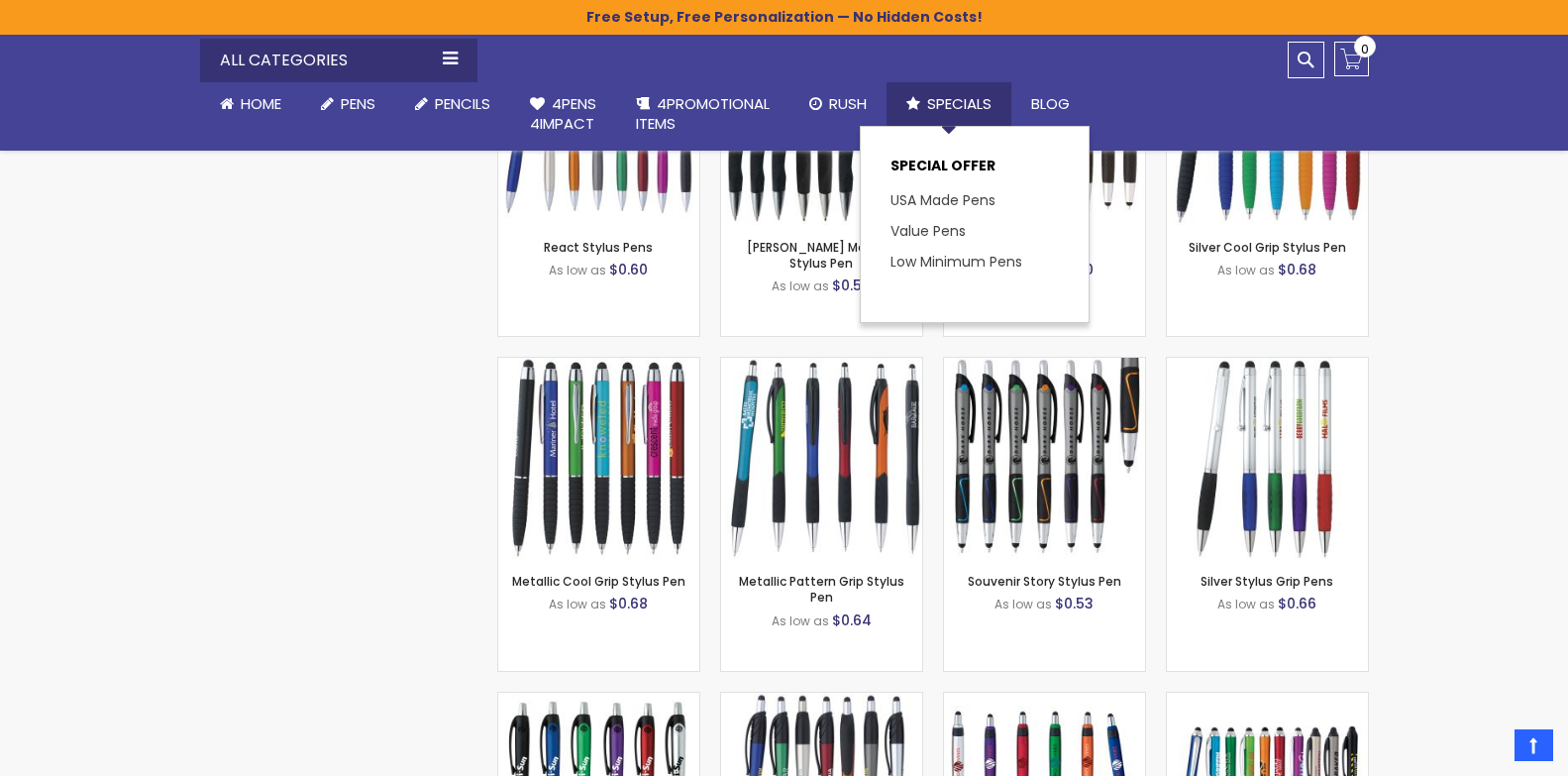
click at [964, 97] on span "Specials" at bounding box center [959, 103] width 65 height 21
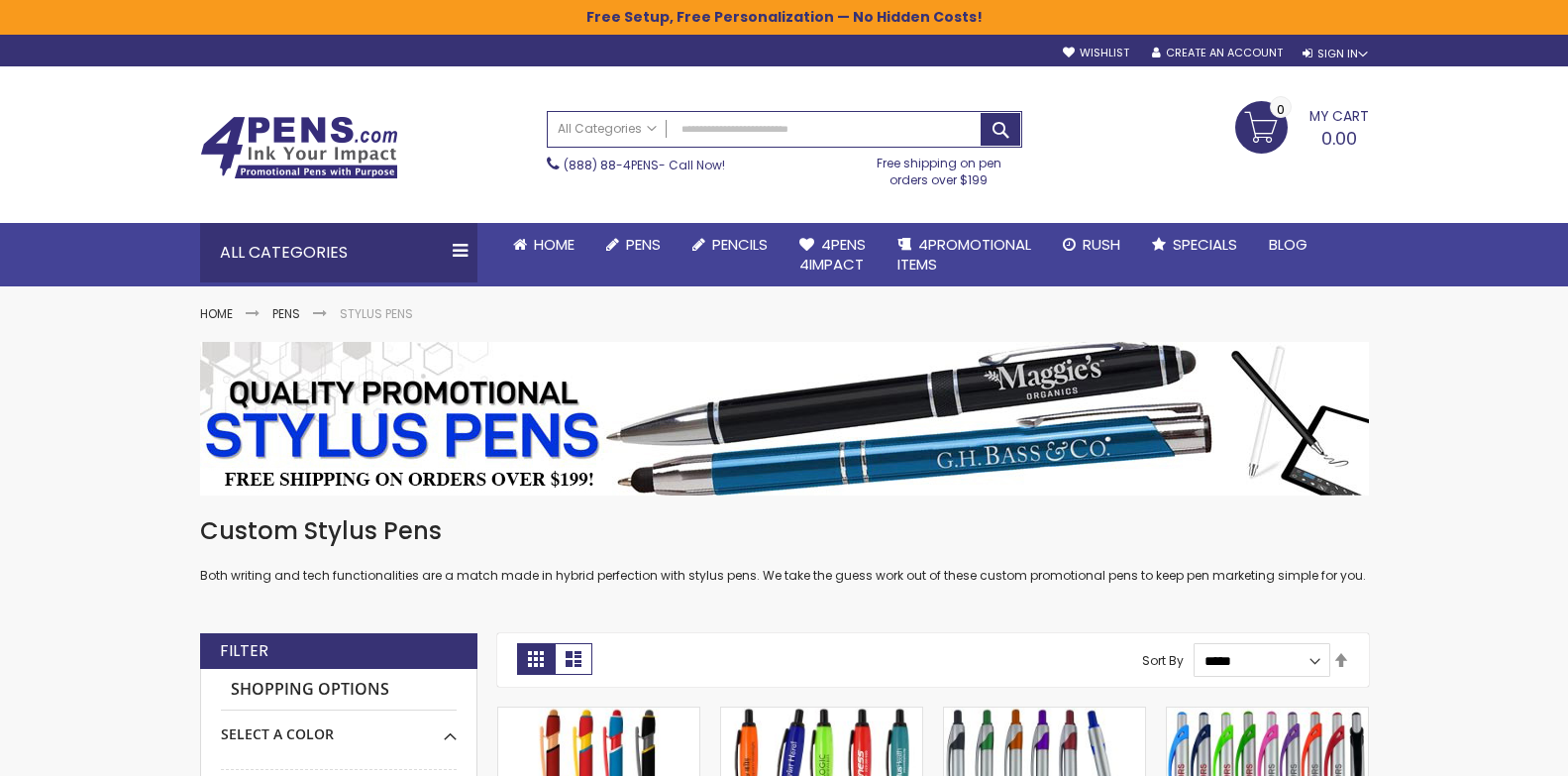
click at [1087, 380] on img at bounding box center [784, 419] width 1168 height 154
click at [1046, 435] on img at bounding box center [784, 419] width 1168 height 154
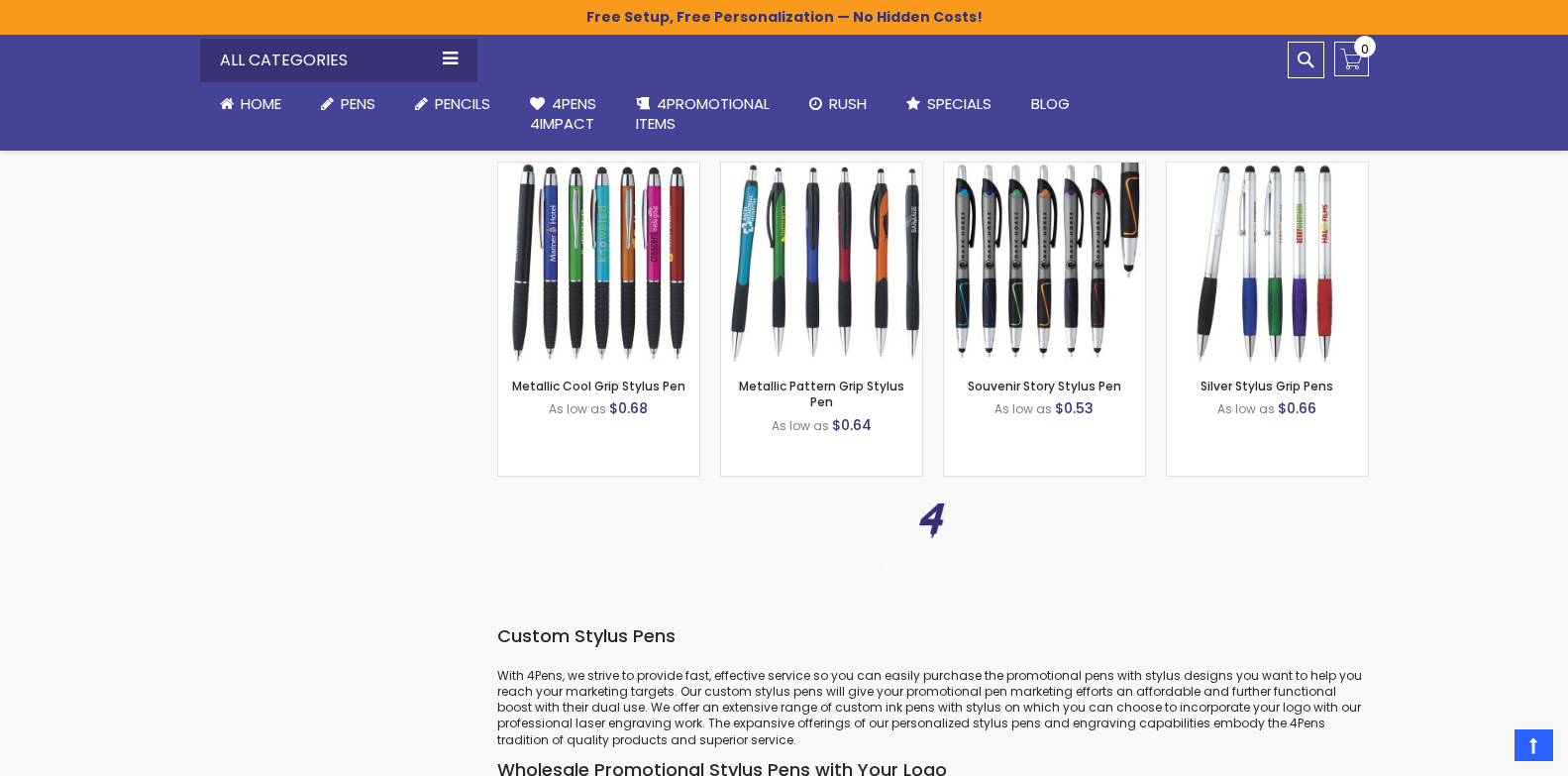
scroll to position [2219, 0]
